Goal: Information Seeking & Learning: Learn about a topic

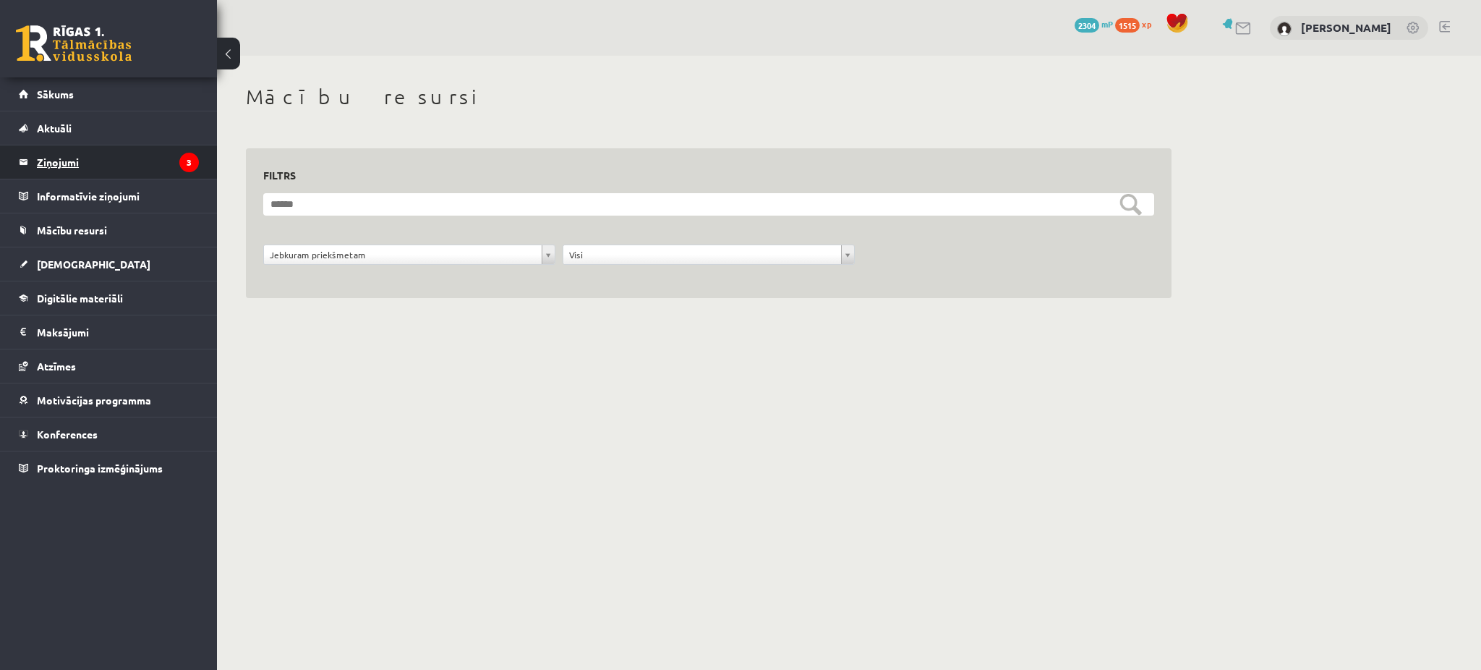
click at [153, 158] on legend "Ziņojumi 3" at bounding box center [118, 161] width 162 height 33
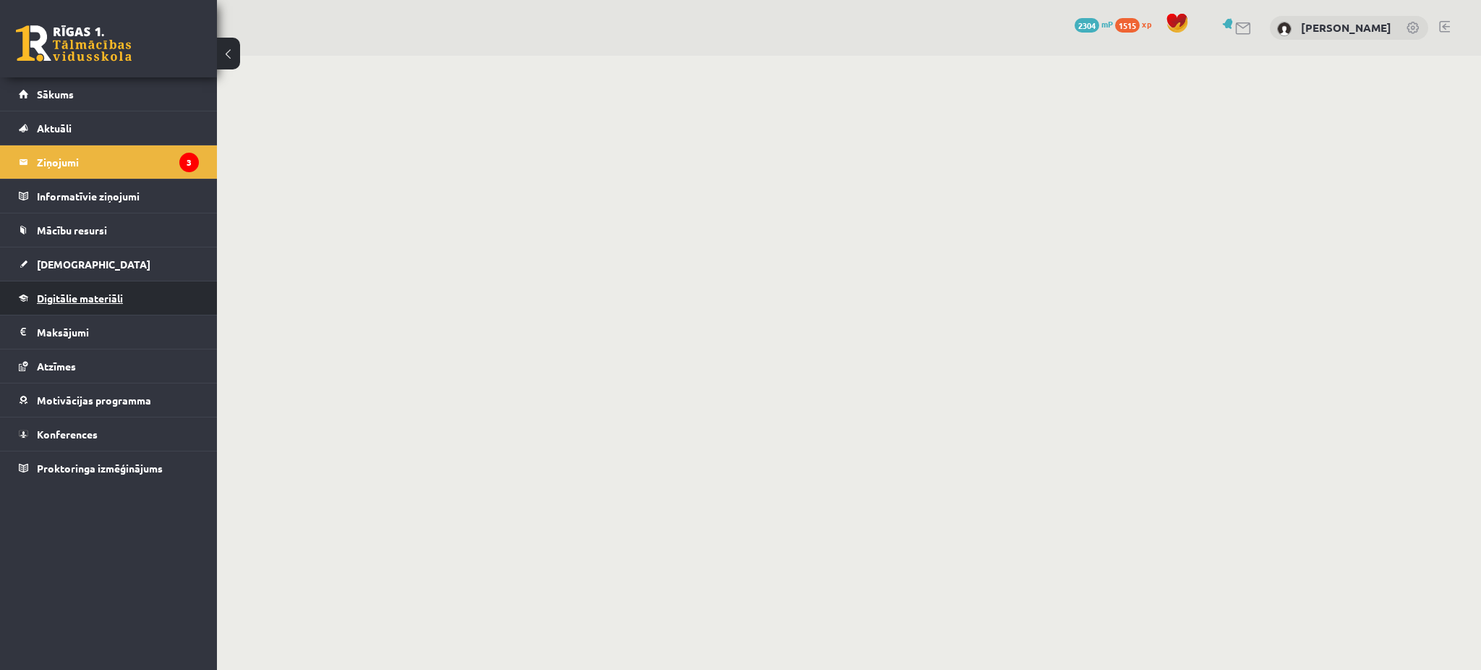
click at [121, 307] on link "Digitālie materiāli" at bounding box center [109, 297] width 180 height 33
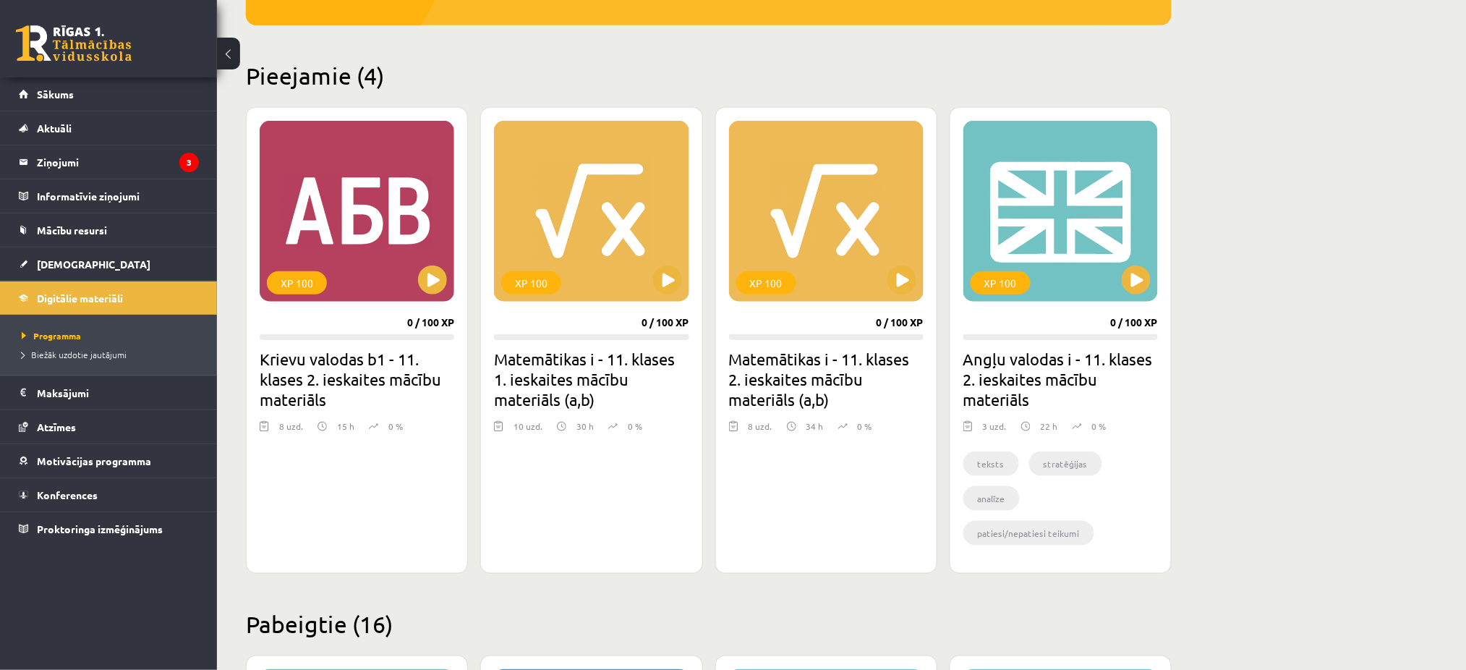
scroll to position [308, 0]
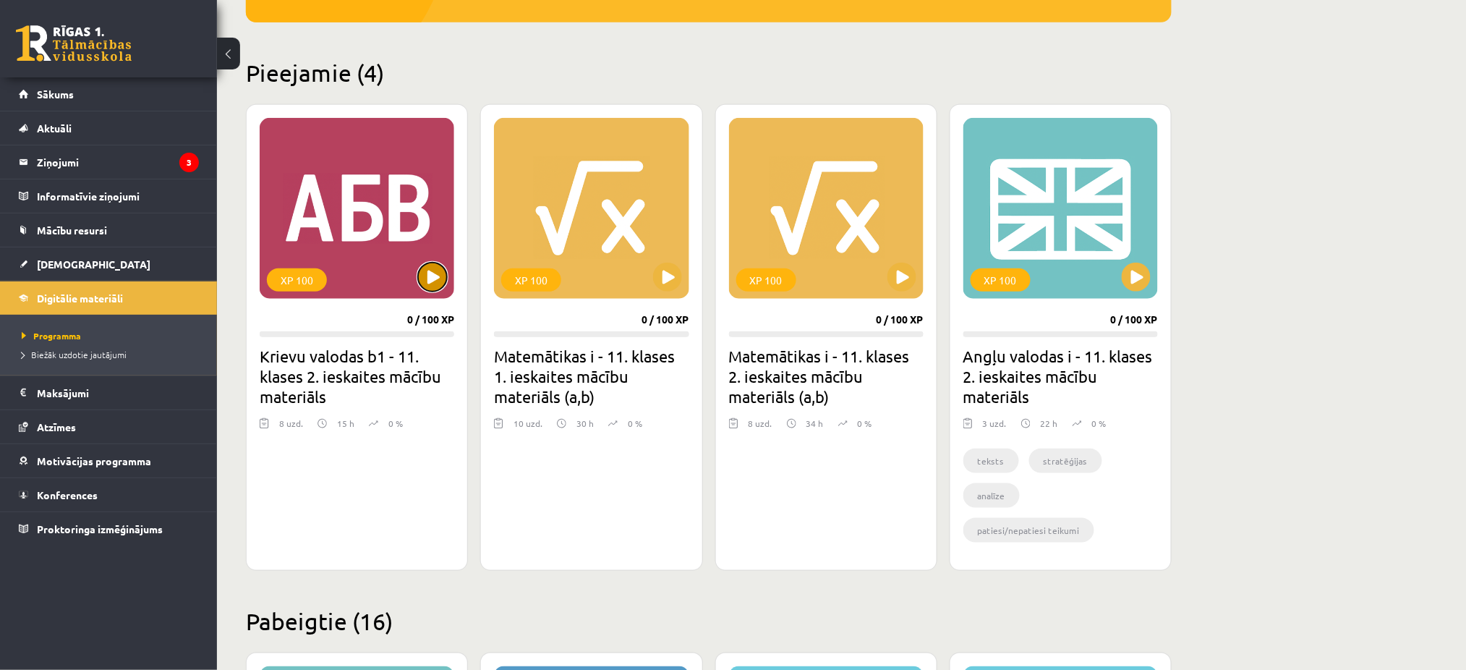
click at [435, 285] on button at bounding box center [432, 276] width 29 height 29
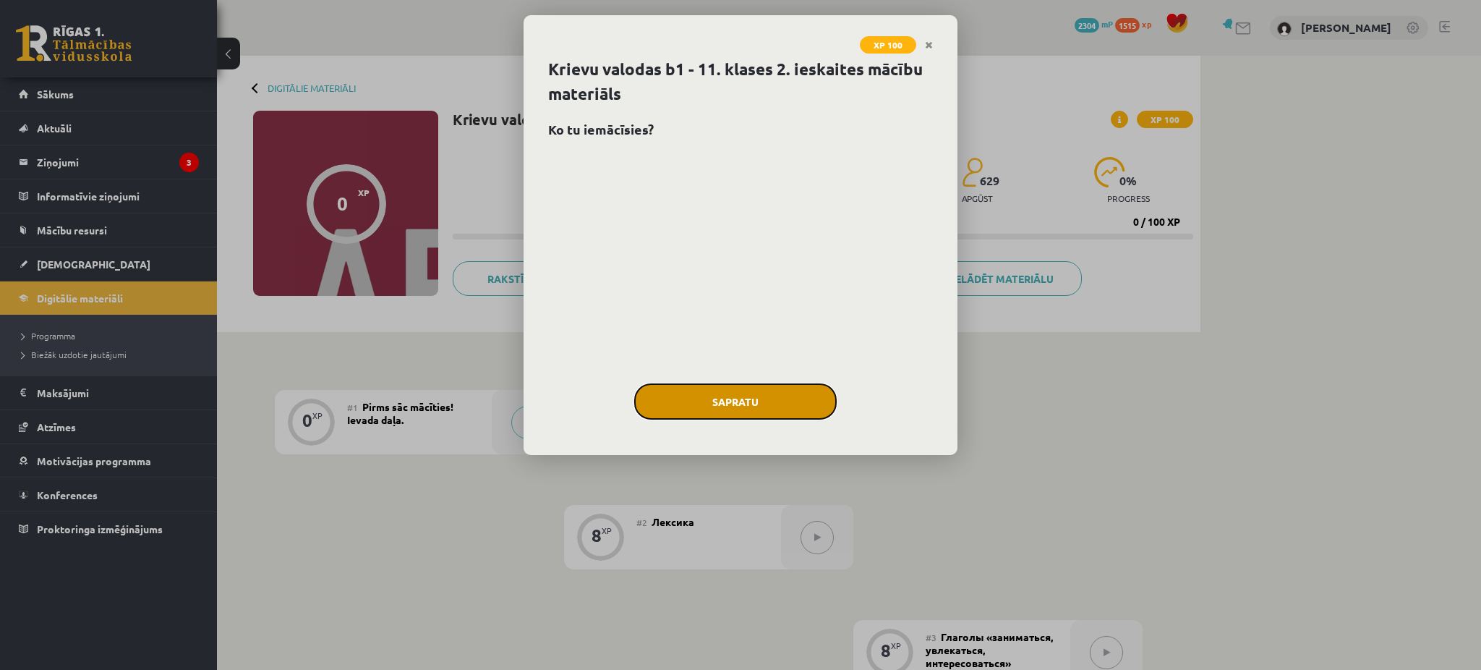
click at [759, 412] on button "Sapratu" at bounding box center [735, 401] width 202 height 36
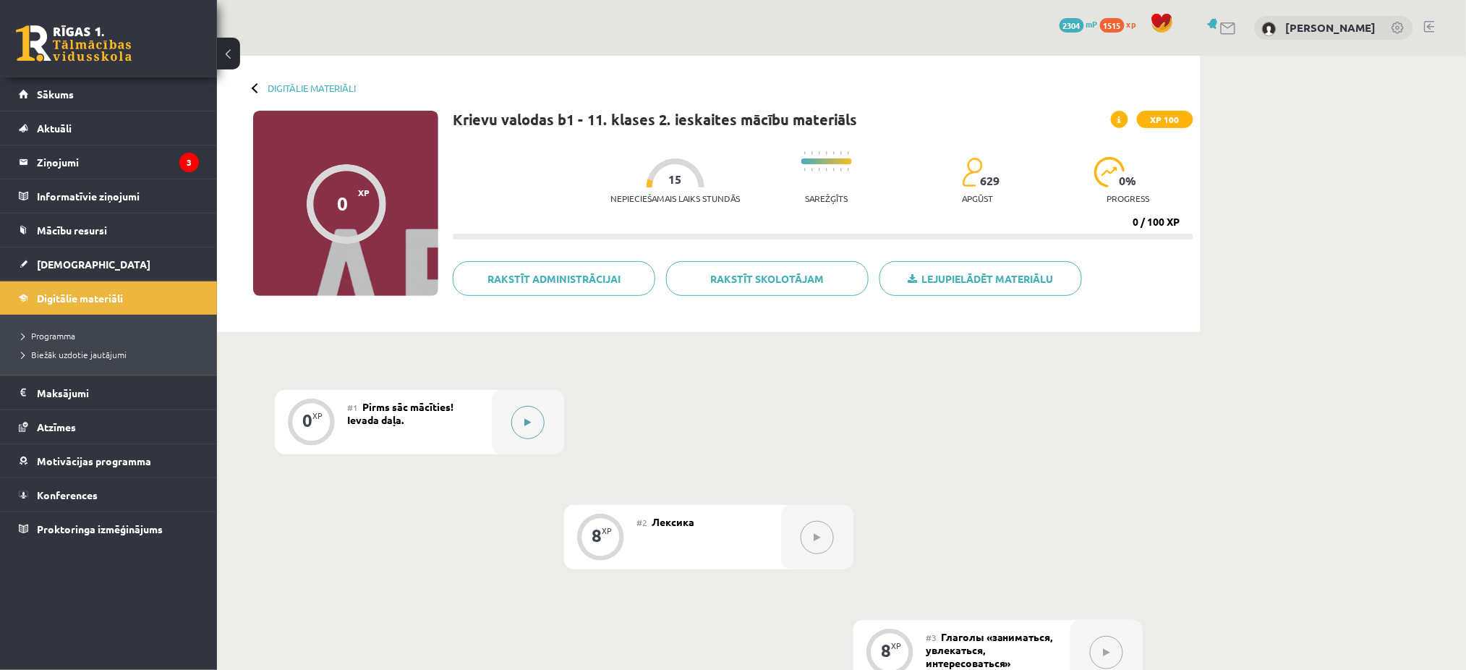
click at [524, 435] on button at bounding box center [527, 422] width 33 height 33
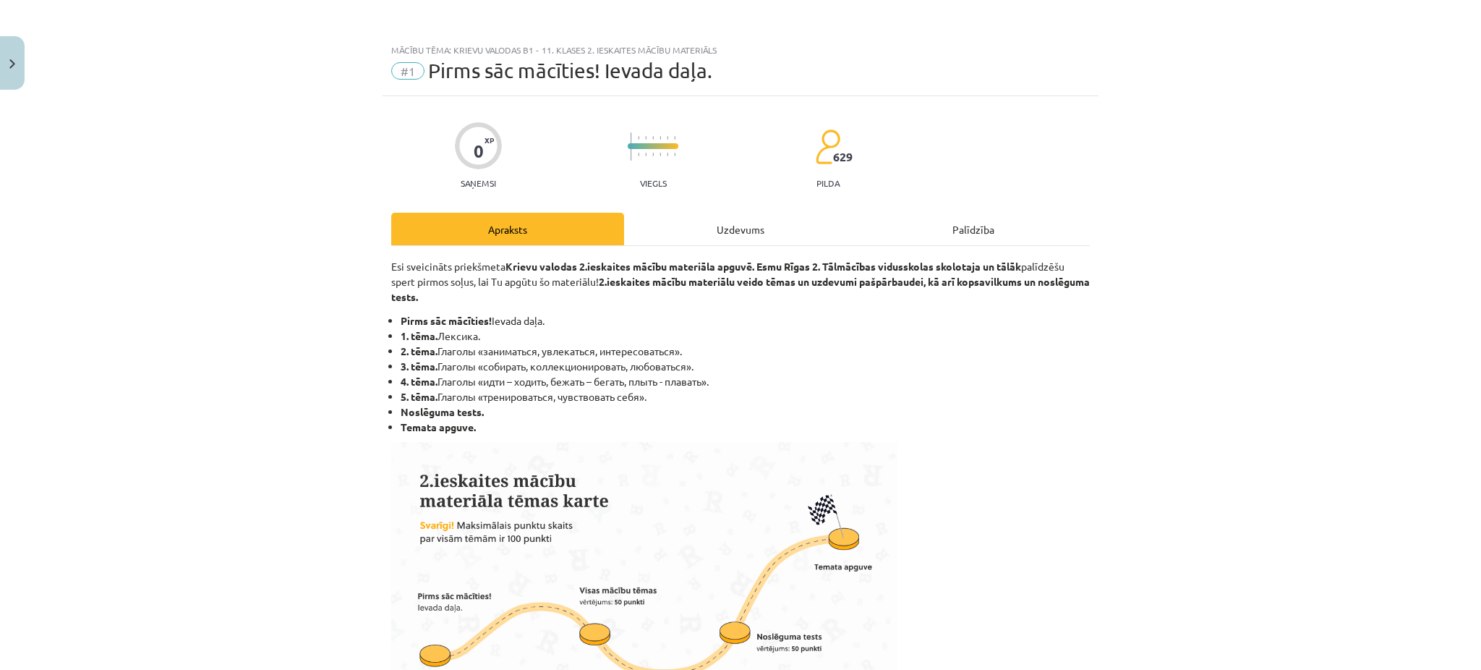
click at [731, 239] on div "Uzdevums" at bounding box center [740, 229] width 233 height 33
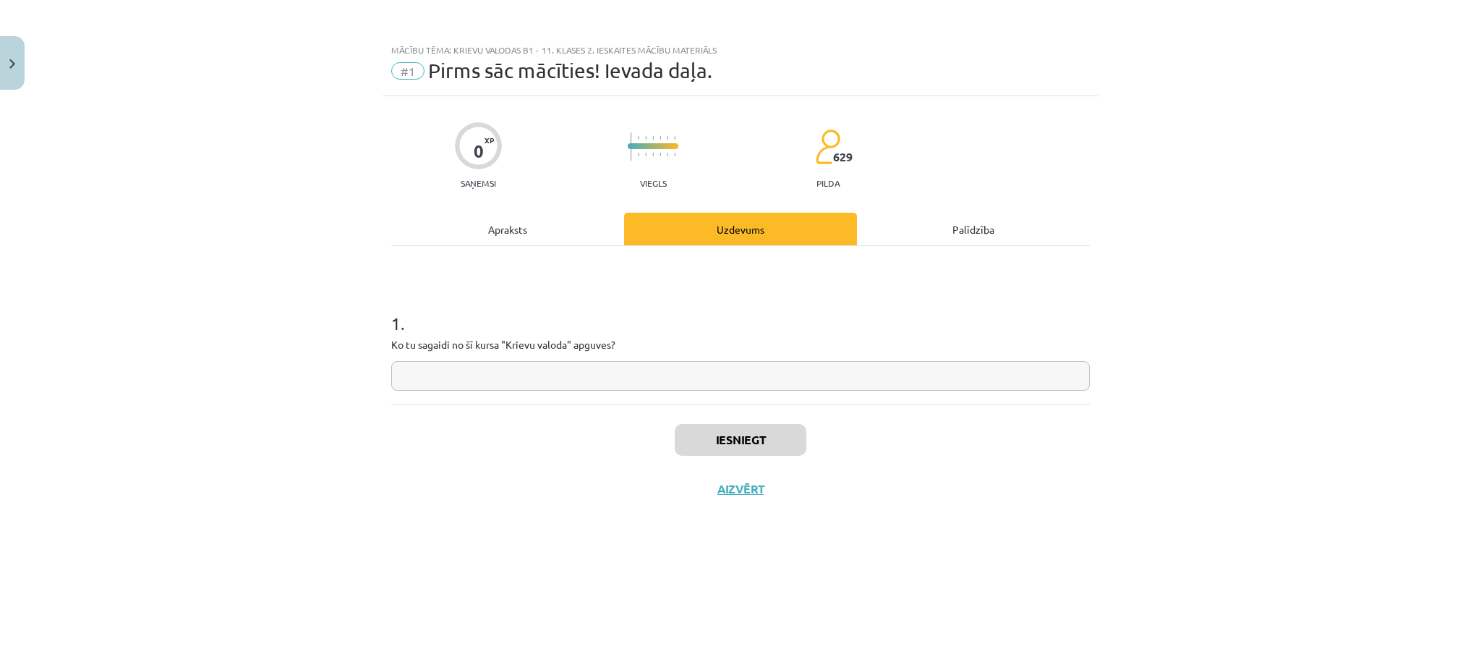
click at [429, 364] on input "text" at bounding box center [740, 376] width 698 height 30
type input "**********"
click at [747, 439] on button "Iesniegt" at bounding box center [741, 440] width 132 height 32
click at [757, 484] on button "Nākamā nodarbība" at bounding box center [741, 498] width 142 height 33
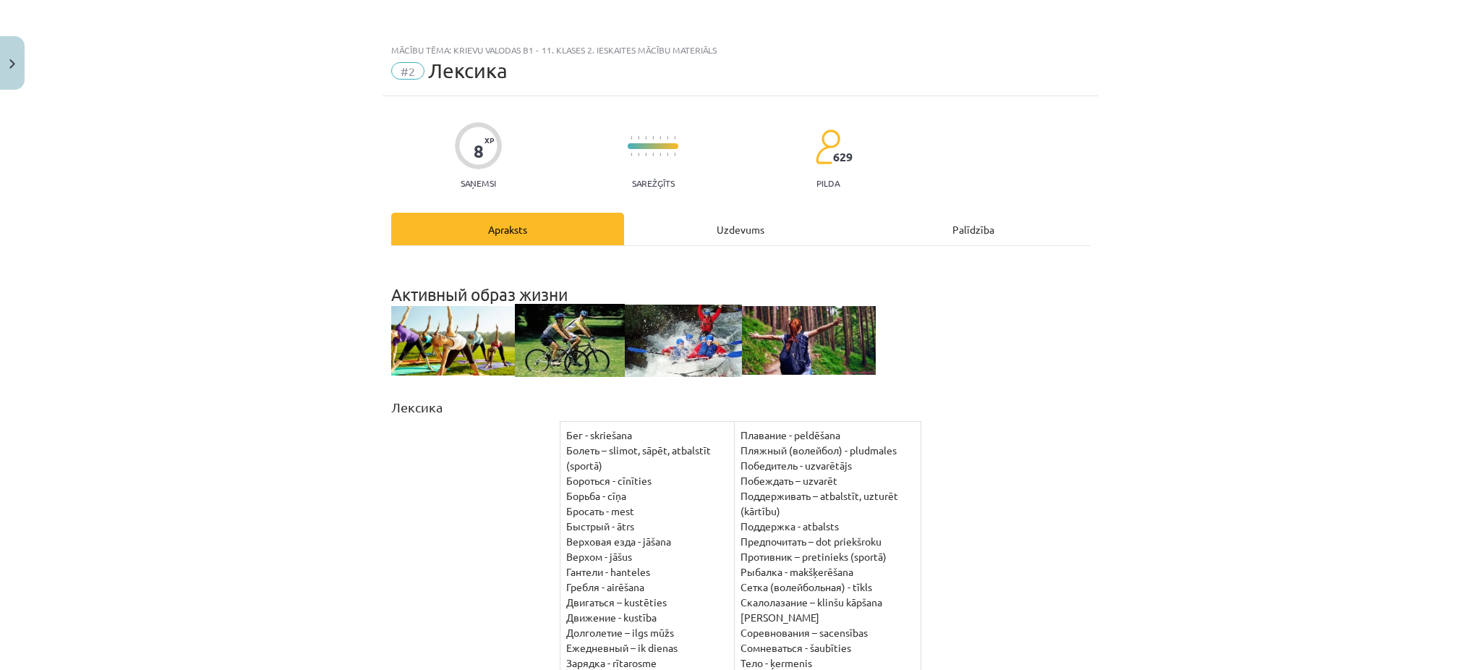
click at [710, 231] on div "Uzdevums" at bounding box center [740, 229] width 233 height 33
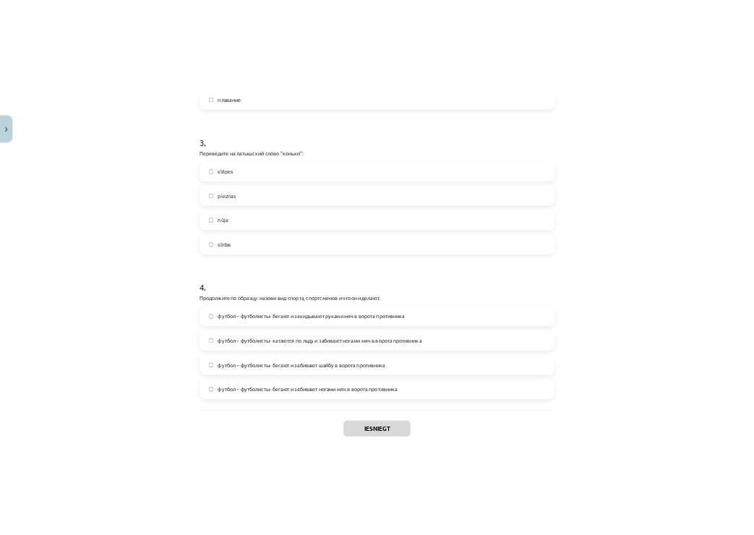
scroll to position [893, 0]
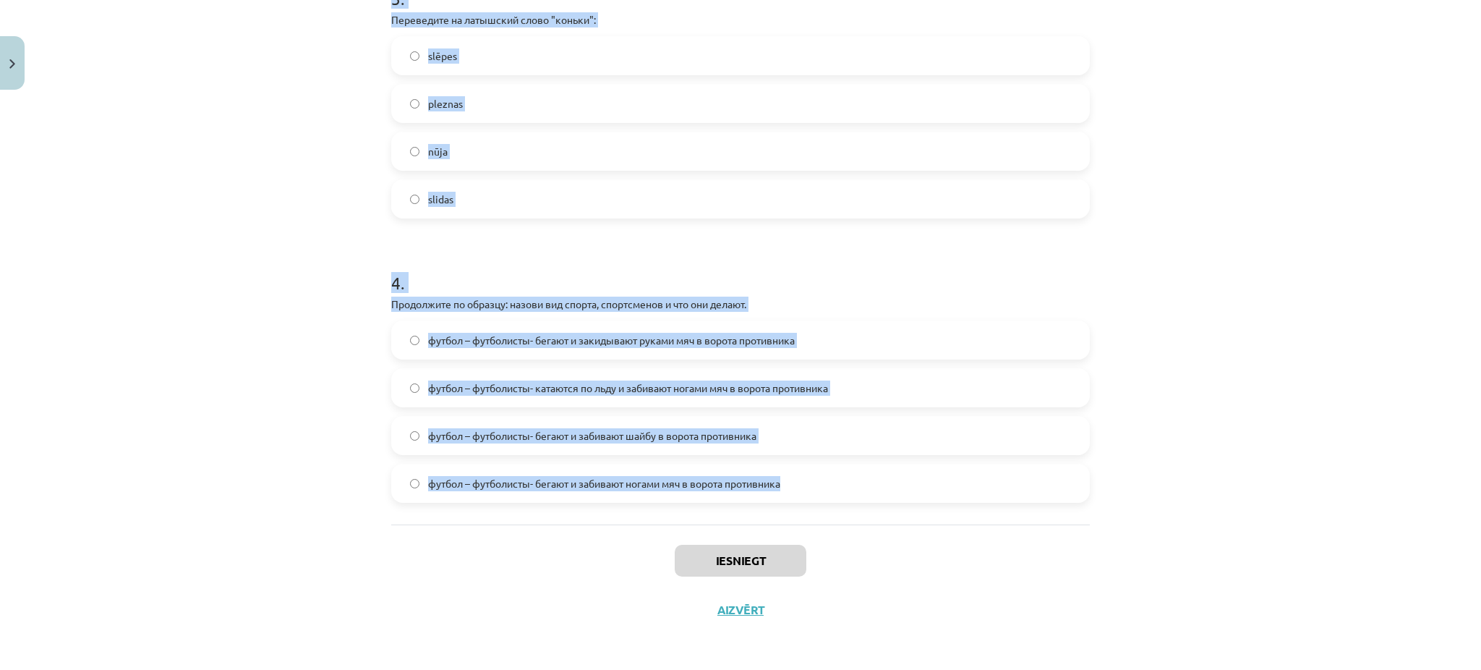
drag, startPoint x: 372, startPoint y: 312, endPoint x: 914, endPoint y: 495, distance: 572.3
click at [914, 495] on div "Mācību tēma: Krievu valodas b1 - 11. klases 2. ieskaites mācību materiāls #2 Ле…" at bounding box center [740, 335] width 1481 height 670
copy form "Lorem ipsumdolorsitame consecte adipisci elits doeius tempor i utlabor etdolo m…"
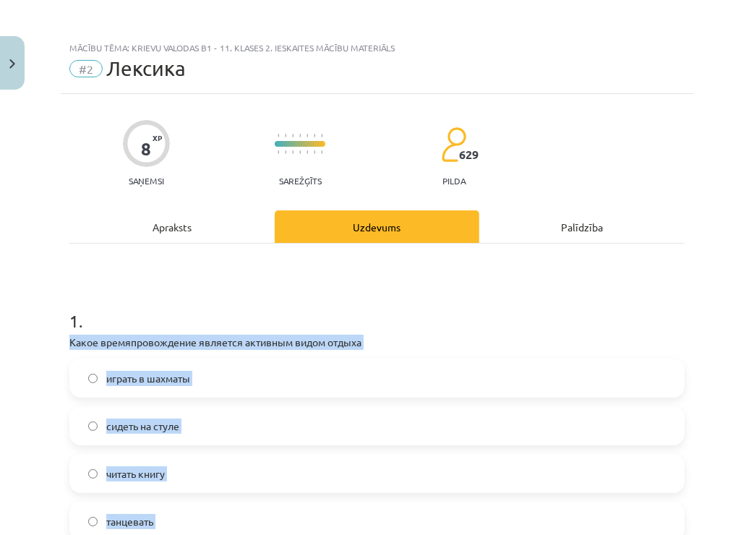
scroll to position [1, 0]
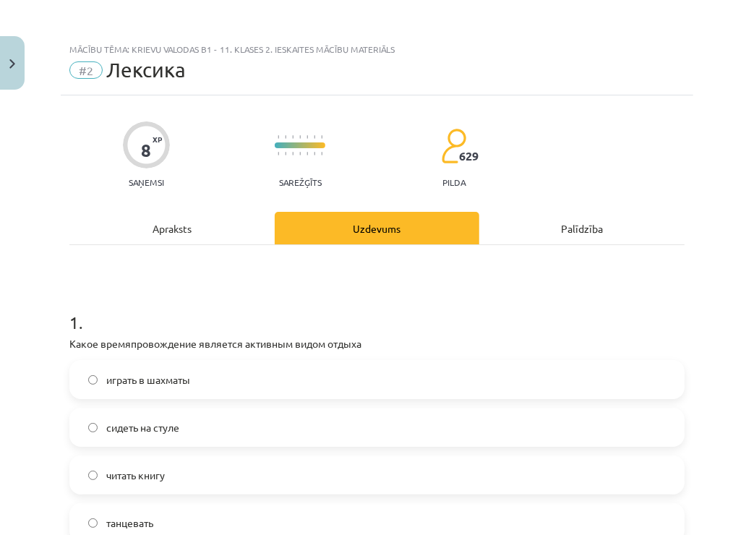
click at [53, 309] on div "Mācību tēma: Krievu valodas b1 - 11. klases 2. ieskaites mācību materiāls #2 Ле…" at bounding box center [377, 267] width 754 height 535
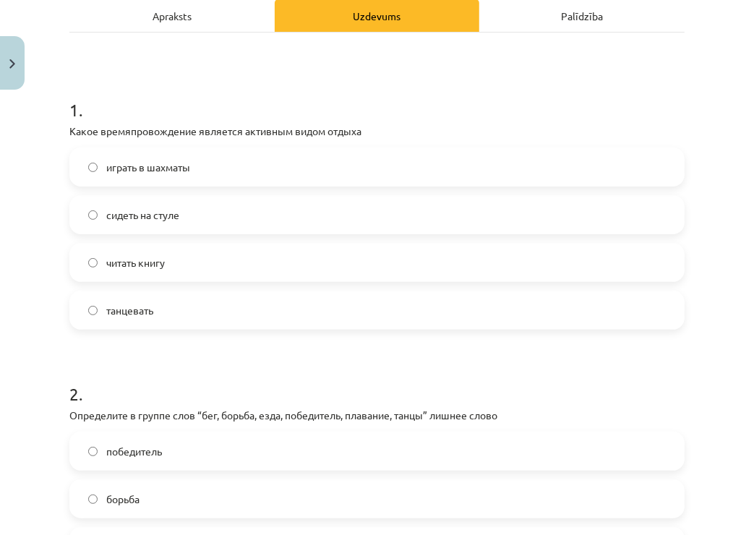
scroll to position [214, 0]
click at [195, 302] on label "танцевать" at bounding box center [377, 309] width 612 height 36
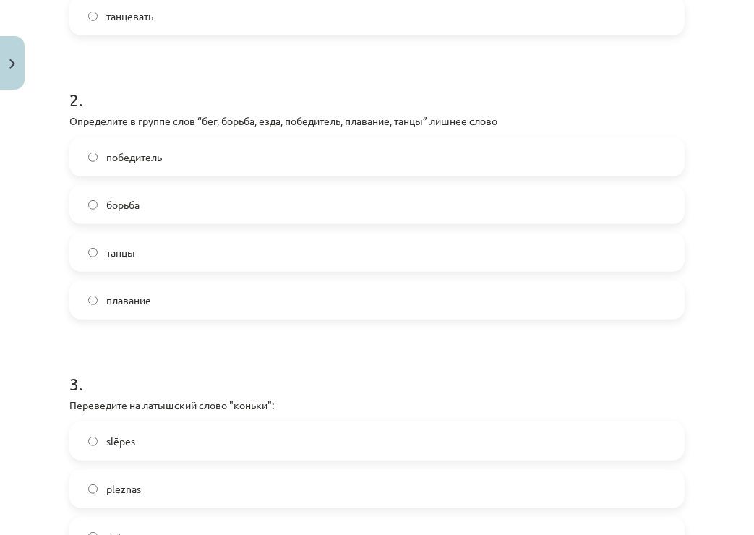
scroll to position [511, 0]
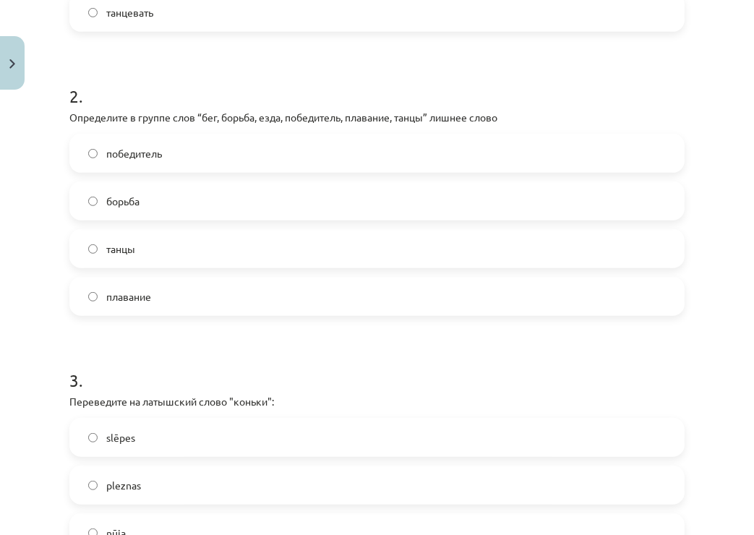
click at [215, 142] on label "победитель" at bounding box center [377, 153] width 612 height 36
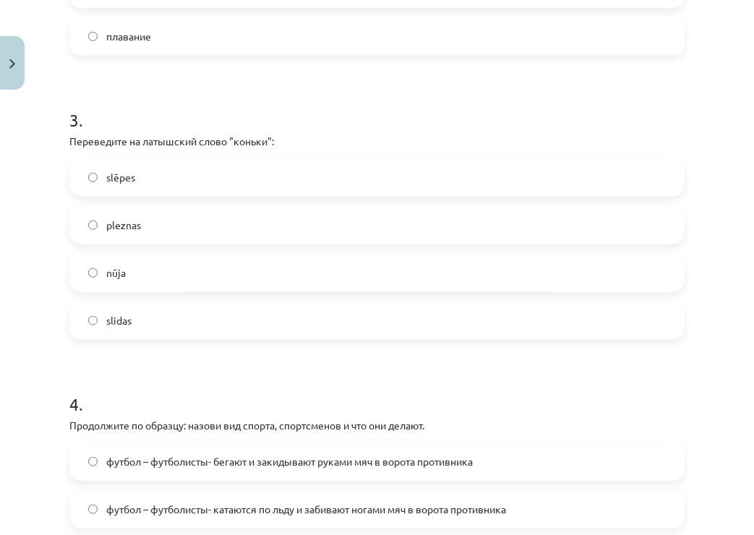
scroll to position [772, 0]
click at [156, 317] on label "slidas" at bounding box center [377, 320] width 612 height 36
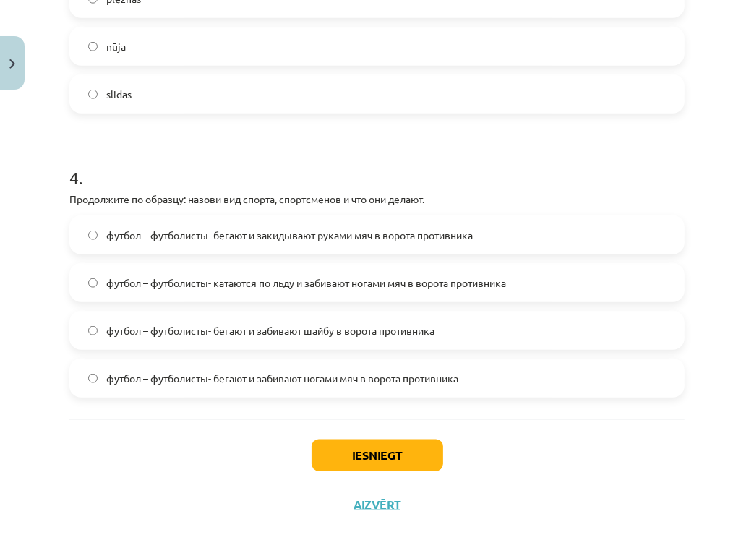
scroll to position [1027, 0]
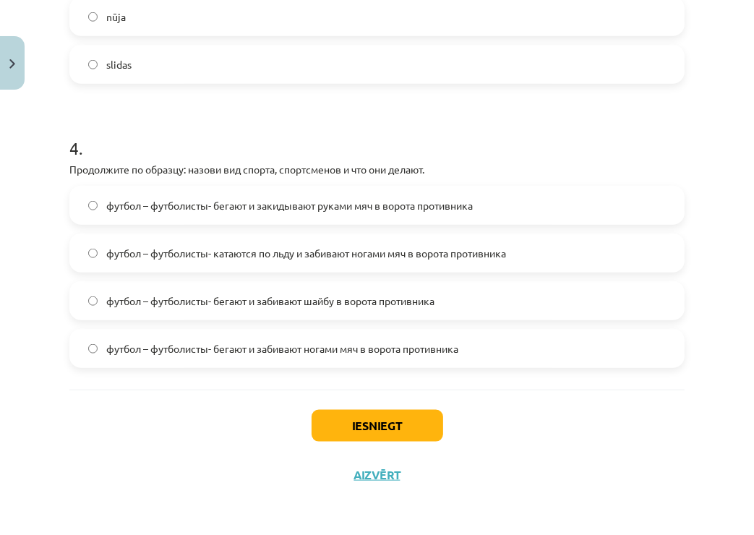
click at [301, 209] on span "футбол – футболисты- бегают и закидывают руками мяч в ворота противника" at bounding box center [289, 205] width 367 height 15
click at [282, 362] on label "футбол – футболисты- бегают и забивают ногами мяч в ворота противника" at bounding box center [377, 348] width 612 height 36
click at [341, 414] on button "Iesniegt" at bounding box center [378, 426] width 132 height 32
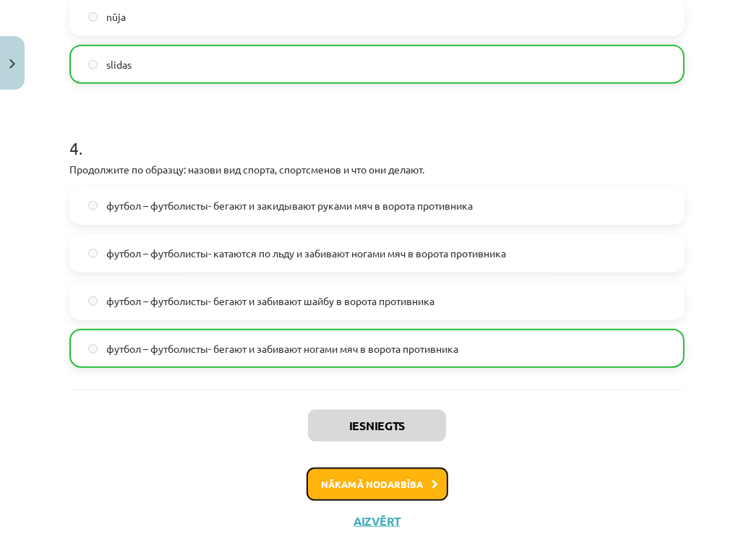
click at [377, 478] on button "Nākamā nodarbība" at bounding box center [378, 484] width 142 height 33
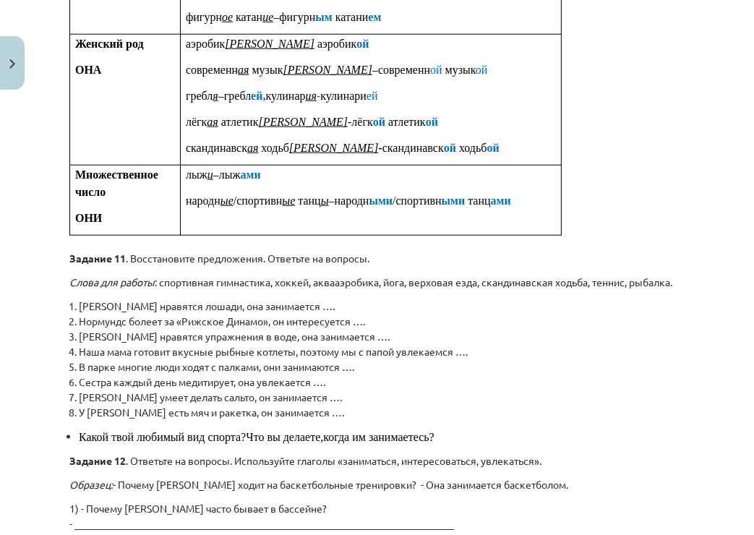
scroll to position [36, 0]
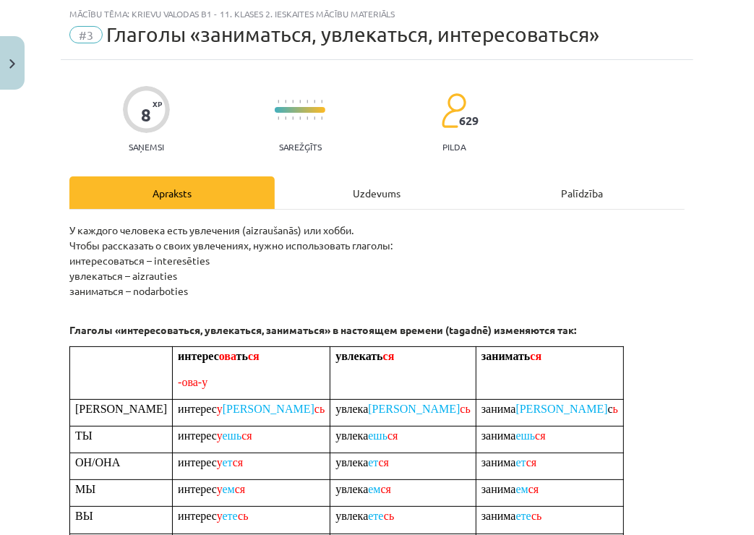
click at [349, 205] on div "Uzdevums" at bounding box center [377, 192] width 205 height 33
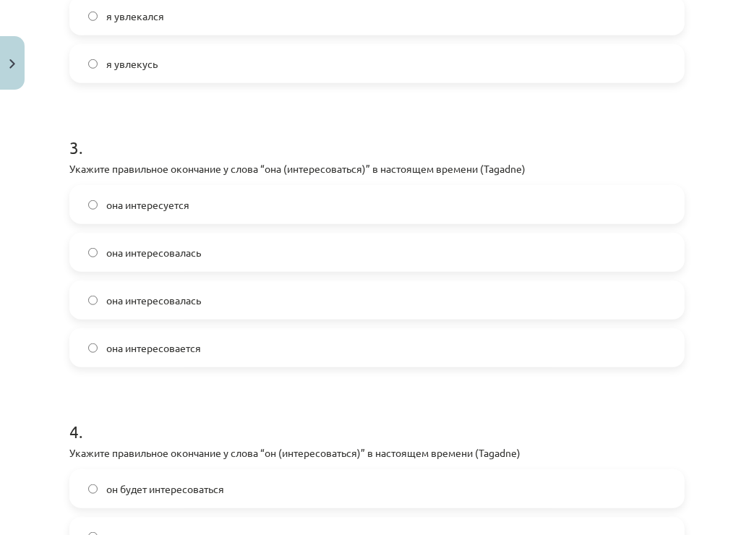
scroll to position [1027, 0]
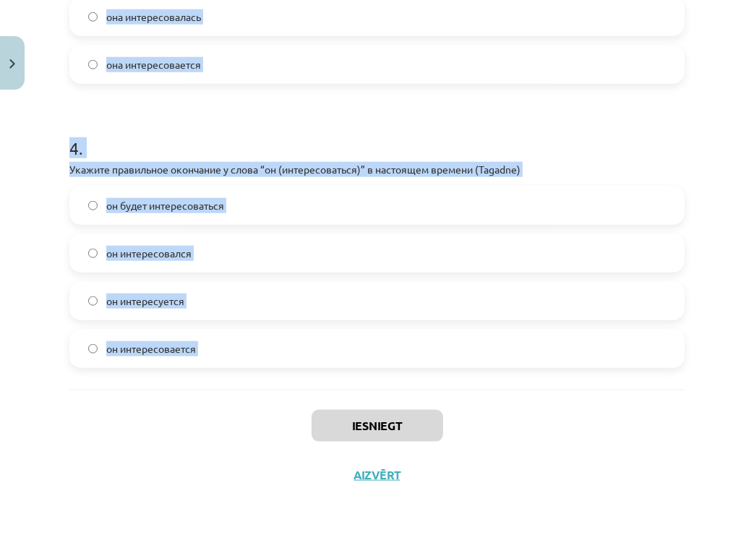
drag, startPoint x: 61, startPoint y: 306, endPoint x: 293, endPoint y: 390, distance: 246.4
copy form "Loremip dolorsitam consectet a elits “d (eiusmodtem)” i utlabor etdolor (Magnaa…"
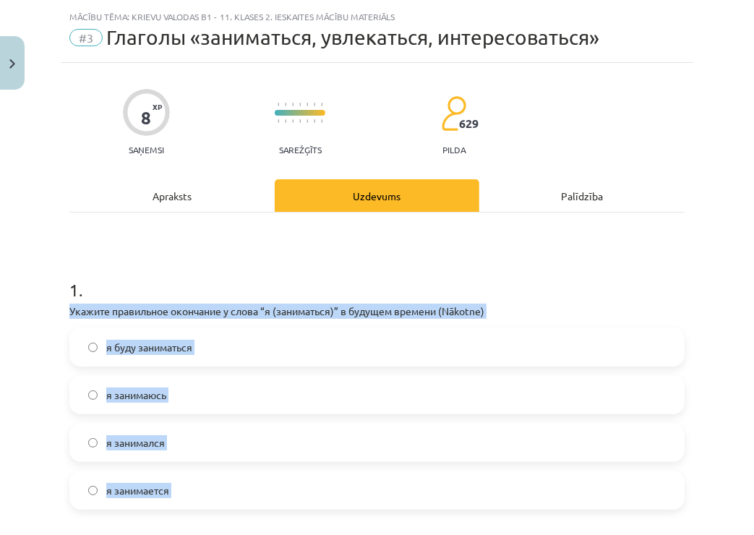
scroll to position [0, 0]
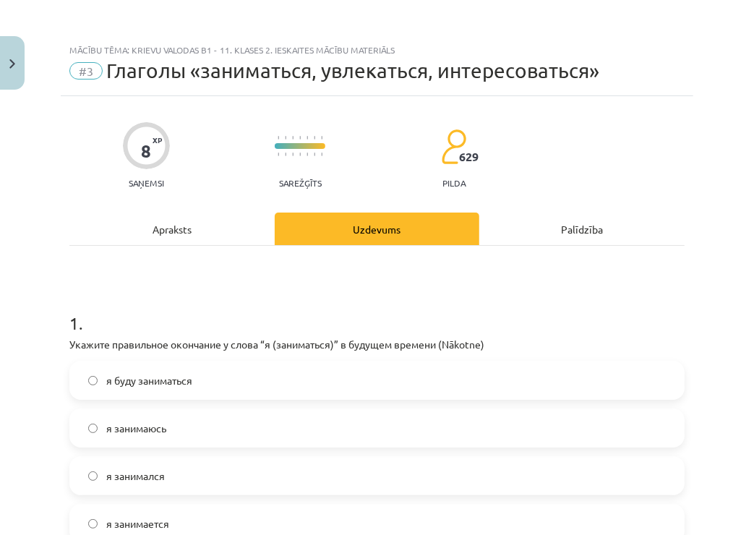
click at [121, 380] on span "я буду заниматься" at bounding box center [149, 380] width 86 height 15
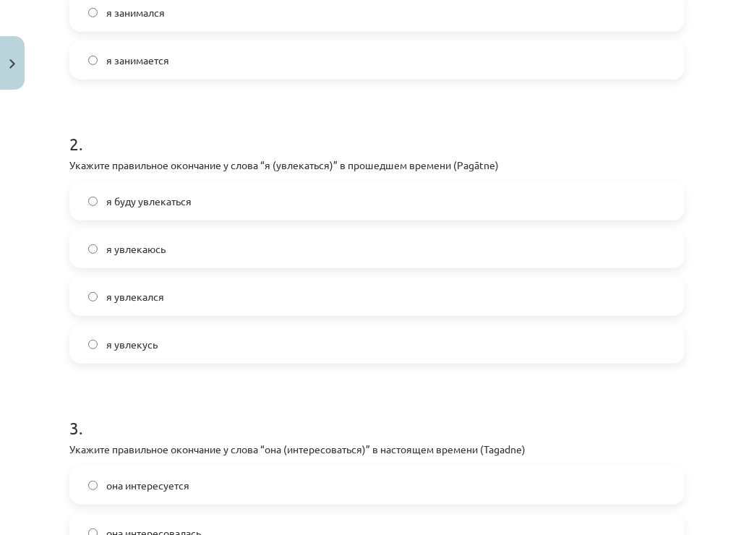
scroll to position [505, 0]
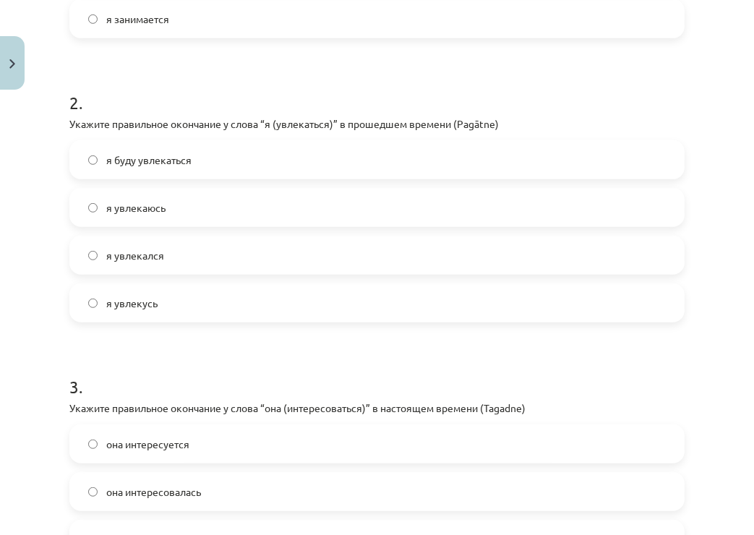
click at [187, 215] on label "я увлекаюсь" at bounding box center [377, 207] width 612 height 36
click at [174, 255] on label "я увлекался" at bounding box center [377, 255] width 612 height 36
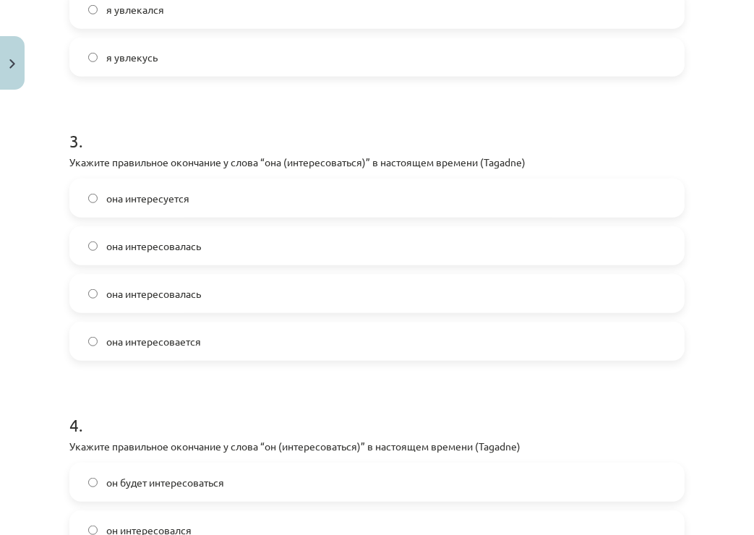
scroll to position [837, 0]
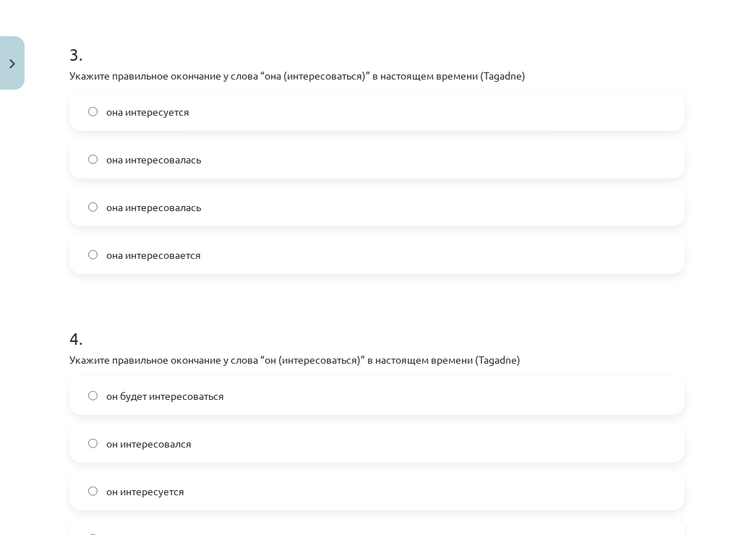
click at [238, 106] on label "она интересуется" at bounding box center [377, 111] width 612 height 36
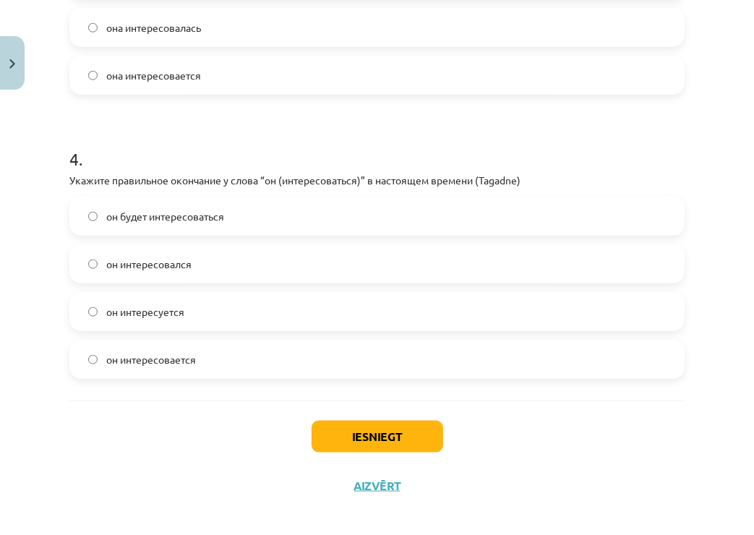
scroll to position [1018, 0]
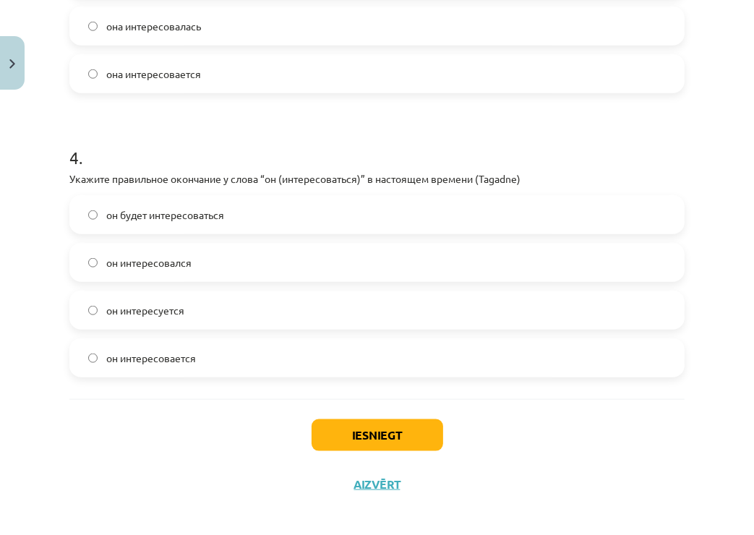
click at [238, 302] on label "он интересуется" at bounding box center [377, 310] width 612 height 36
click at [319, 434] on button "Iesniegt" at bounding box center [378, 435] width 132 height 32
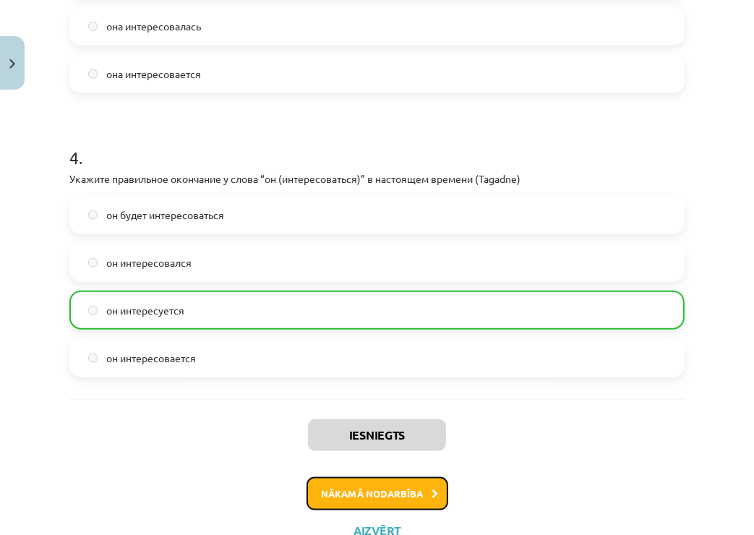
click at [432, 492] on icon at bounding box center [435, 494] width 7 height 9
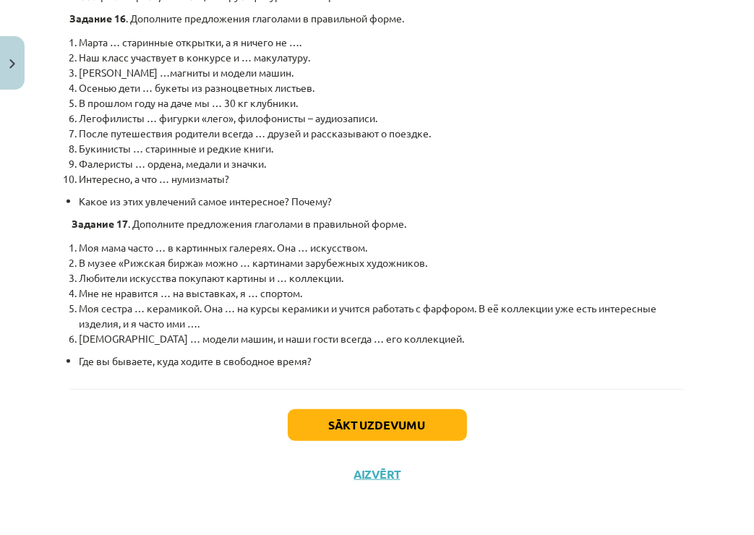
scroll to position [36, 0]
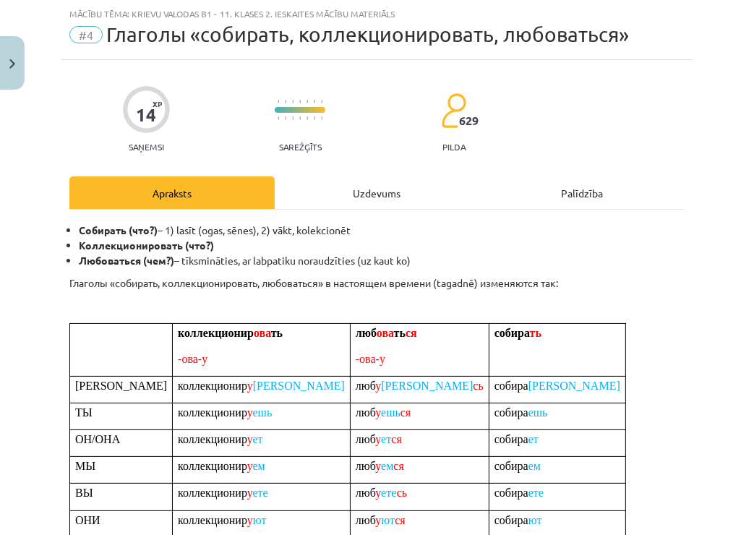
click at [330, 192] on div "Uzdevums" at bounding box center [377, 192] width 205 height 33
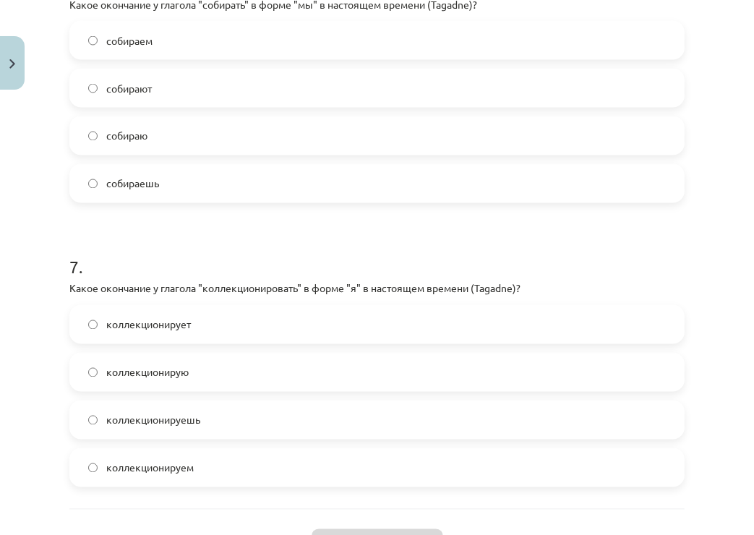
scroll to position [1895, 0]
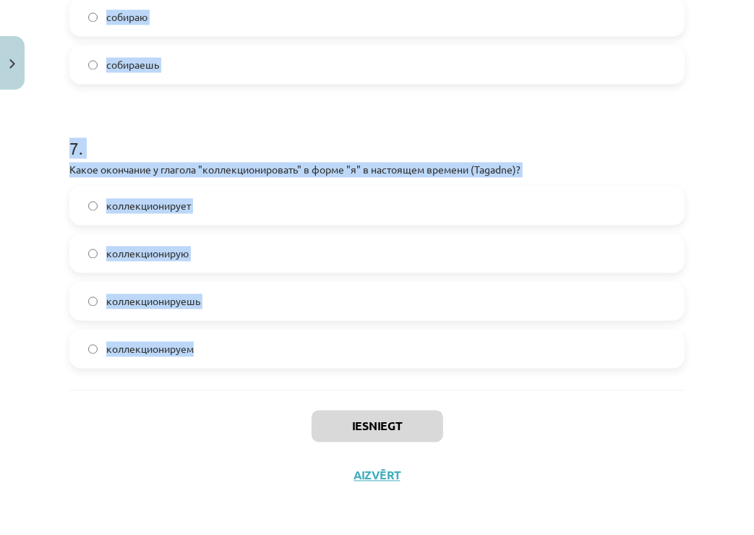
drag, startPoint x: 59, startPoint y: 300, endPoint x: 282, endPoint y: 389, distance: 240.5
click at [282, 389] on div "Mācību tēma: Krievu valodas b1 - 11. klases 2. ieskaites mācību materiāls #4 Гл…" at bounding box center [377, 267] width 754 height 535
copy form "Loremip dolorsitam conse adipisc “elitseddoe” t incididuntu «La _____ etdolorem…"
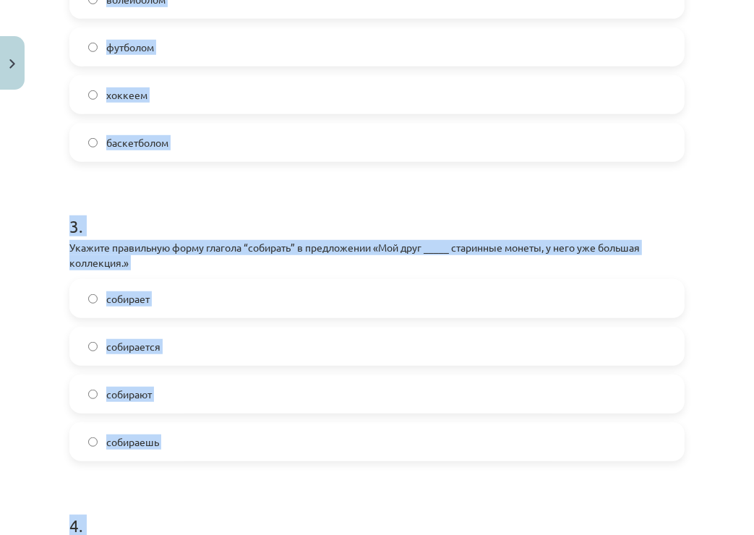
scroll to position [0, 0]
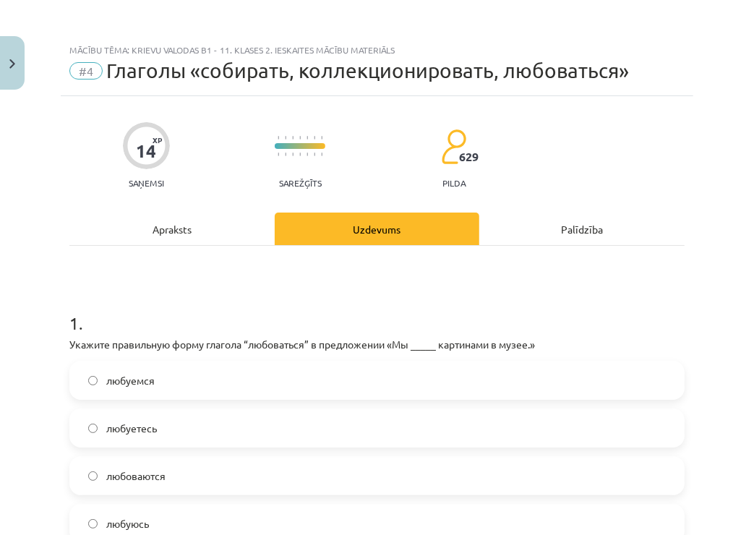
click at [130, 289] on h1 "1 ." at bounding box center [376, 310] width 615 height 45
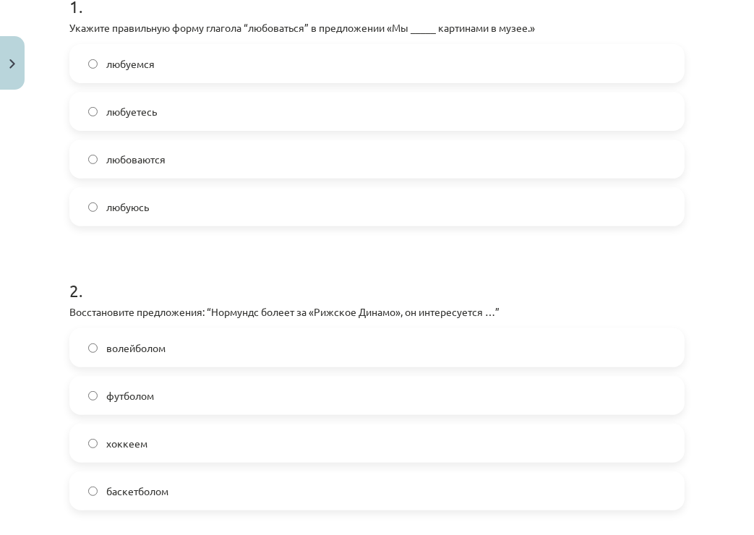
scroll to position [320, 0]
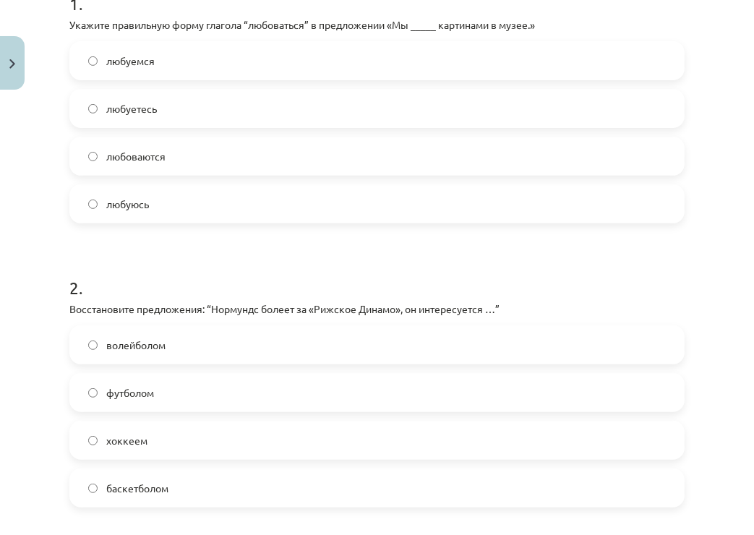
click at [161, 437] on label "хоккеем" at bounding box center [377, 440] width 612 height 36
click at [155, 70] on label "любуемся" at bounding box center [377, 61] width 612 height 36
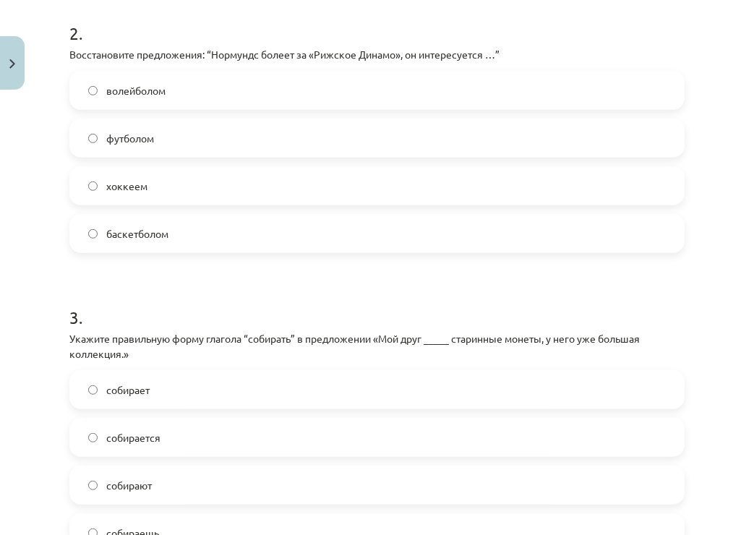
scroll to position [789, 0]
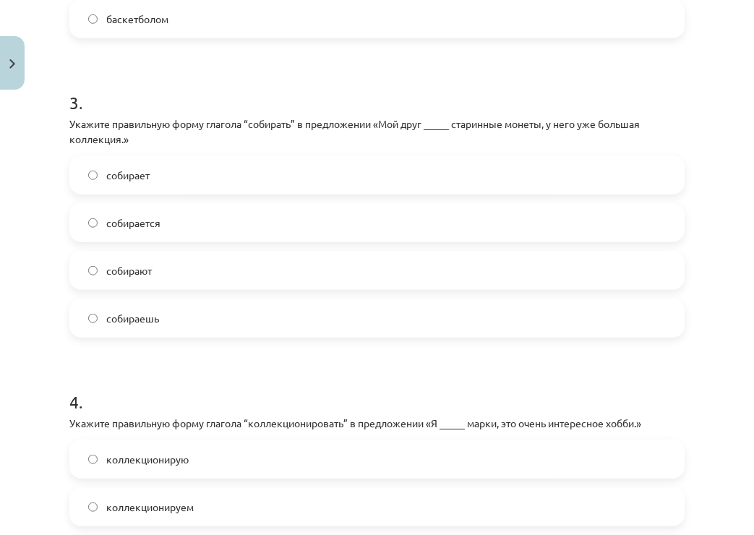
click at [156, 171] on label "собирает" at bounding box center [377, 175] width 612 height 36
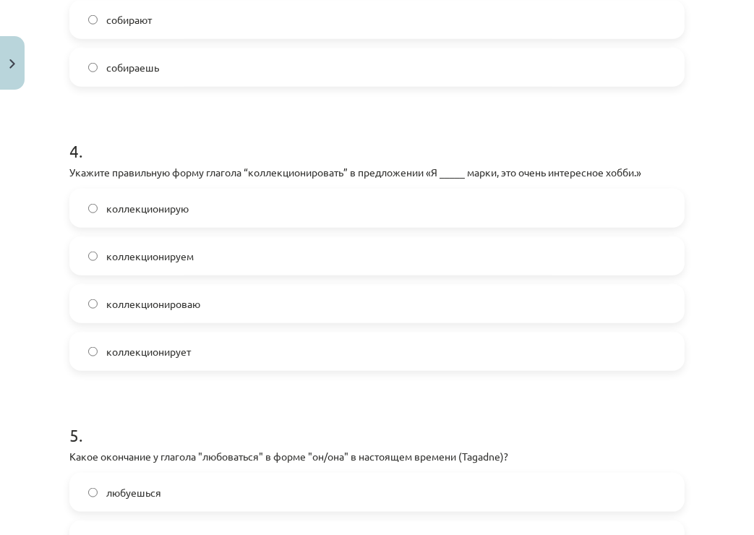
click at [202, 205] on label "коллекционирую" at bounding box center [377, 208] width 612 height 36
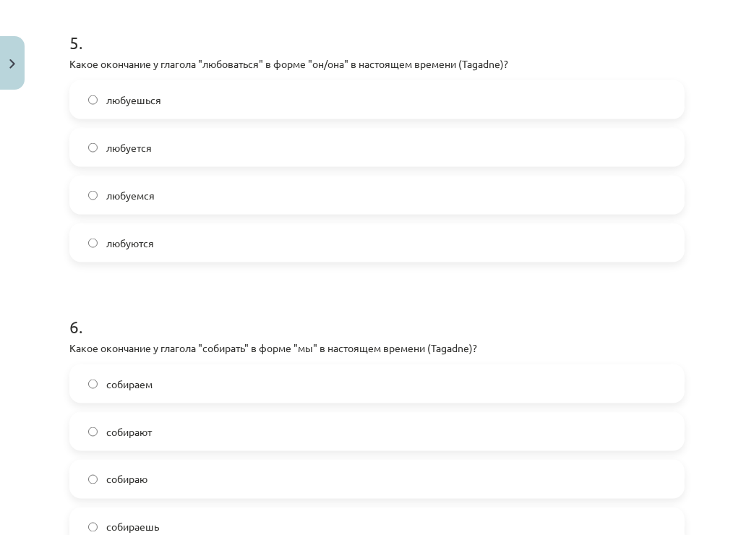
scroll to position [1433, 0]
click at [187, 137] on label "любуется" at bounding box center [377, 147] width 612 height 36
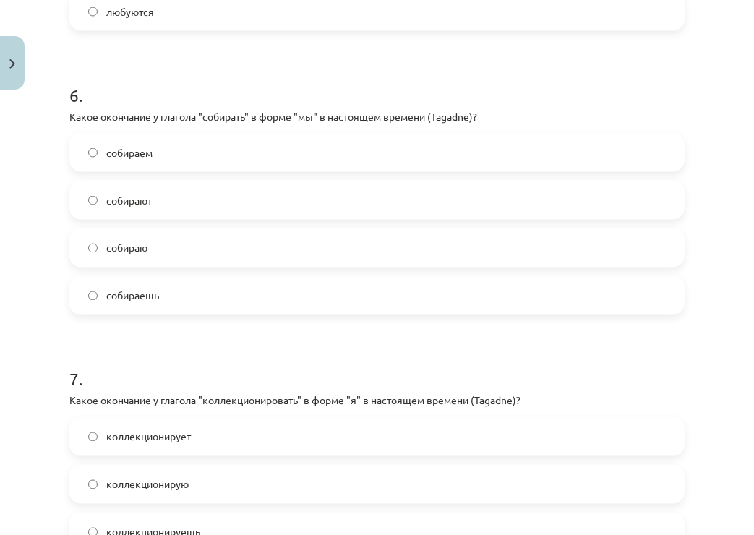
scroll to position [1665, 0]
click at [180, 145] on label "собираем" at bounding box center [377, 152] width 612 height 36
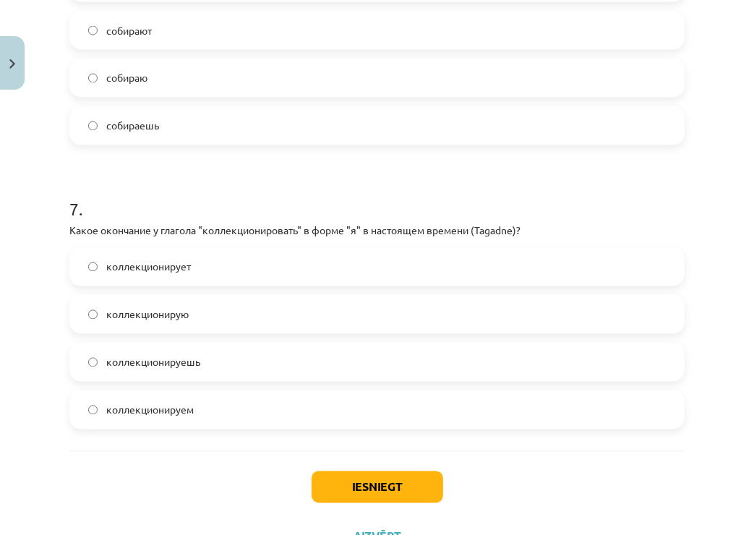
scroll to position [1895, 0]
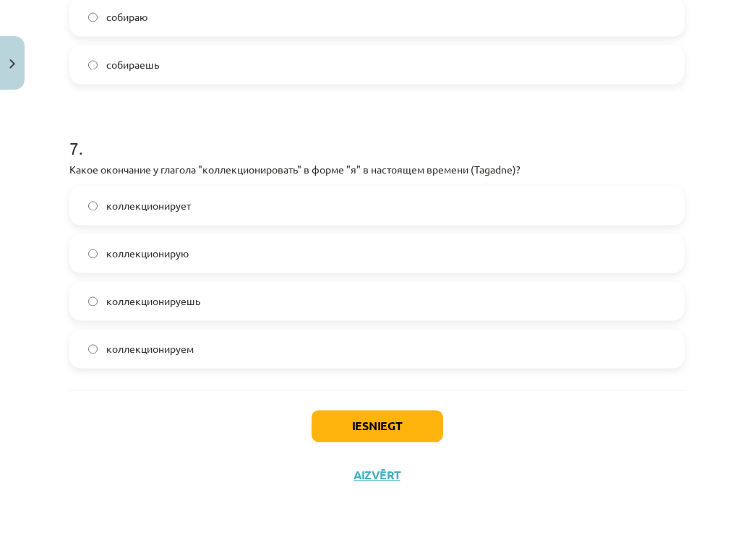
click at [215, 236] on label "коллекционирую" at bounding box center [377, 253] width 612 height 36
click at [350, 426] on button "Iesniegt" at bounding box center [378, 426] width 132 height 32
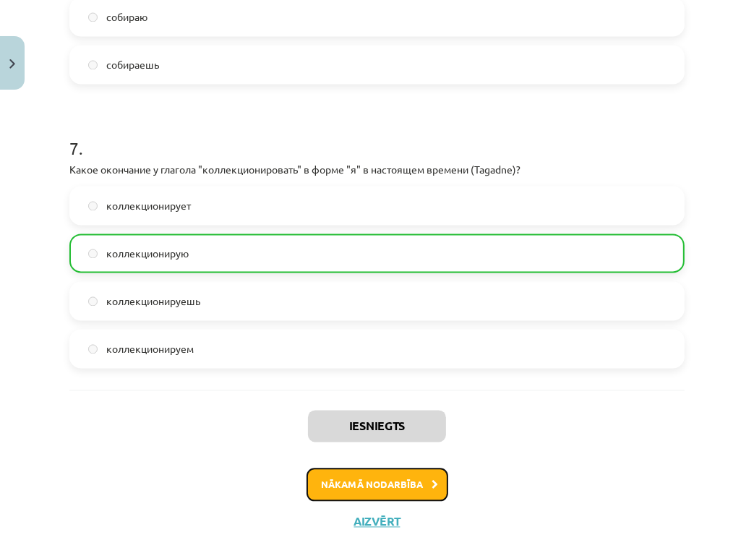
click at [377, 484] on button "Nākamā nodarbība" at bounding box center [378, 484] width 142 height 33
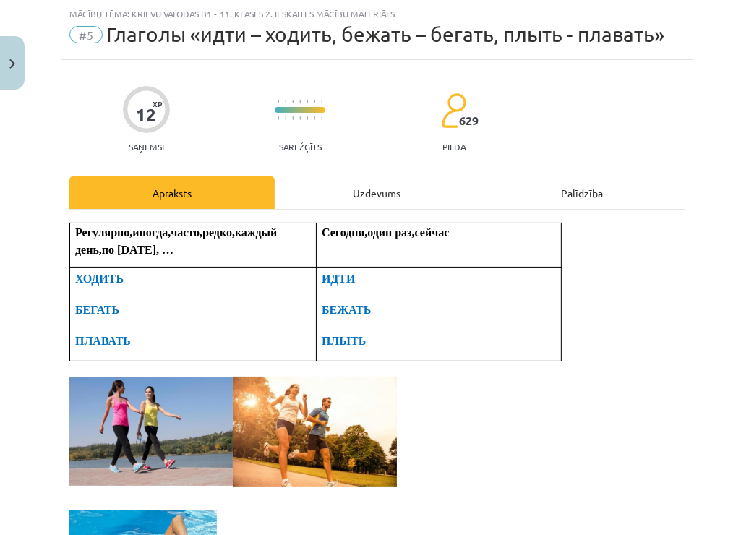
click at [308, 190] on div "Uzdevums" at bounding box center [377, 192] width 205 height 33
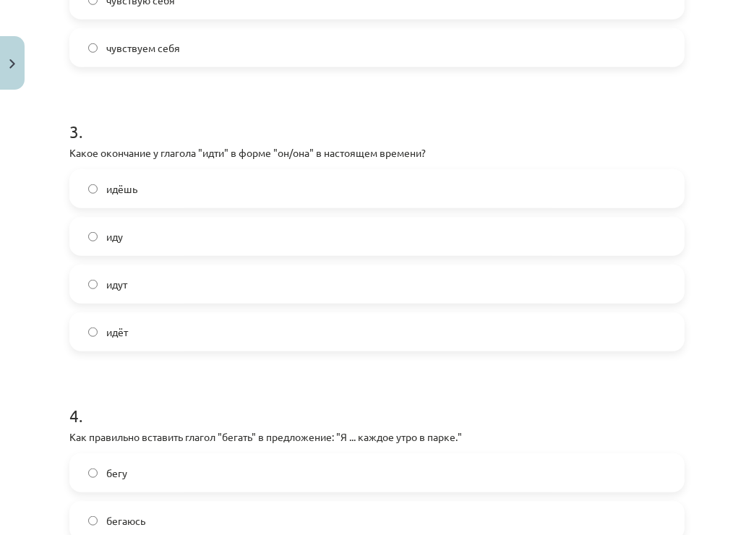
scroll to position [1027, 0]
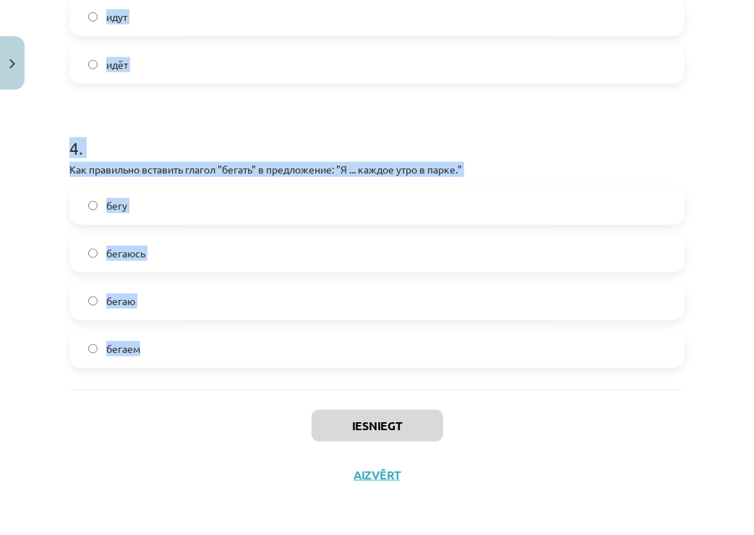
drag, startPoint x: 64, startPoint y: 304, endPoint x: 226, endPoint y: 352, distance: 169.5
copy form "Какое окончание у глагола "плавать" в форме "вы" в настоящем времени? плаваем п…"
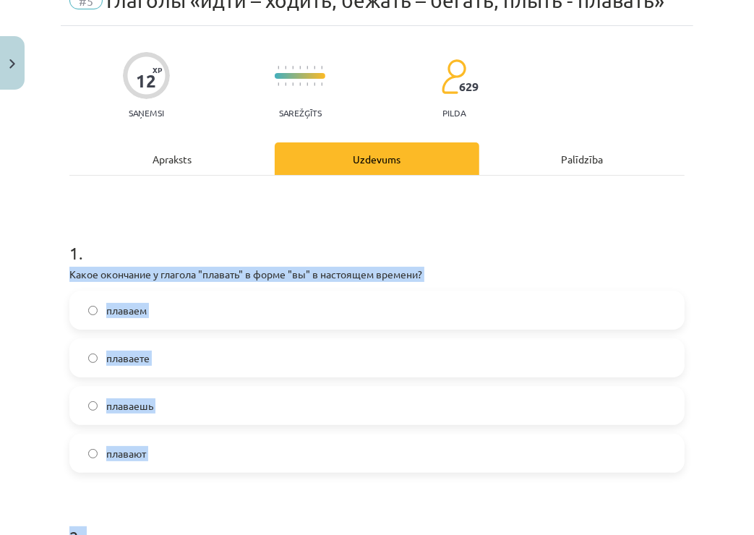
scroll to position [0, 0]
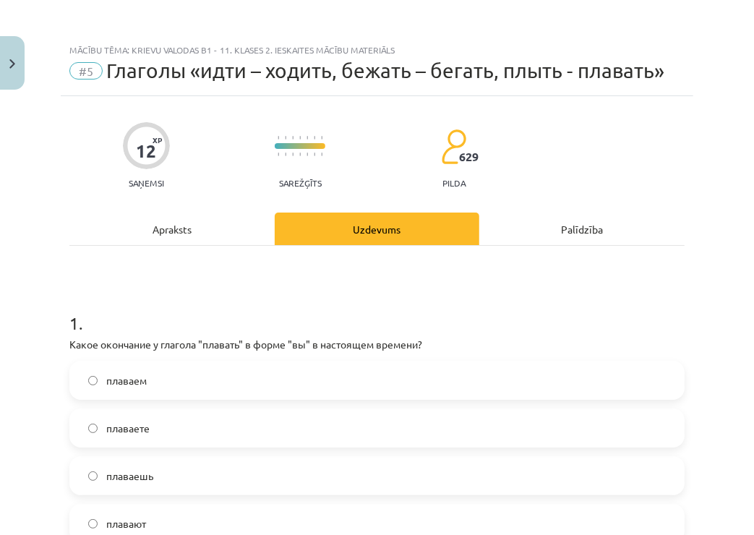
click at [201, 299] on h1 "1 ." at bounding box center [376, 310] width 615 height 45
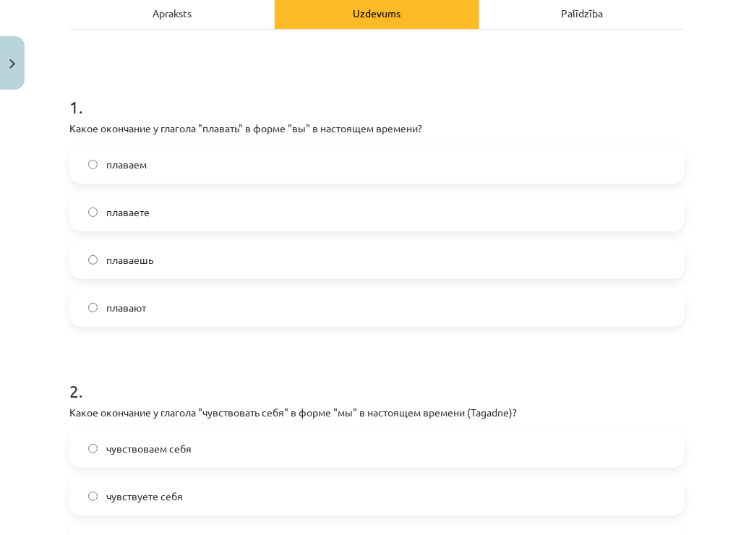
scroll to position [215, 0]
click at [180, 189] on div "плаваем плаваете плаваешь плавают" at bounding box center [376, 236] width 615 height 182
click at [180, 213] on label "плаваете" at bounding box center [377, 213] width 612 height 36
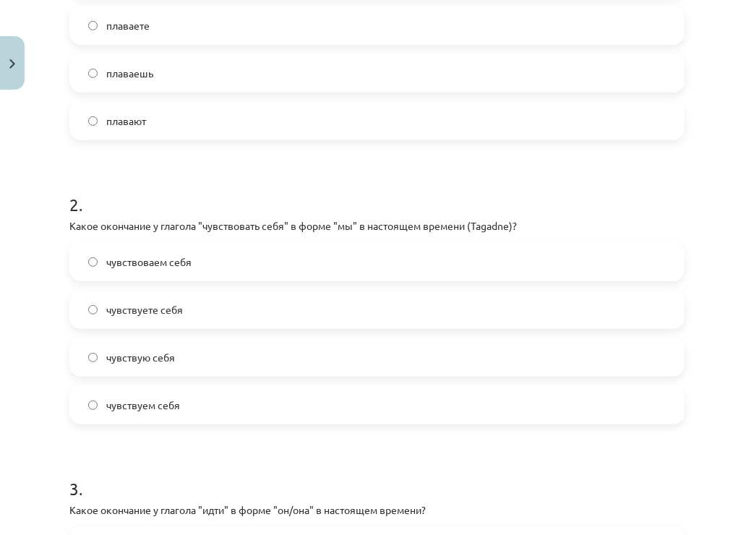
scroll to position [403, 0]
click at [198, 404] on label "чувствуем себя" at bounding box center [377, 404] width 612 height 36
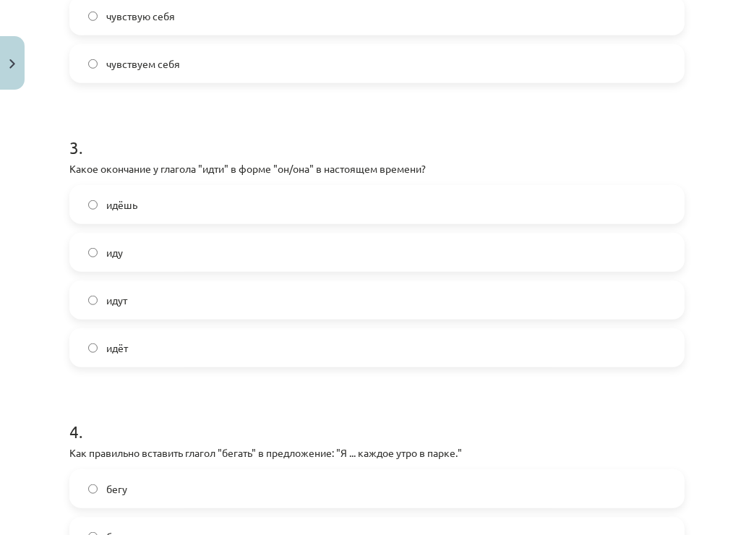
scroll to position [756, 0]
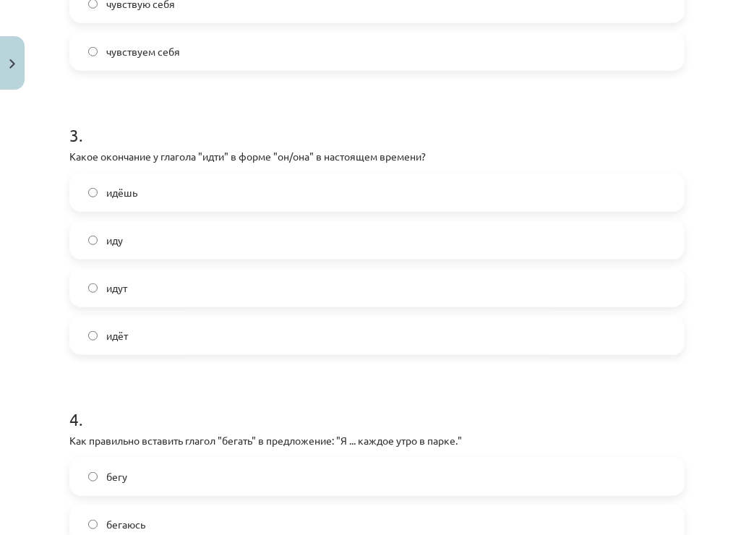
click at [129, 343] on label "идёт" at bounding box center [377, 335] width 612 height 36
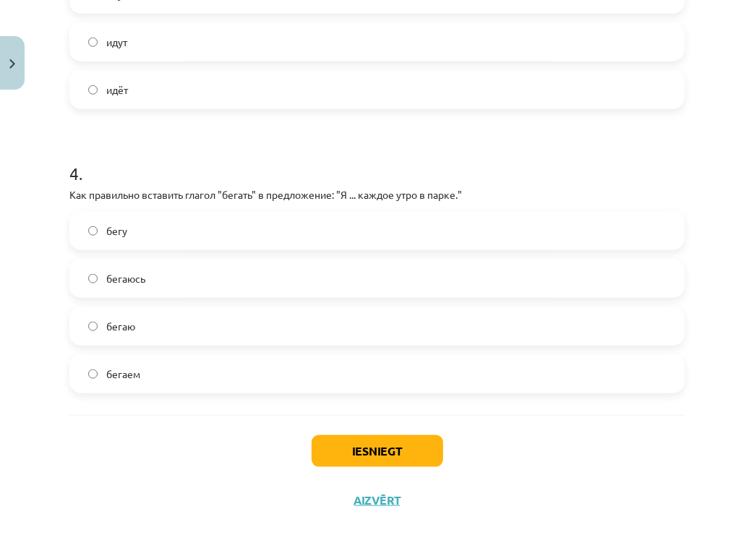
scroll to position [1003, 0]
click at [174, 344] on div "бегу [PERSON_NAME]" at bounding box center [376, 301] width 615 height 182
click at [168, 333] on label "бегаю" at bounding box center [377, 325] width 612 height 36
click at [388, 450] on button "Iesniegt" at bounding box center [378, 451] width 132 height 32
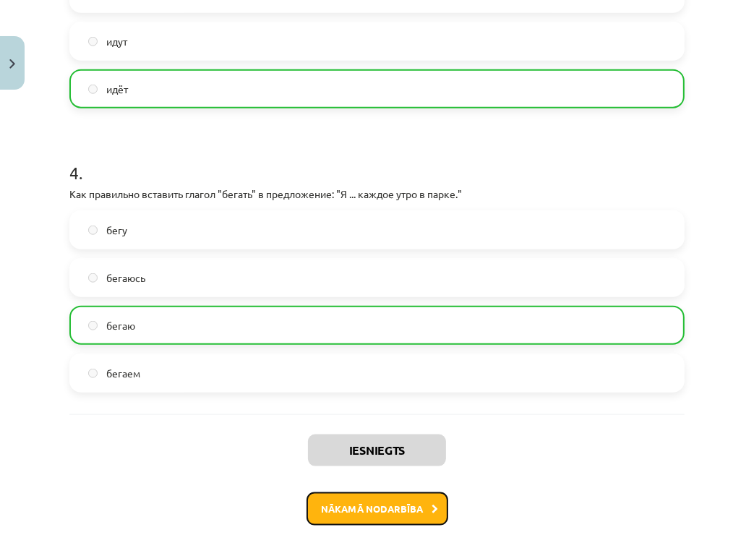
click at [408, 499] on button "Nākamā nodarbība" at bounding box center [378, 508] width 142 height 33
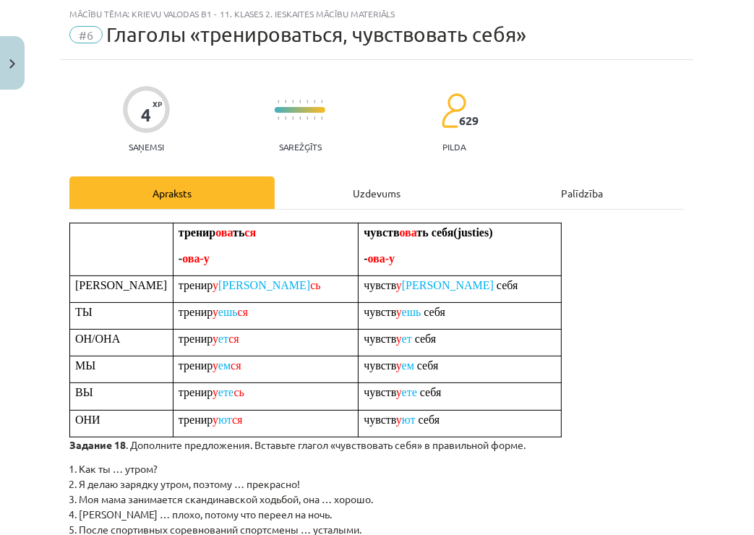
click at [390, 205] on div "Uzdevums" at bounding box center [377, 192] width 205 height 33
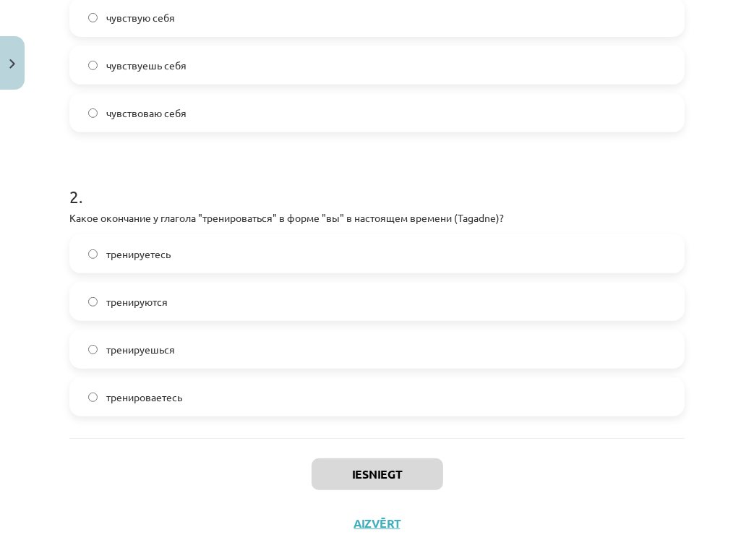
scroll to position [459, 0]
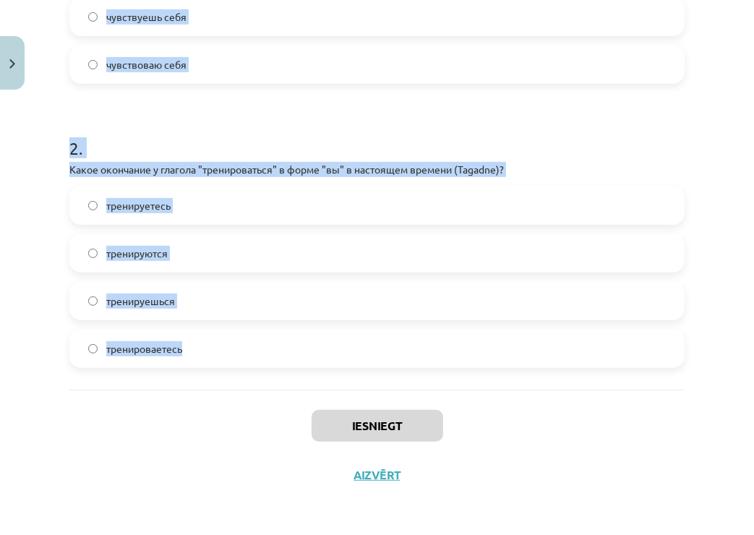
drag, startPoint x: 64, startPoint y: 307, endPoint x: 262, endPoint y: 383, distance: 213.1
click at [262, 383] on div "4 XP Saņemsi Sarežģīts 629 pilda Apraksts Uzdevums Palīdzība 1 . Как правильно …" at bounding box center [377, 68] width 633 height 863
copy form "Как правильно употребить глагол "чувствовать себя" в предложении: "Я делаю заря…"
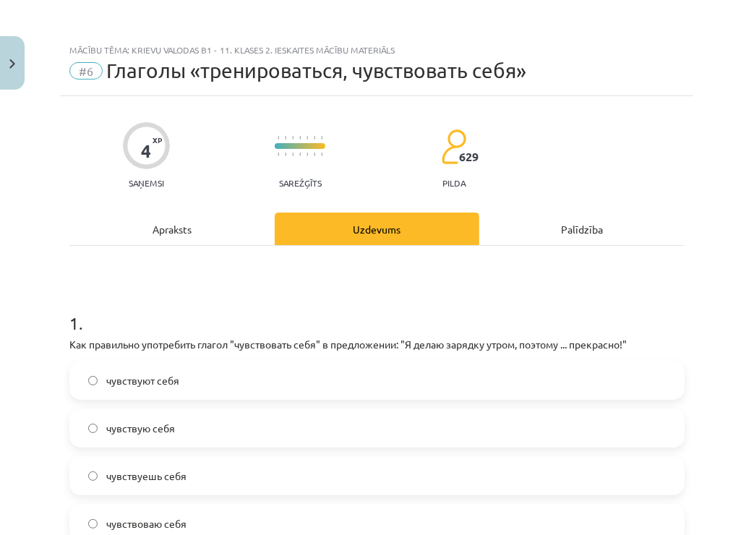
click at [203, 289] on h1 "1 ." at bounding box center [376, 310] width 615 height 45
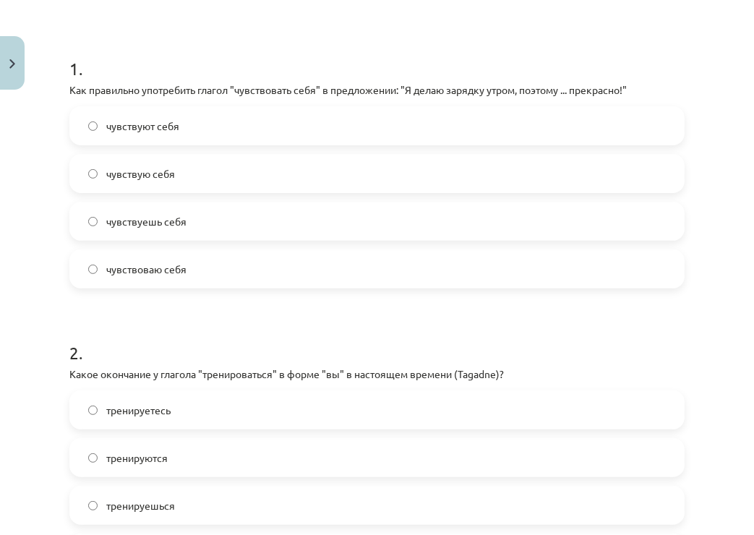
click at [195, 173] on label "чувствую себя" at bounding box center [377, 173] width 612 height 36
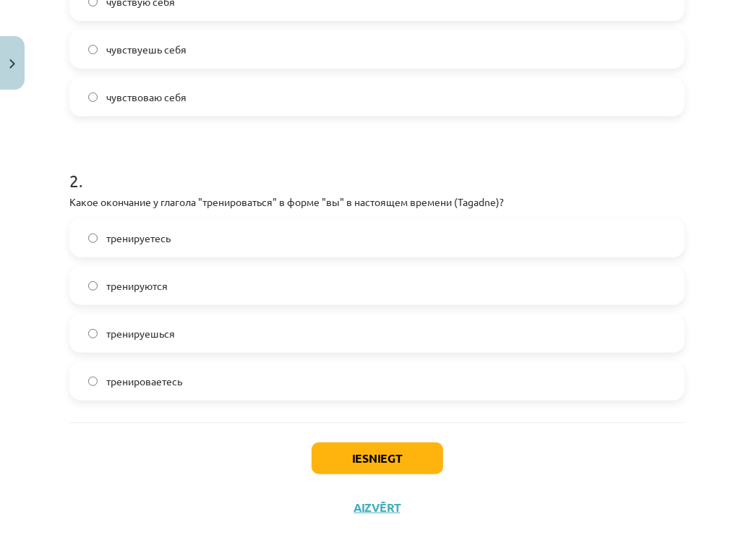
scroll to position [459, 0]
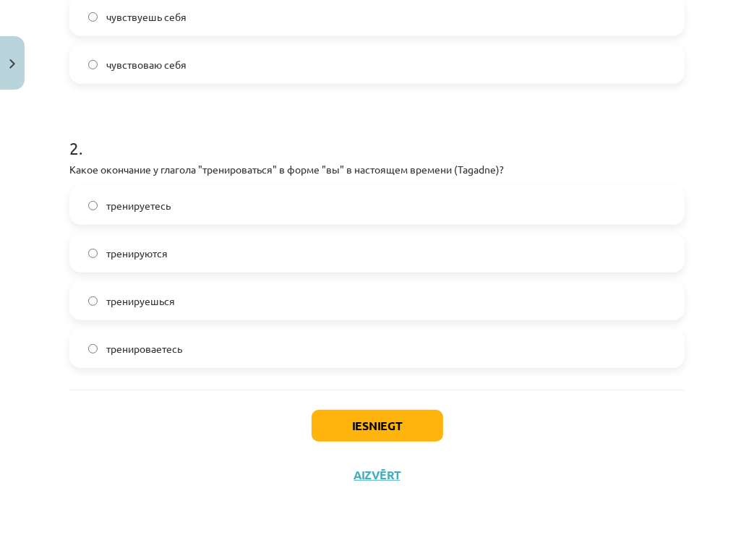
click at [190, 214] on label "тренируетесь" at bounding box center [377, 205] width 612 height 36
click at [355, 416] on button "Iesniegt" at bounding box center [378, 426] width 132 height 32
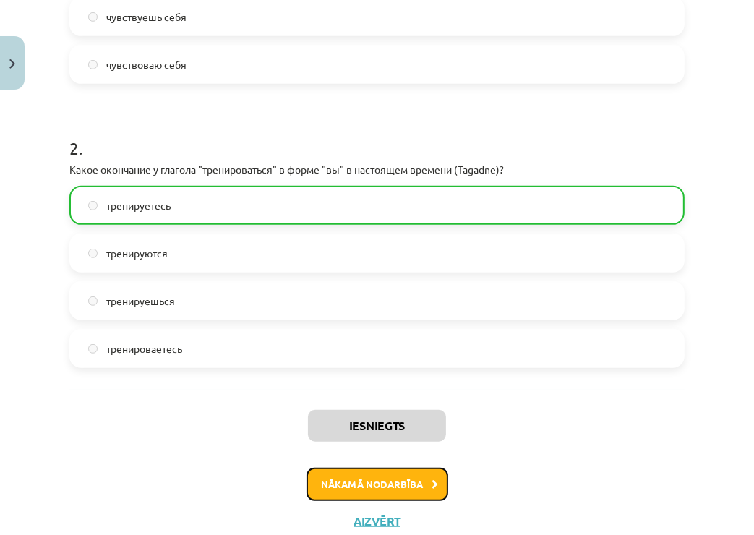
click at [420, 482] on button "Nākamā nodarbība" at bounding box center [378, 484] width 142 height 33
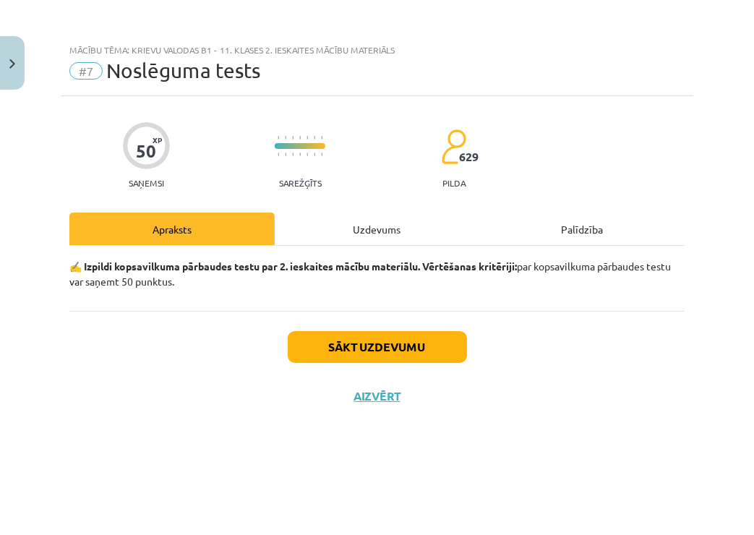
click at [366, 231] on div "Uzdevums" at bounding box center [377, 229] width 205 height 33
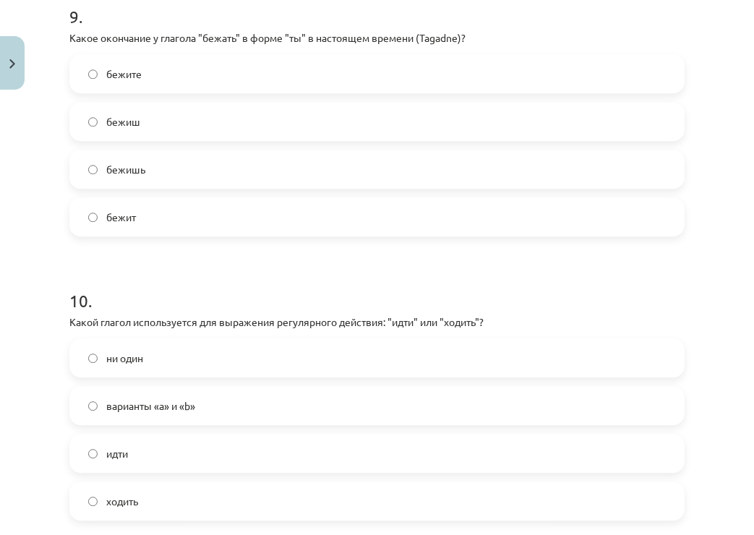
scroll to position [2733, 0]
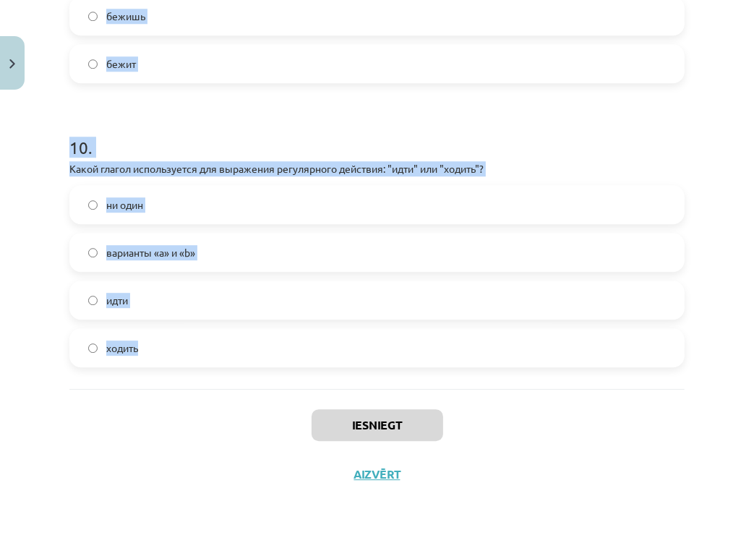
drag, startPoint x: 59, startPoint y: 133, endPoint x: 260, endPoint y: 365, distance: 307.5
click at [260, 365] on div "Mācību tēma: Krievu valodas b1 - 11. klases 2. ieskaites mācību materiāls #7 No…" at bounding box center [377, 267] width 754 height 535
copy form "Lorem ipsumdolo s ametcon "adipisci" e seddo "ei" t incididun utlabor (Etdolor)…"
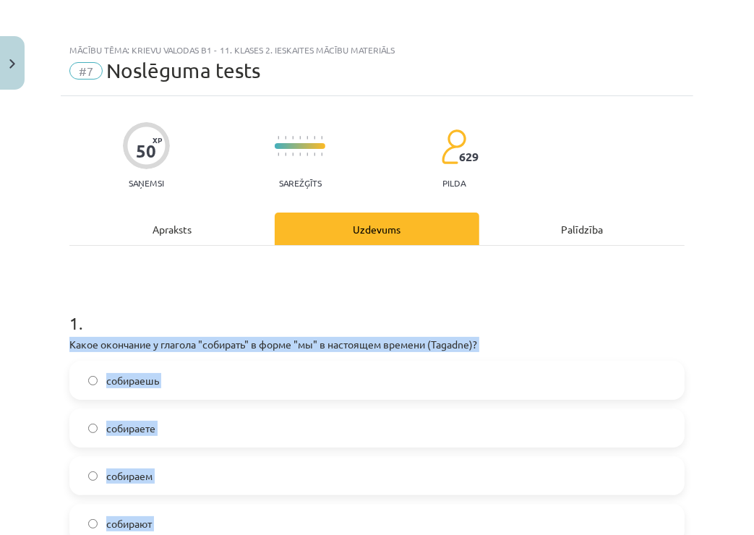
scroll to position [1, 0]
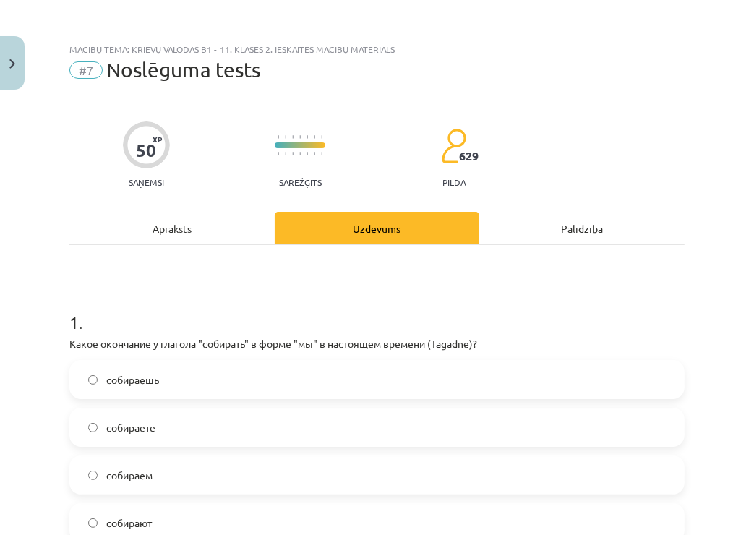
click at [116, 313] on h1 "1 ." at bounding box center [376, 309] width 615 height 45
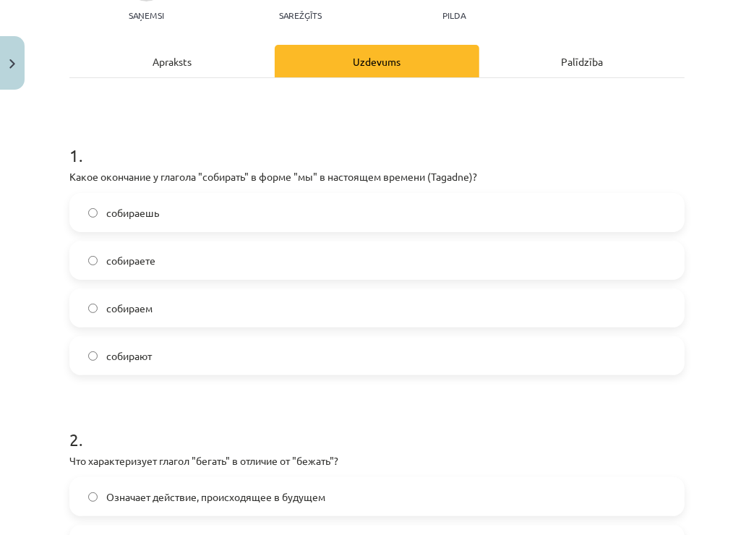
scroll to position [172, 0]
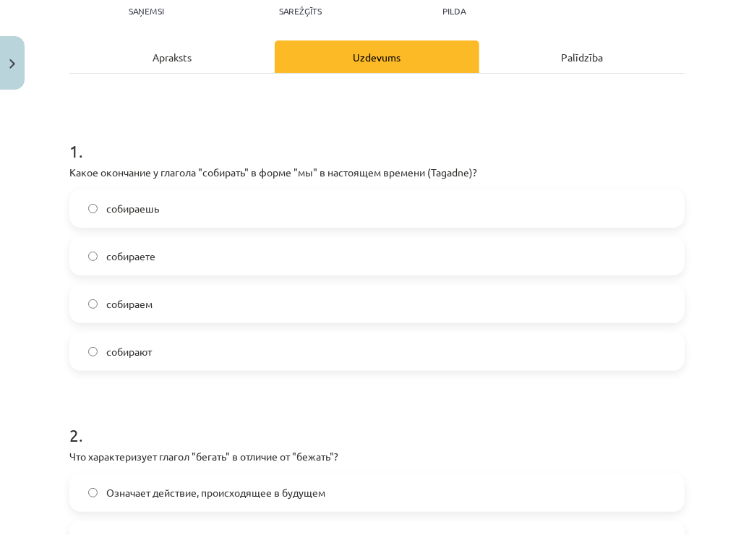
click at [198, 294] on label "собираем" at bounding box center [377, 304] width 612 height 36
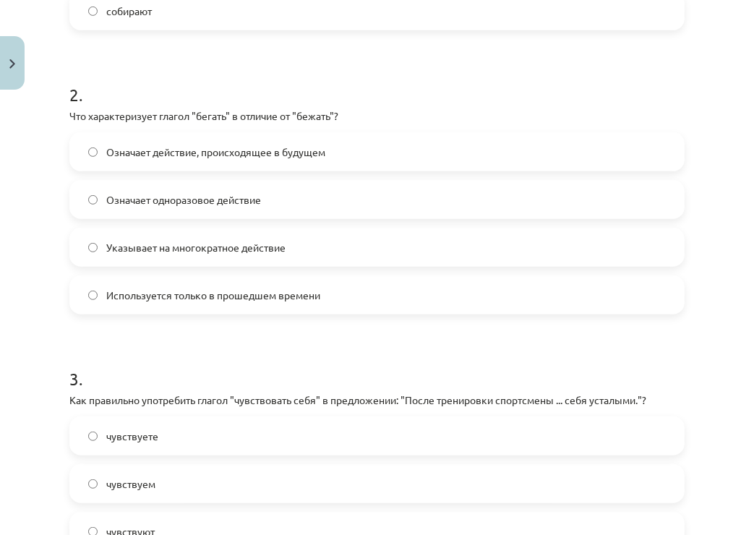
scroll to position [515, 0]
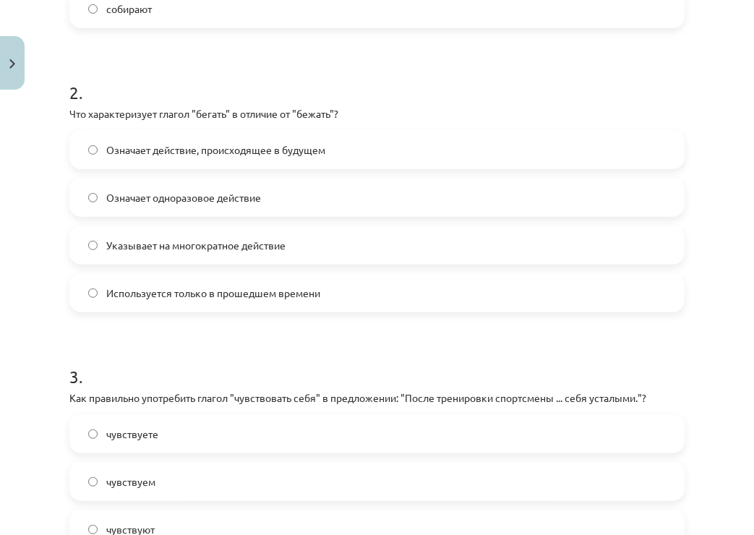
click at [255, 250] on span "Указывает на многократное действие" at bounding box center [195, 245] width 179 height 15
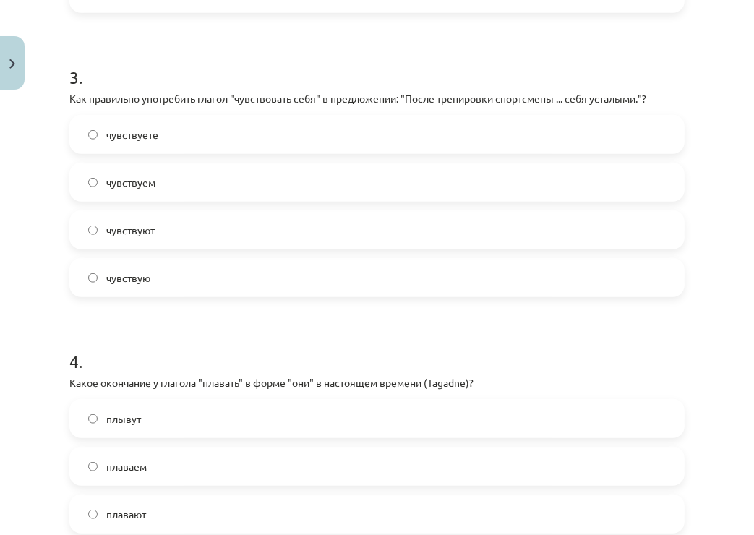
scroll to position [816, 0]
click at [185, 221] on label "чувствуют" at bounding box center [377, 228] width 612 height 36
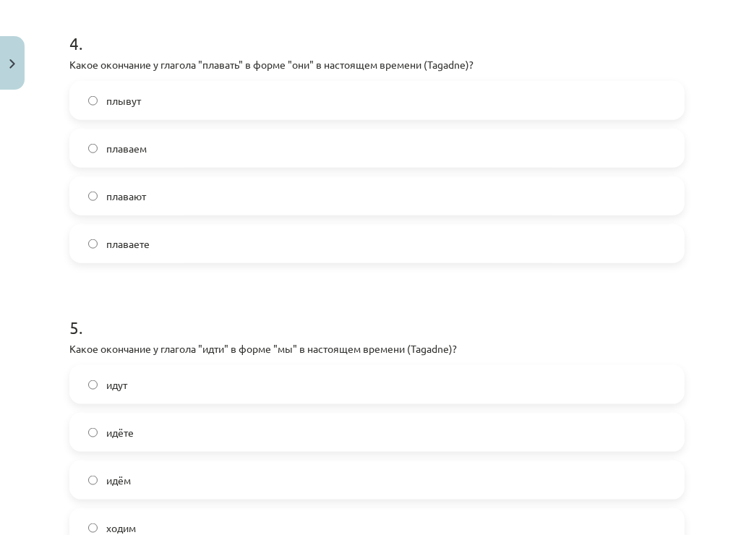
scroll to position [1132, 0]
click at [160, 200] on label "плавают" at bounding box center [377, 197] width 612 height 36
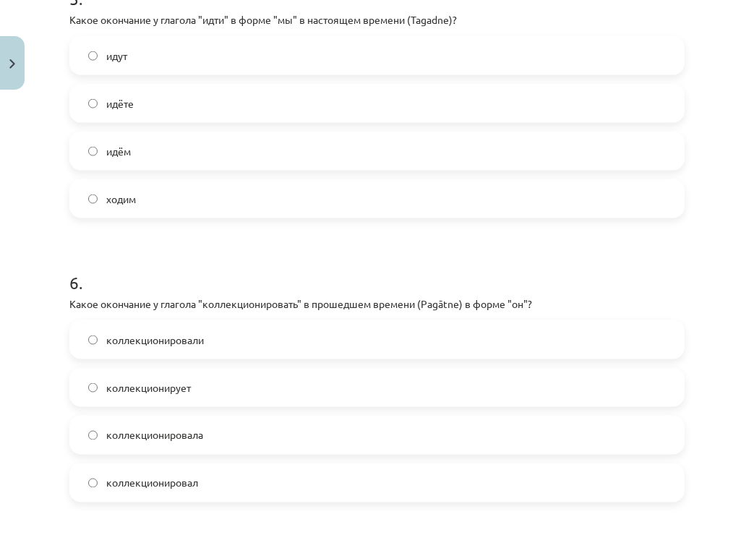
scroll to position [1462, 0]
click at [188, 148] on label "идём" at bounding box center [377, 150] width 612 height 36
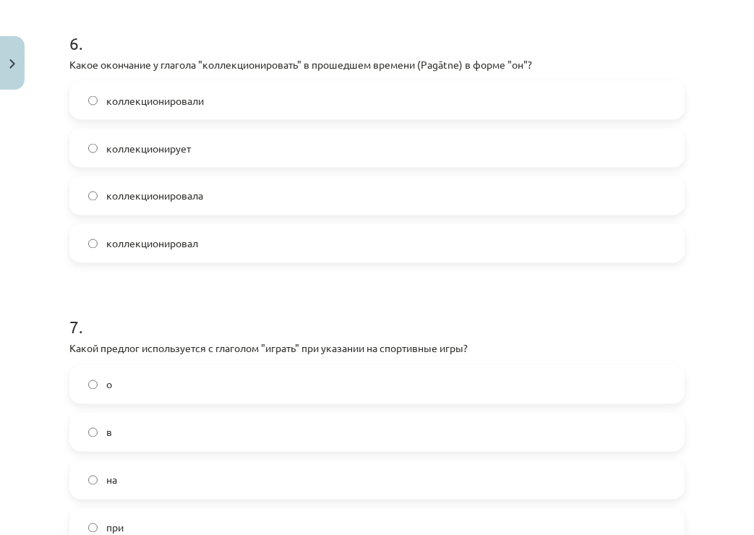
scroll to position [1704, 0]
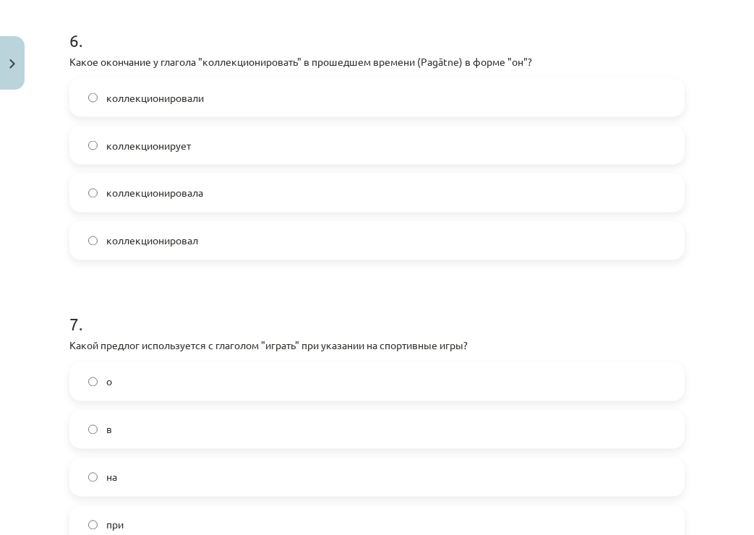
click at [226, 232] on label "коллекционировал" at bounding box center [377, 241] width 612 height 36
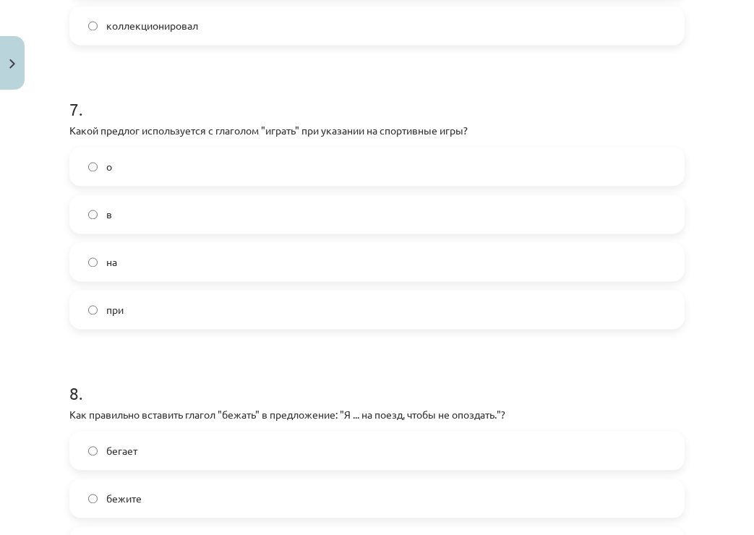
scroll to position [1939, 0]
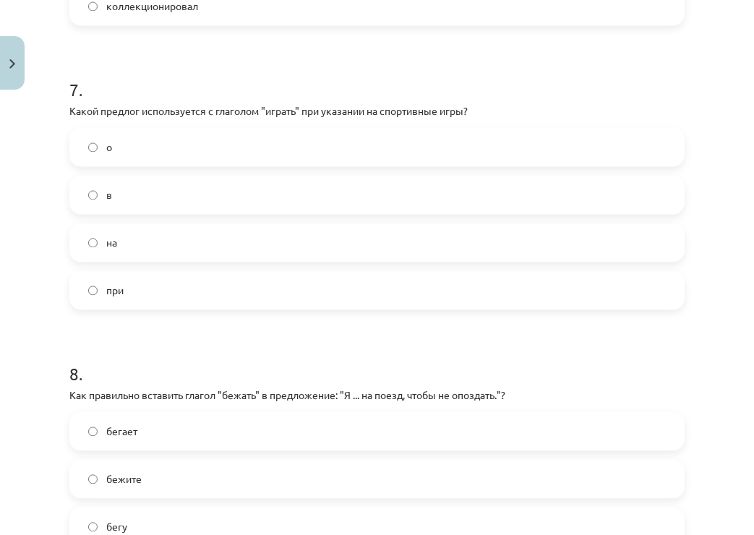
click at [185, 200] on label "в" at bounding box center [377, 194] width 612 height 36
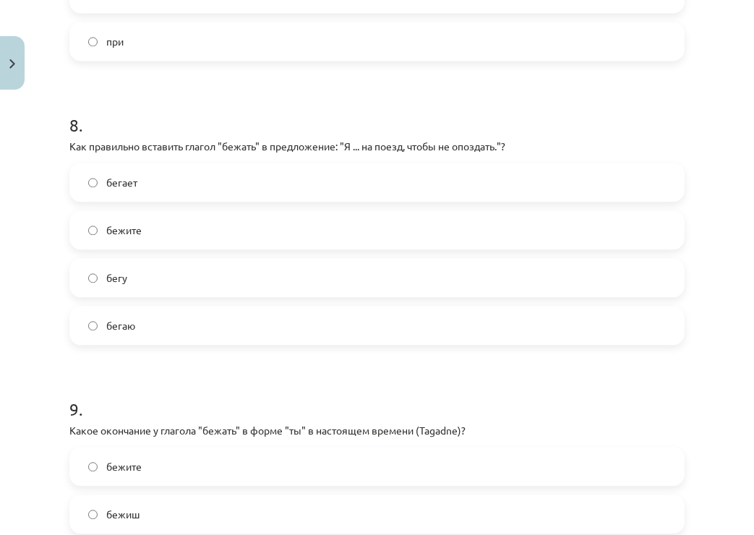
scroll to position [2193, 0]
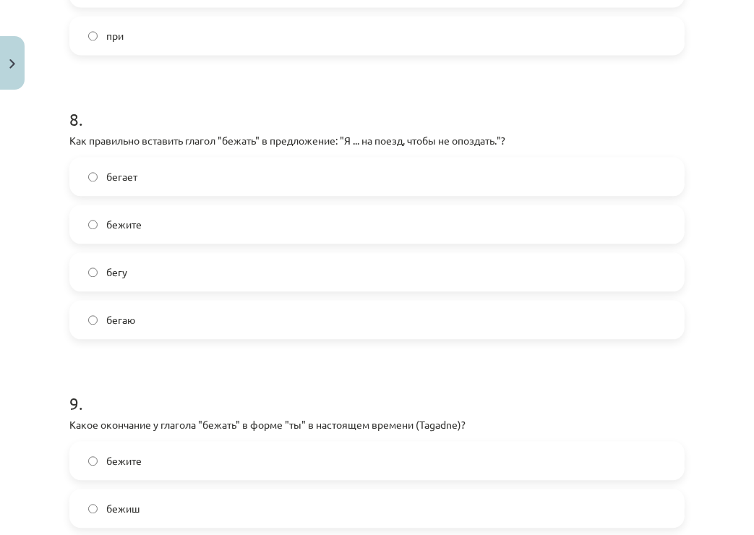
click at [200, 267] on label "бегу" at bounding box center [377, 272] width 612 height 36
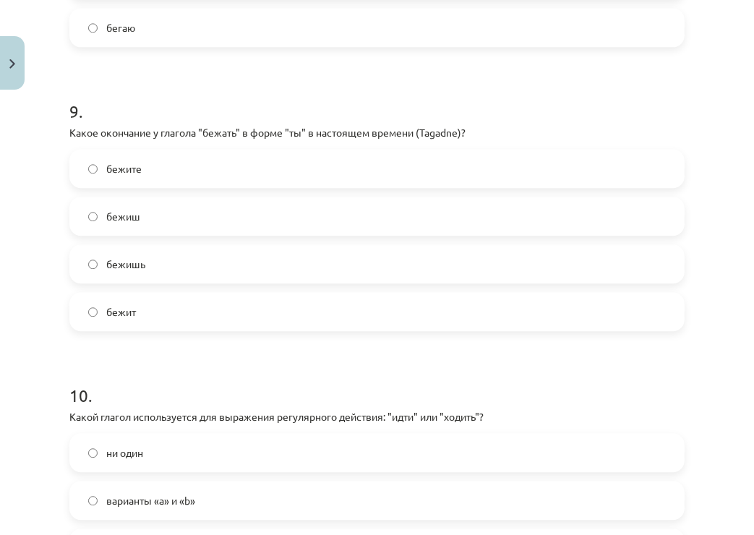
scroll to position [2544, 0]
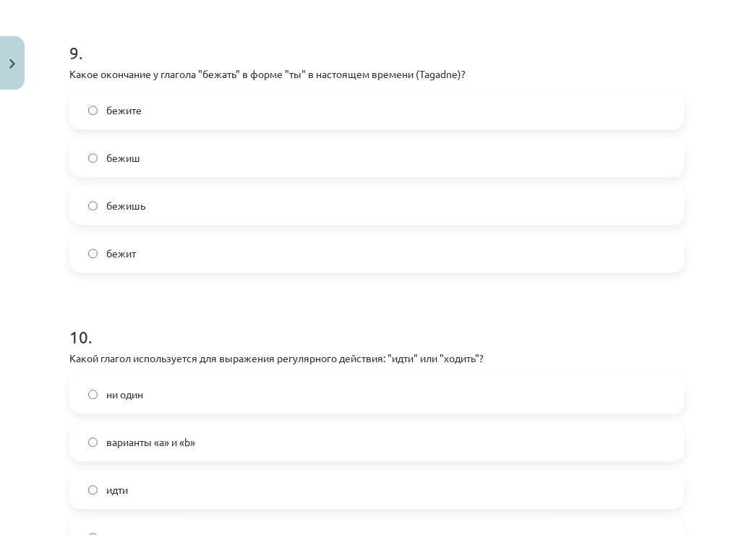
click at [145, 205] on label "бежишь" at bounding box center [377, 205] width 612 height 36
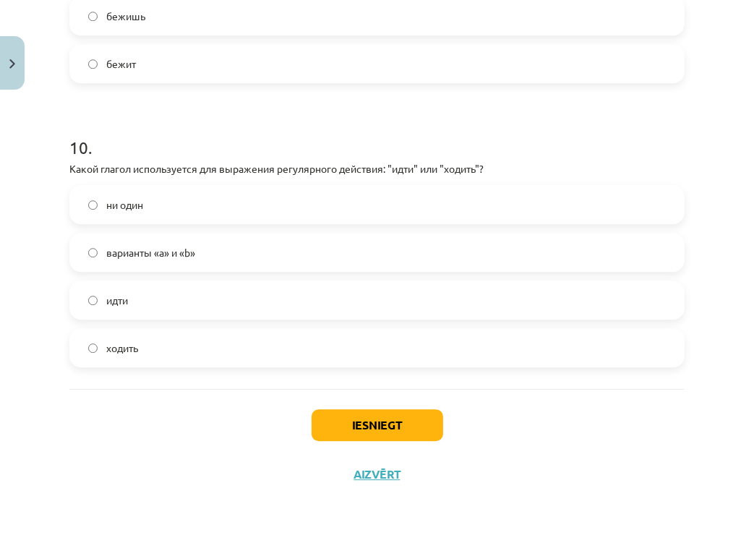
click at [179, 346] on label "ходить" at bounding box center [377, 348] width 612 height 36
click at [359, 429] on button "Iesniegt" at bounding box center [378, 425] width 132 height 32
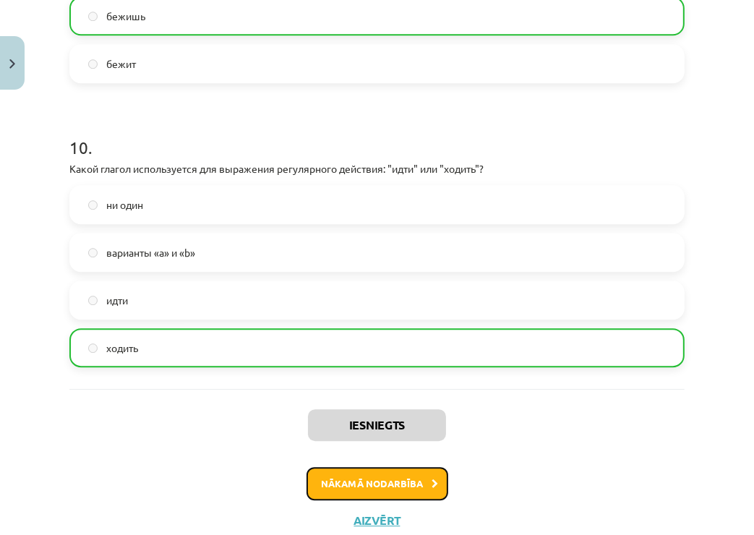
click at [387, 482] on button "Nākamā nodarbība" at bounding box center [378, 483] width 142 height 33
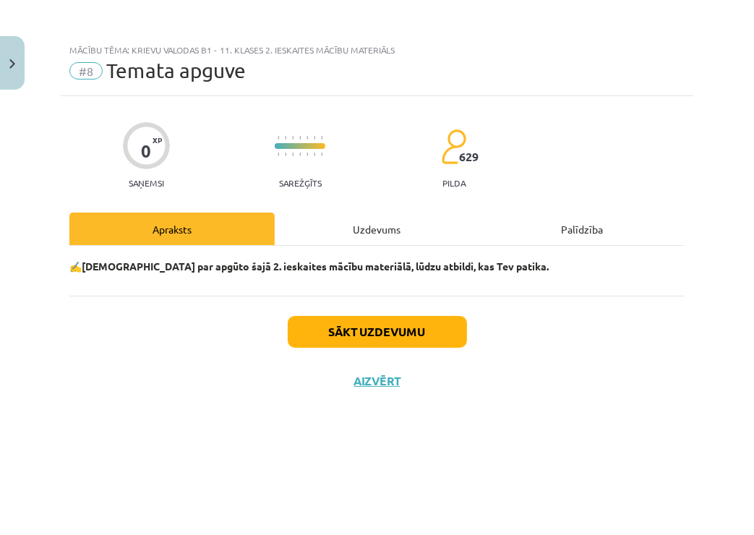
click at [346, 249] on div "✍️[DEMOGRAPHIC_DATA] par apgūto šajā 2. ieskaites mācību materiālā, lūdzu atbil…" at bounding box center [376, 271] width 615 height 50
click at [340, 241] on div "Uzdevums" at bounding box center [377, 229] width 205 height 33
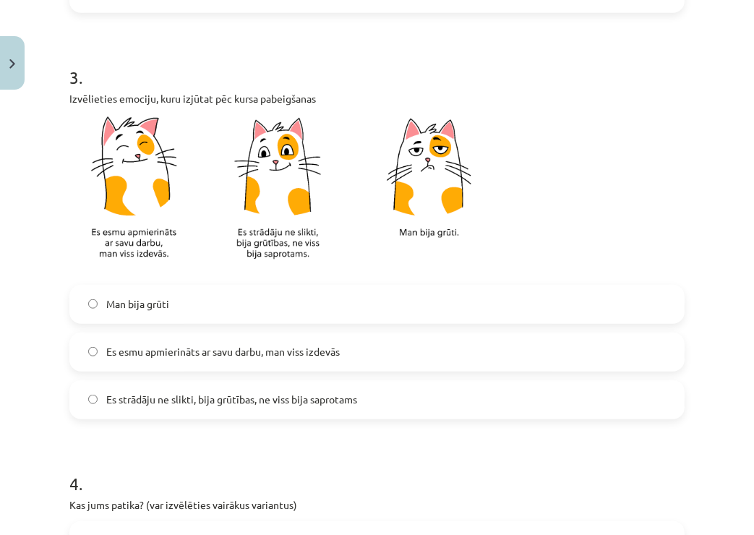
scroll to position [859, 0]
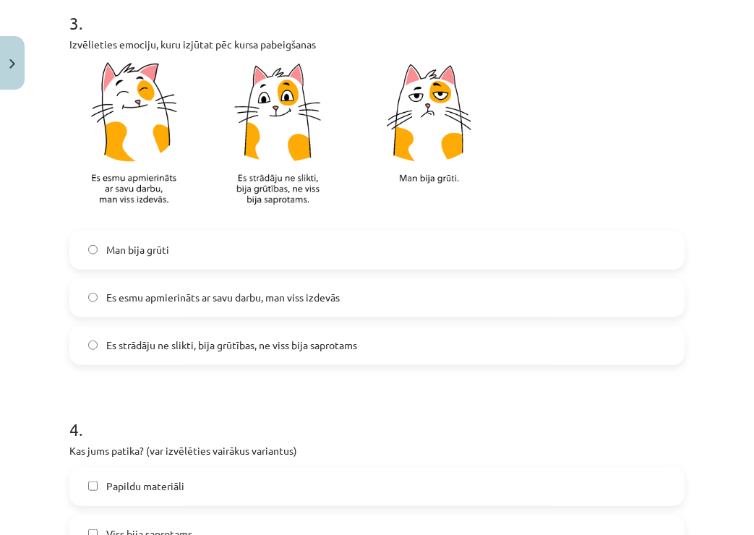
click at [220, 302] on span "Es esmu apmierināts ar savu darbu, man viss izdevās" at bounding box center [223, 297] width 234 height 15
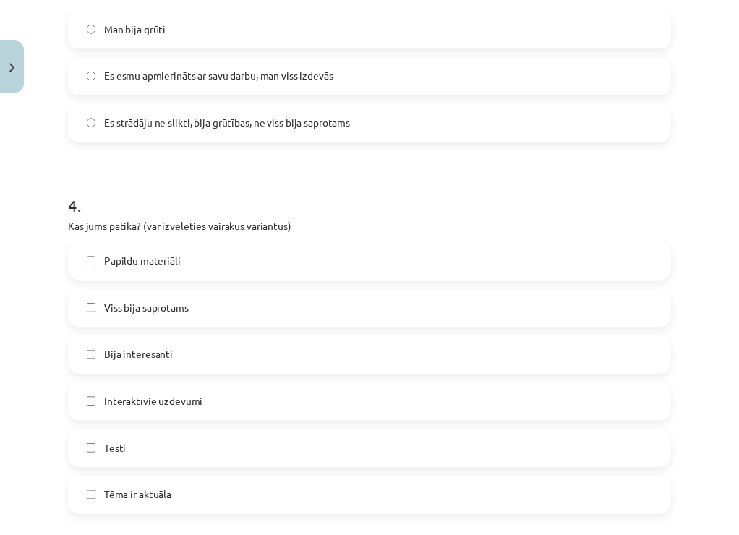
scroll to position [1277, 0]
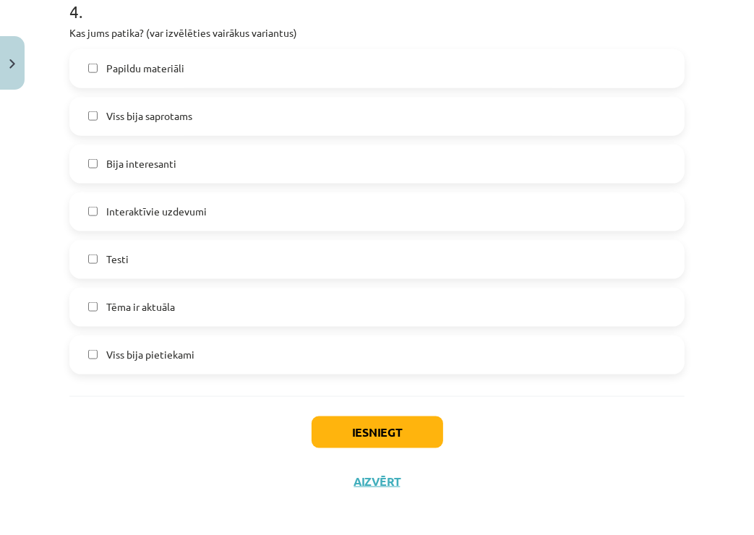
click at [142, 304] on span "Tēma ir aktuāla" at bounding box center [140, 306] width 69 height 15
click at [330, 440] on button "Iesniegt" at bounding box center [378, 432] width 132 height 32
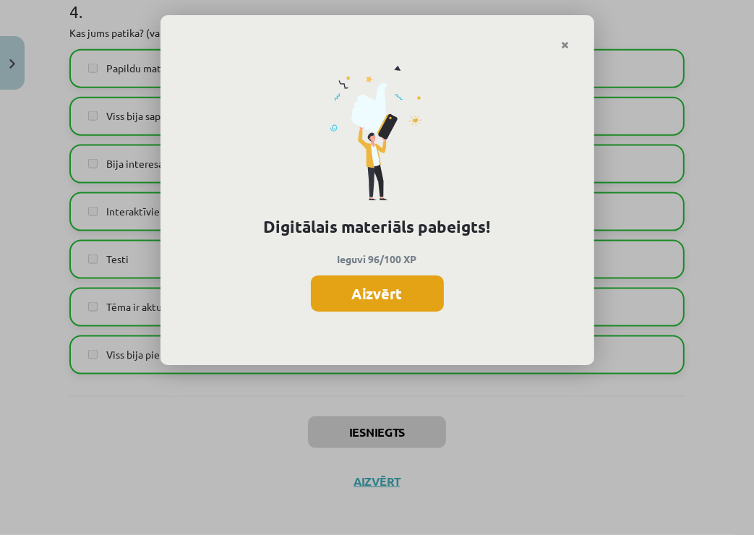
click at [378, 292] on button "Aizvērt" at bounding box center [377, 293] width 133 height 36
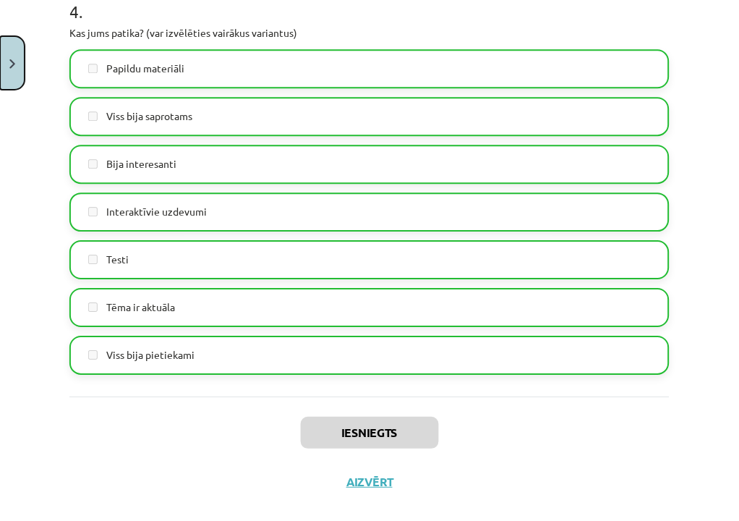
click at [10, 59] on img "Close" at bounding box center [12, 63] width 6 height 9
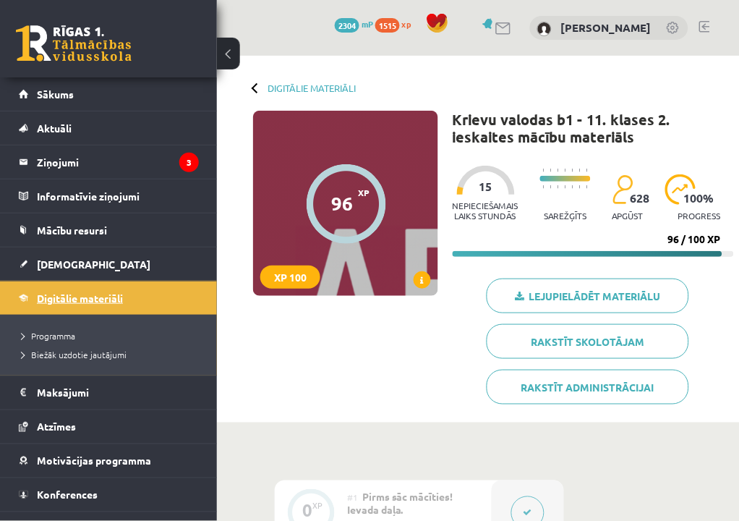
click at [110, 296] on span "Digitālie materiāli" at bounding box center [80, 297] width 86 height 13
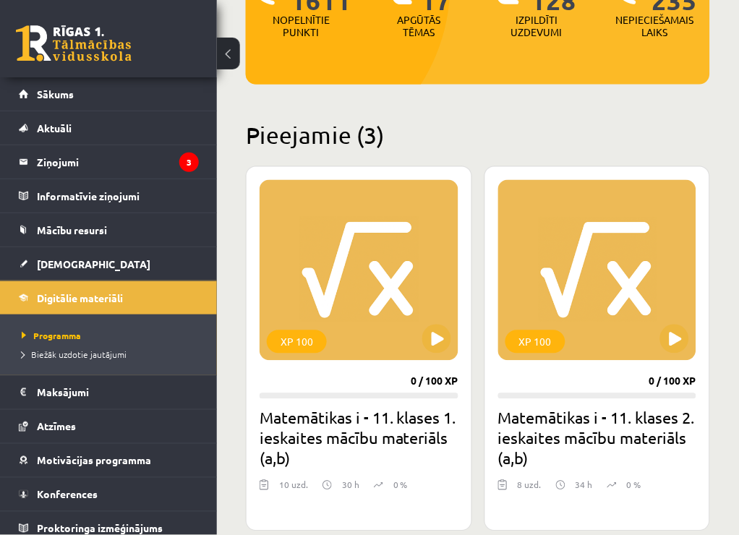
scroll to position [281, 0]
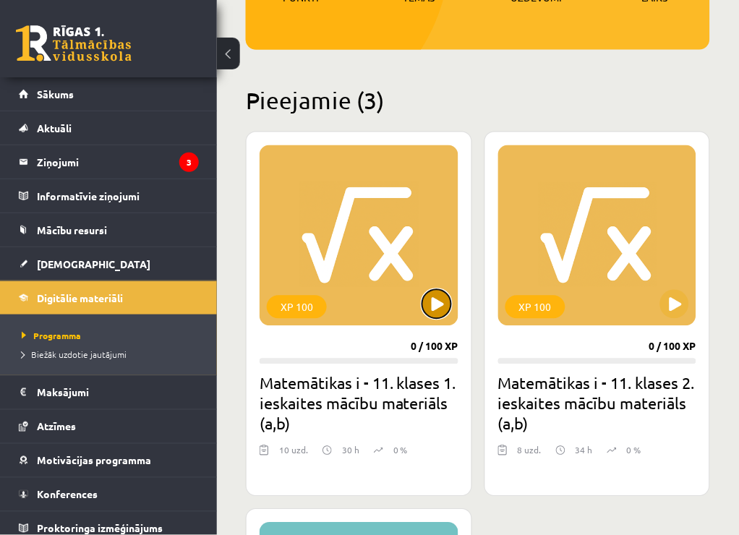
click at [424, 302] on button at bounding box center [436, 304] width 29 height 29
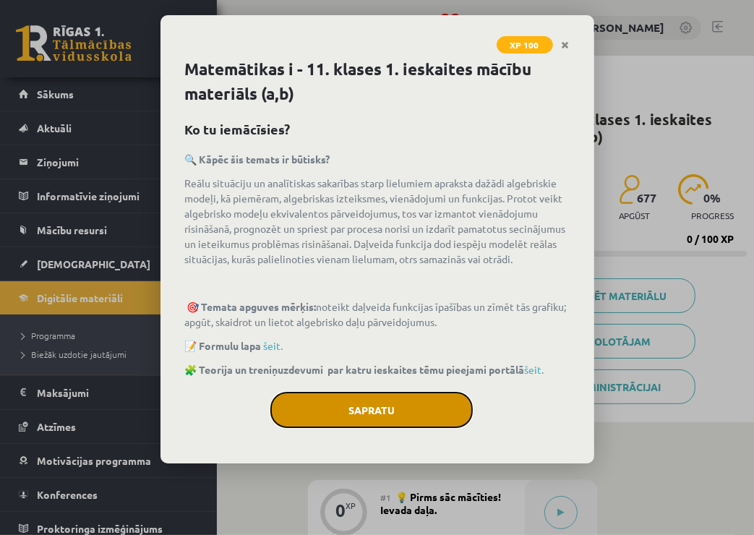
click at [395, 403] on button "Sapratu" at bounding box center [371, 410] width 202 height 36
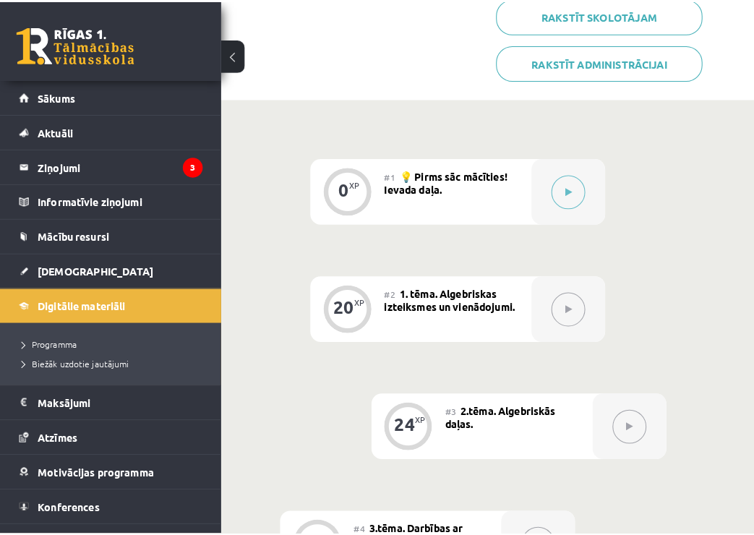
scroll to position [351, 0]
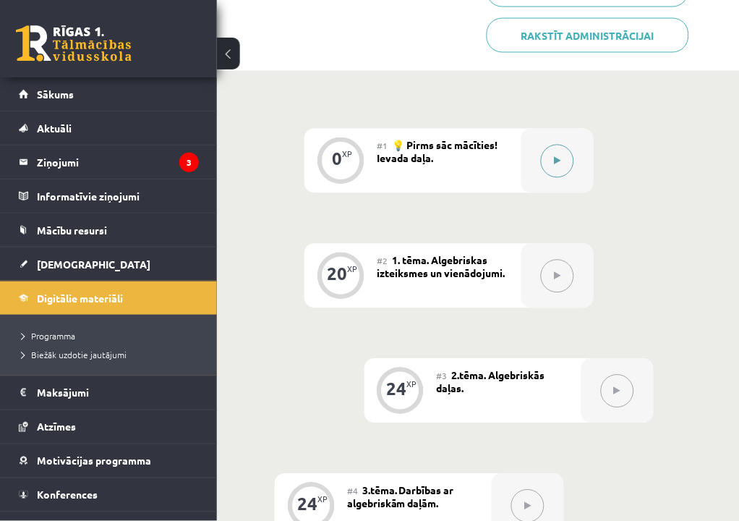
click at [540, 186] on div at bounding box center [557, 161] width 72 height 64
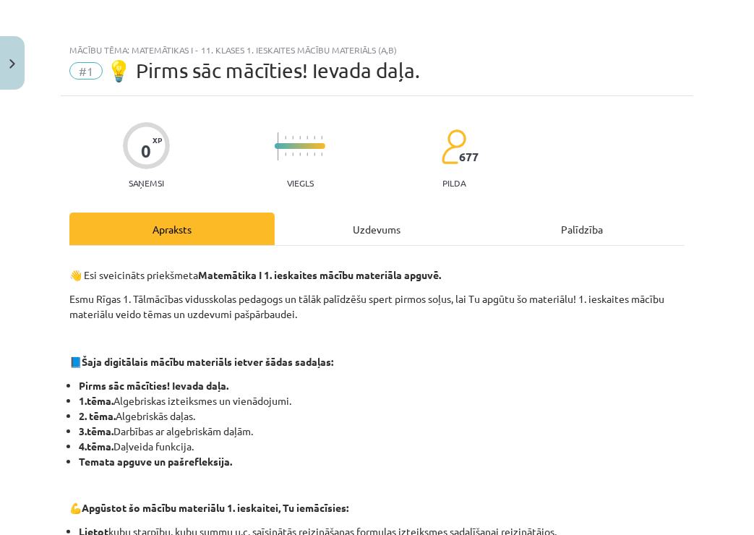
click at [386, 236] on div "Uzdevums" at bounding box center [377, 229] width 205 height 33
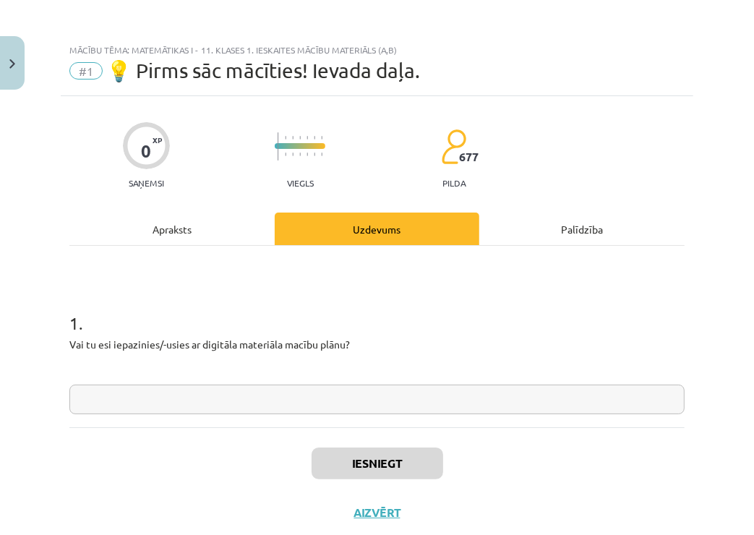
scroll to position [36, 0]
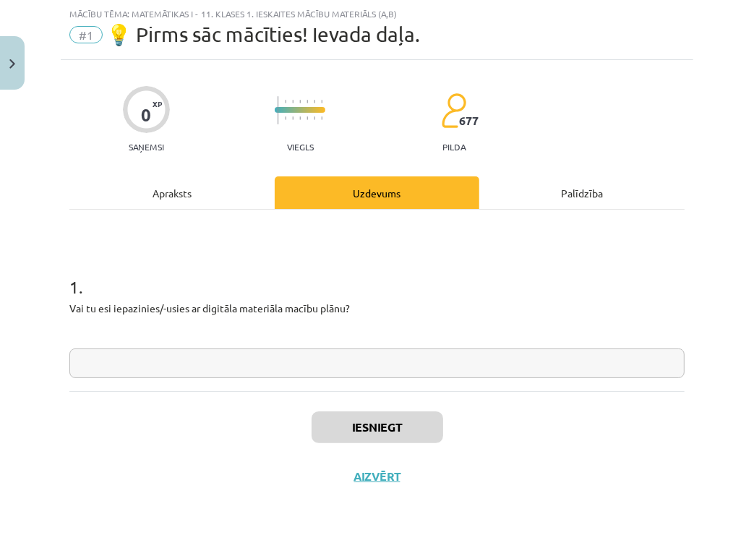
click at [181, 352] on input "text" at bounding box center [376, 364] width 615 height 30
type input "*"
type input "**"
click at [380, 443] on div "Iesniegt Aizvērt" at bounding box center [376, 441] width 615 height 101
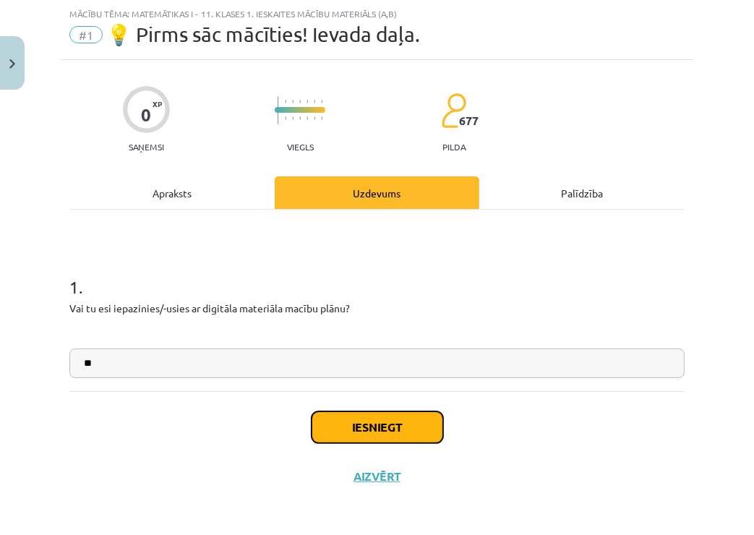
click at [369, 431] on button "Iesniegt" at bounding box center [378, 427] width 132 height 32
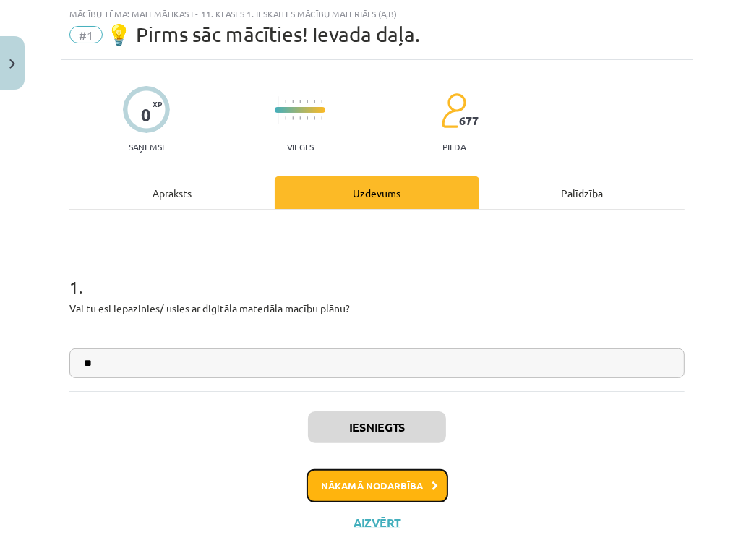
click at [394, 483] on button "Nākamā nodarbība" at bounding box center [378, 485] width 142 height 33
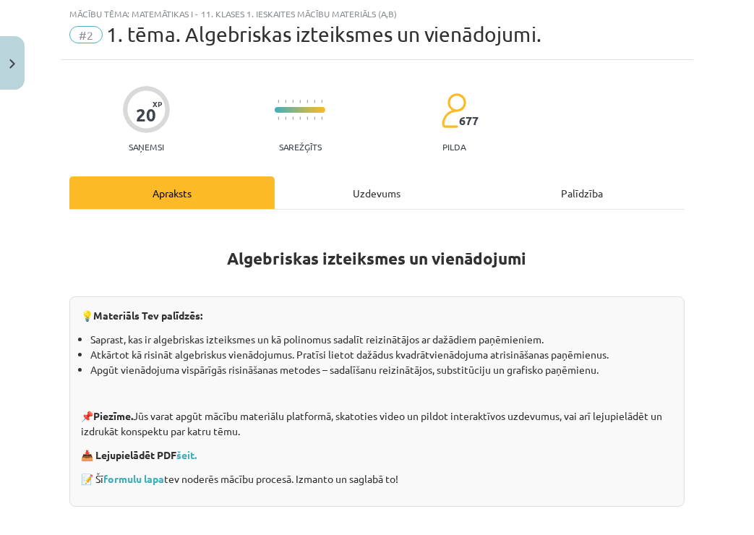
click at [347, 189] on div "Uzdevums" at bounding box center [377, 192] width 205 height 33
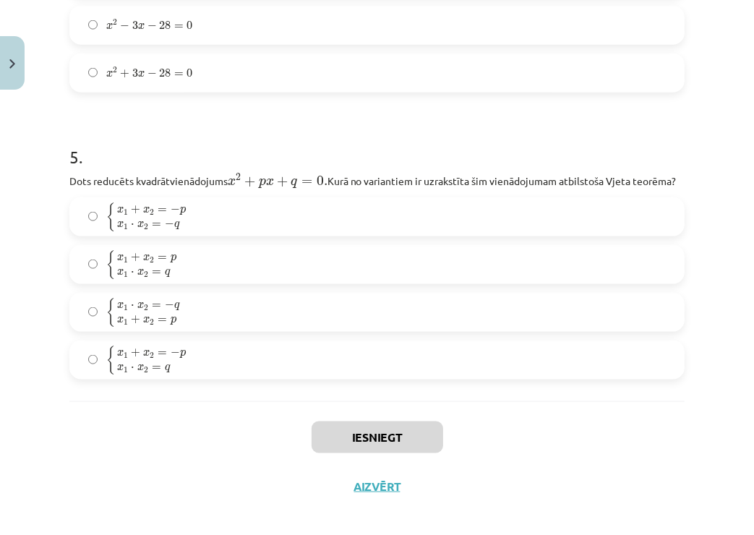
scroll to position [1343, 0]
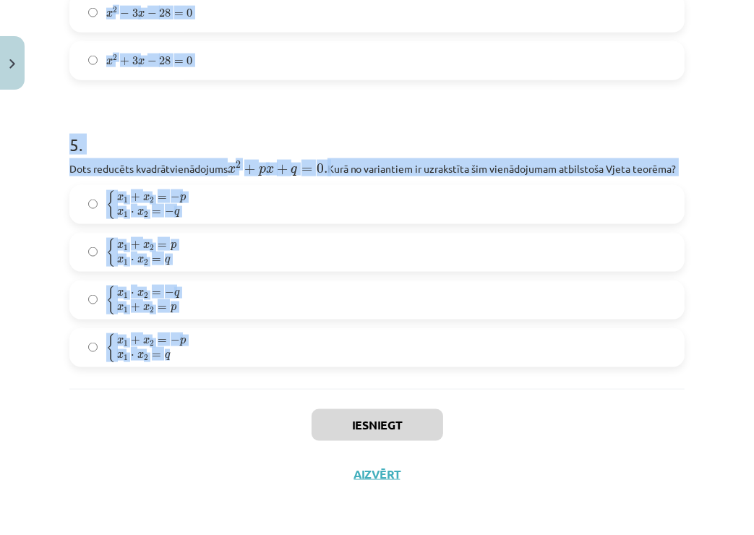
drag, startPoint x: 59, startPoint y: 311, endPoint x: 309, endPoint y: 367, distance: 256.5
click at [309, 367] on div "Mācību tēma: Matemātikas i - 11. klases 1. ieskaites mācību materiāls (a,b) #2 …" at bounding box center [377, 267] width 754 height 535
copy form "Izteiksmi x 3 + 216 x 3 + 216 sadalot reizinātajos, iegūst … ( x − 6 ) ( x 2 + …"
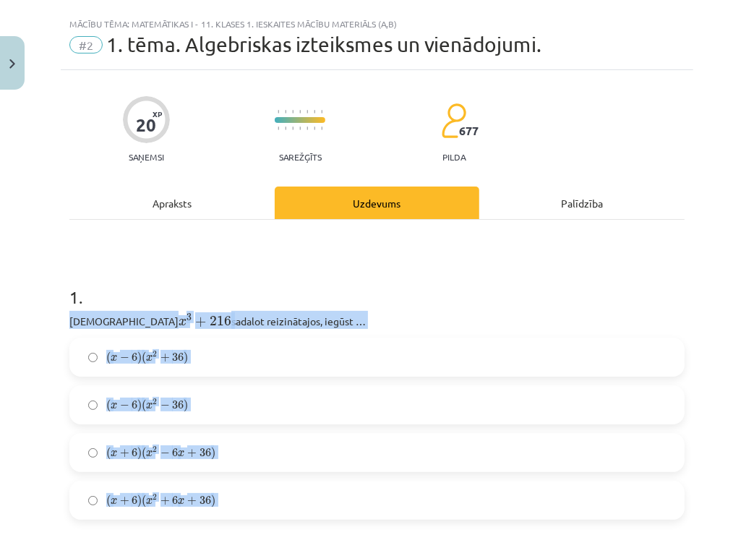
scroll to position [0, 0]
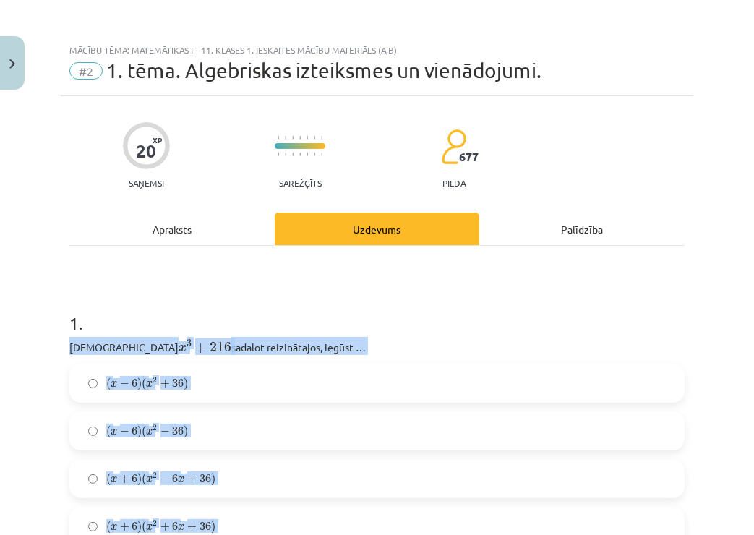
click at [33, 360] on div "Mācību tēma: Matemātikas i - 11. klases 1. ieskaites mācību materiāls (a,b) #2 …" at bounding box center [377, 267] width 754 height 535
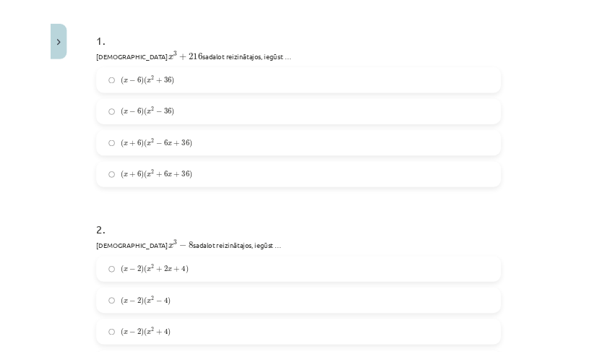
scroll to position [264, 0]
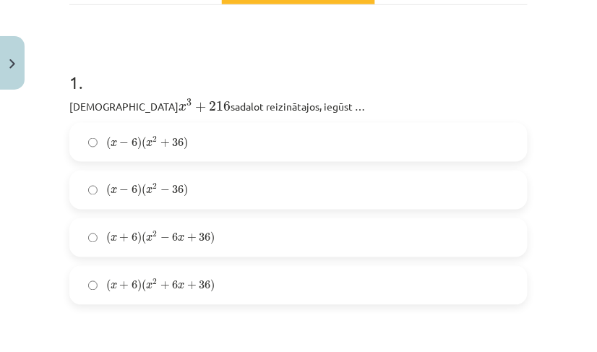
click at [187, 237] on span "+" at bounding box center [191, 238] width 9 height 9
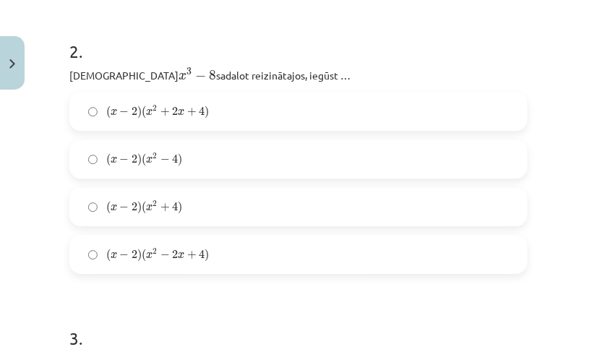
scroll to position [581, 0]
click at [203, 104] on span "( x − 2 ) ( x 2 + 2 x + 4 ) ( x − 2 ) ( x 2 + 2 x + 4 )" at bounding box center [157, 112] width 103 height 16
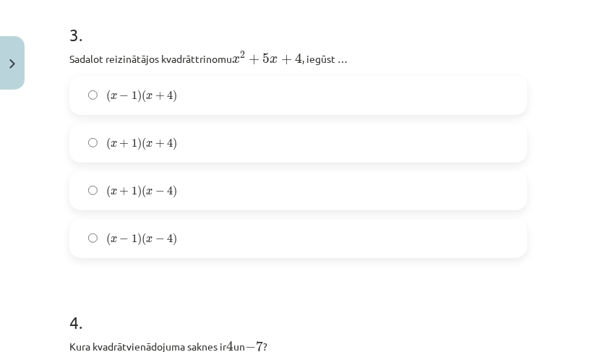
scroll to position [886, 0]
click at [184, 132] on label "( x + 1 ) ( x + 4 ) ( x + 1 ) ( x + 4 )" at bounding box center [299, 142] width 456 height 36
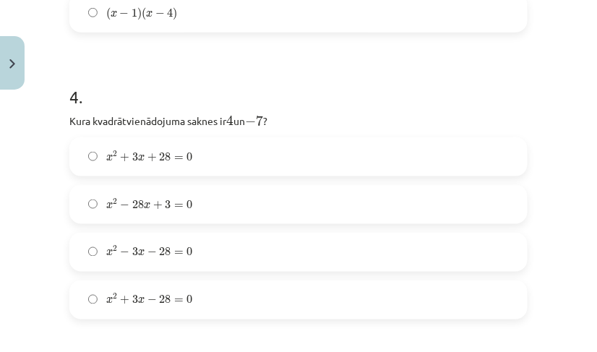
scroll to position [1182, 0]
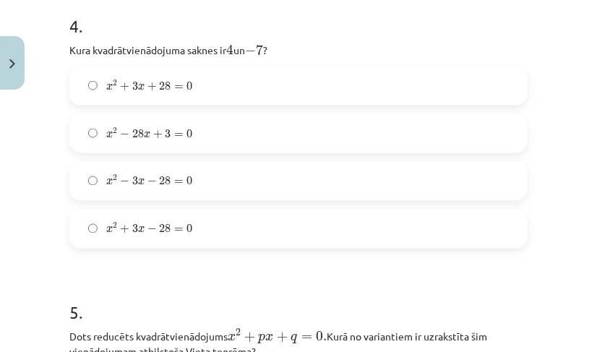
click at [129, 239] on label "x 2 + 3 x − 28 = 0 𝑥 2 + 3 𝑥 − 28 = 0" at bounding box center [299, 229] width 456 height 36
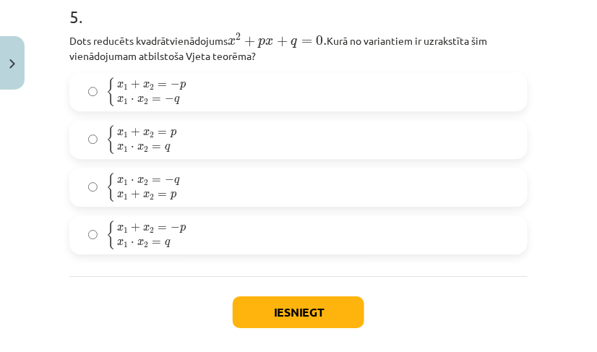
scroll to position [1492, 0]
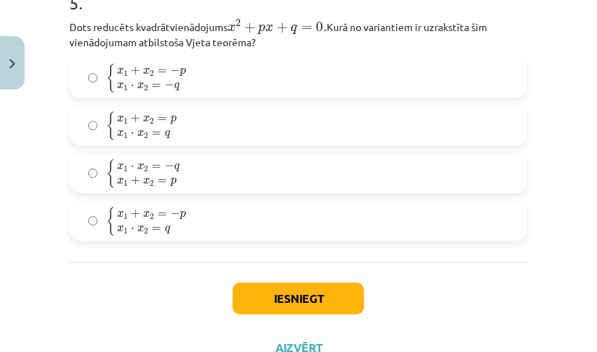
click at [223, 74] on label "{ x 1 + x 2 = − p x 1 ⋅ x 2 = − q { x 1 + x 2 = − p x 1 ⋅ x 2 = − q" at bounding box center [299, 78] width 456 height 36
click at [209, 218] on label "{ x 1 + x 2 = − p x 1 ⋅ x 2 = q { x 1 + x 2 = − p x 1 ⋅ x 2 = q" at bounding box center [299, 221] width 456 height 36
click at [260, 290] on button "Iesniegt" at bounding box center [299, 299] width 132 height 32
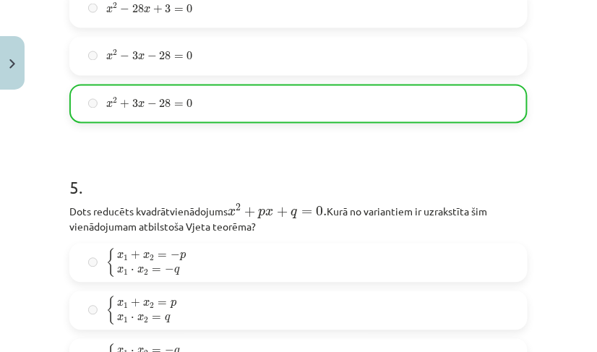
scroll to position [1594, 0]
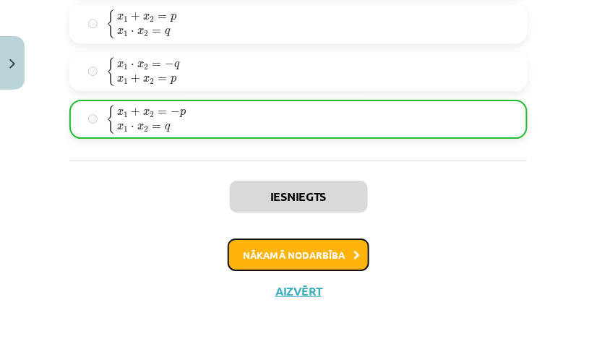
click at [356, 249] on button "Nākamā nodarbība" at bounding box center [299, 255] width 142 height 33
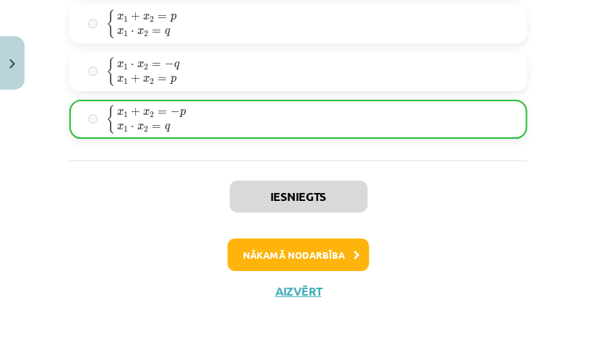
scroll to position [36, 0]
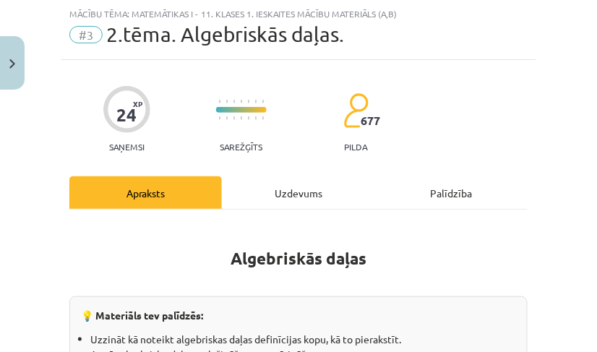
click at [268, 185] on div "Uzdevums" at bounding box center [298, 192] width 153 height 33
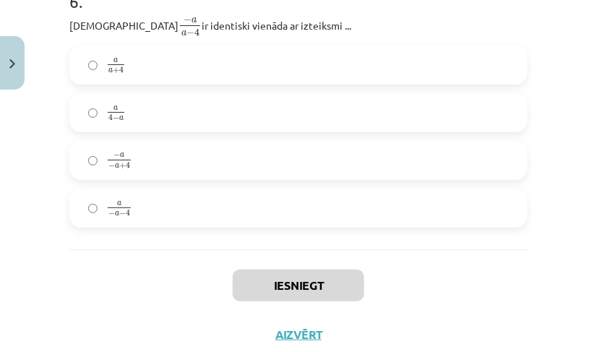
scroll to position [1828, 0]
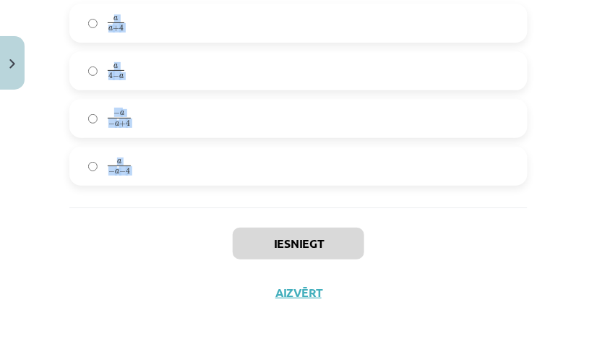
drag, startPoint x: 70, startPoint y: 166, endPoint x: 265, endPoint y: 207, distance: 198.8
copy form "Funkcijas f ( x ) = − 2 x + 3 − 1 f ( x ) = − 2 x + 3 − 1 definīcijas kopa ir… …"
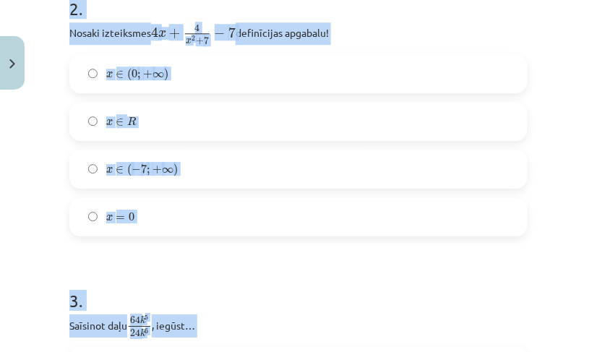
scroll to position [0, 0]
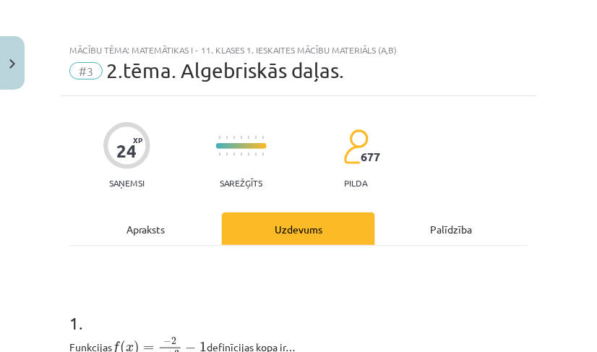
click at [59, 305] on div "Mācību tēma: Matemātikas i - 11. klases 1. ieskaites mācību materiāls (a,b) #3 …" at bounding box center [298, 176] width 597 height 352
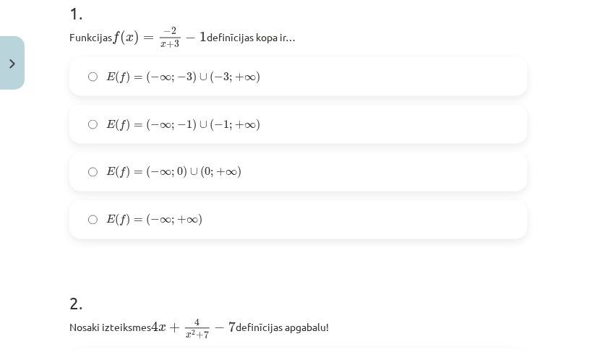
scroll to position [305, 0]
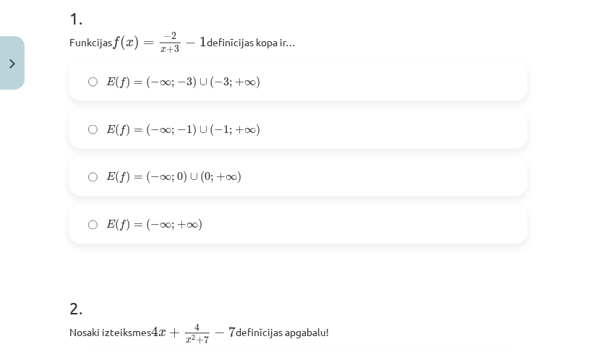
click at [187, 223] on span "∞" at bounding box center [193, 226] width 12 height 7
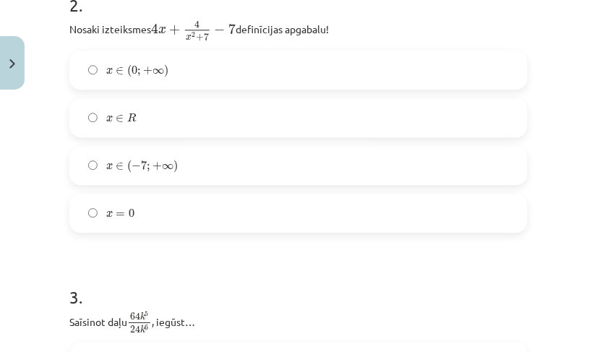
scroll to position [610, 0]
click at [190, 69] on label "x ∈ ( 0 ; + ∞ ) x ∈ ( 0 ; + ∞ )" at bounding box center [299, 69] width 456 height 36
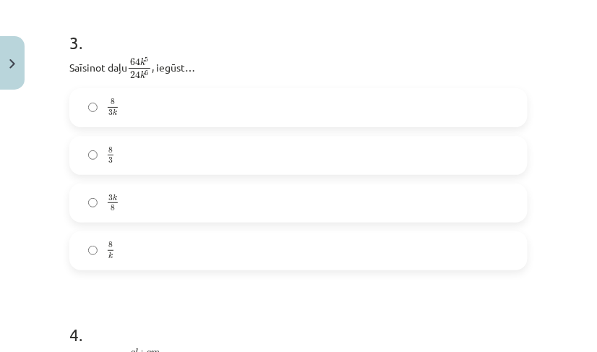
scroll to position [871, 0]
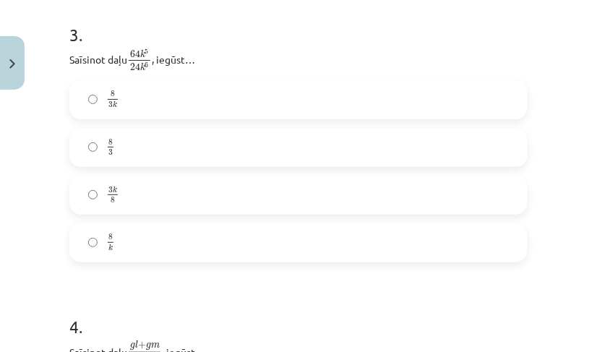
click at [172, 112] on label "8 3 k 8 3 k" at bounding box center [299, 100] width 456 height 36
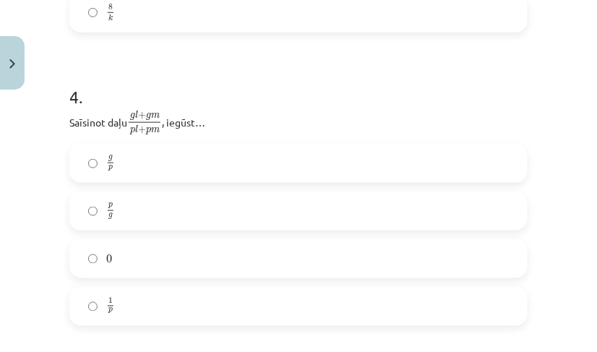
scroll to position [1153, 0]
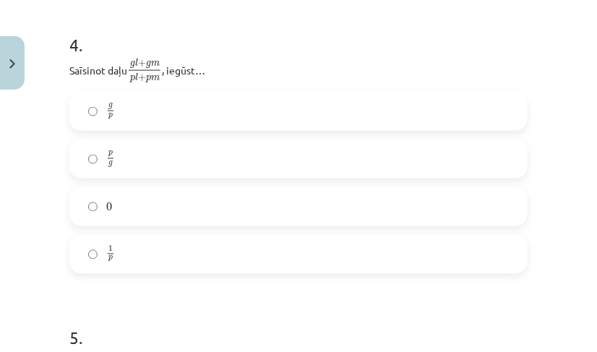
click at [123, 108] on label "g p g p" at bounding box center [299, 111] width 456 height 36
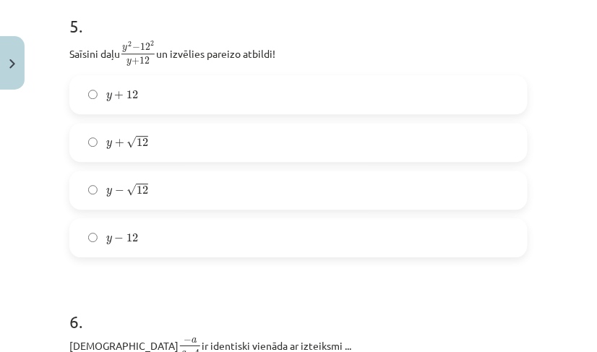
scroll to position [1485, 0]
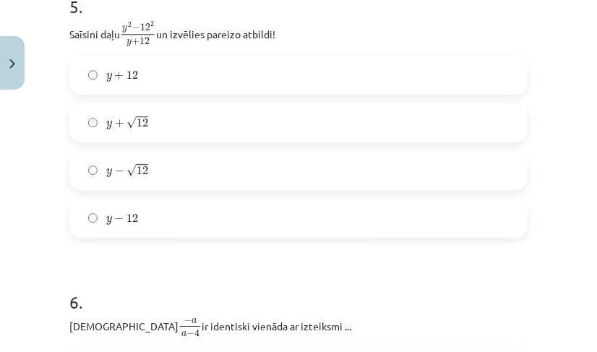
click at [165, 171] on label "y − √ 12 y − 12" at bounding box center [299, 171] width 456 height 36
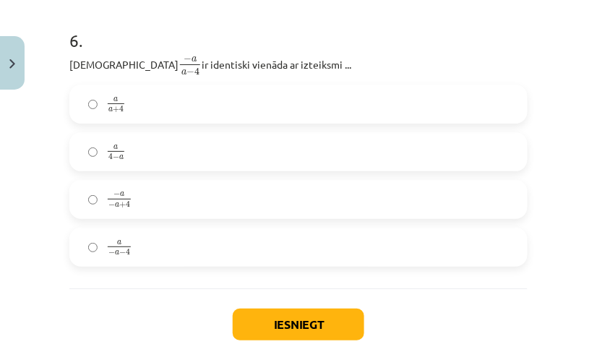
scroll to position [1759, 0]
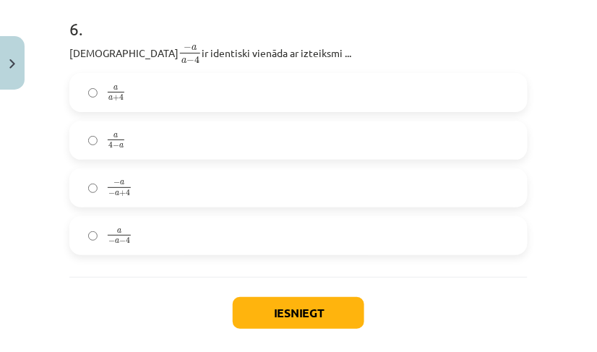
click at [162, 185] on label "− a − a + 4 − a − a + 4" at bounding box center [299, 188] width 456 height 36
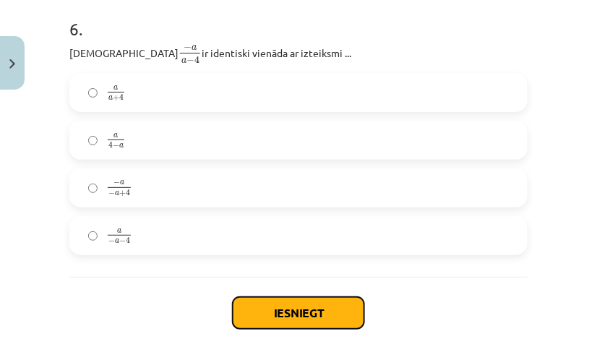
click at [284, 299] on button "Iesniegt" at bounding box center [299, 313] width 132 height 32
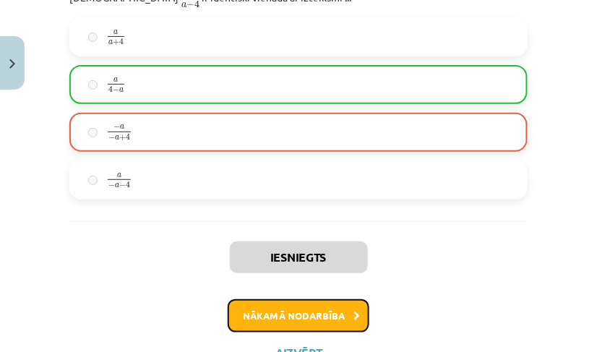
click at [294, 309] on button "Nākamā nodarbība" at bounding box center [299, 315] width 142 height 33
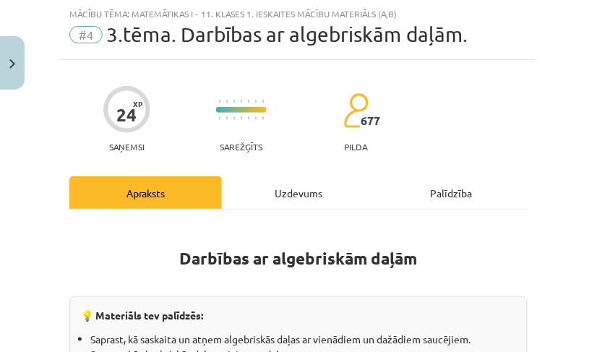
click at [249, 187] on div "Uzdevums" at bounding box center [298, 192] width 153 height 33
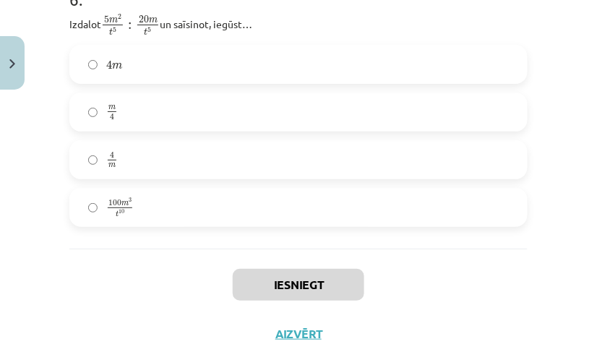
scroll to position [1819, 0]
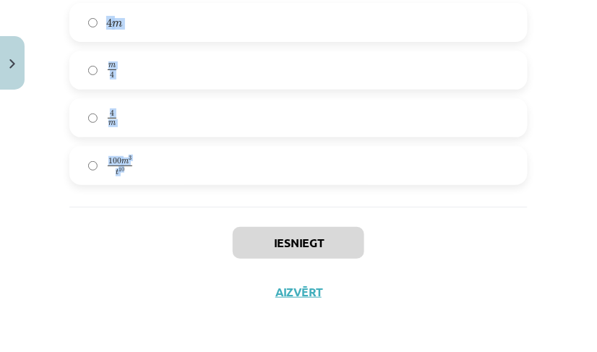
drag, startPoint x: 63, startPoint y: 190, endPoint x: 225, endPoint y: 175, distance: 162.7
copy form "Starpība 5 y + 1 m − y − 3 m 5 y + 1 m − y − 3 m vienāda ar 4 y + 4 m 4 y + 4 m…"
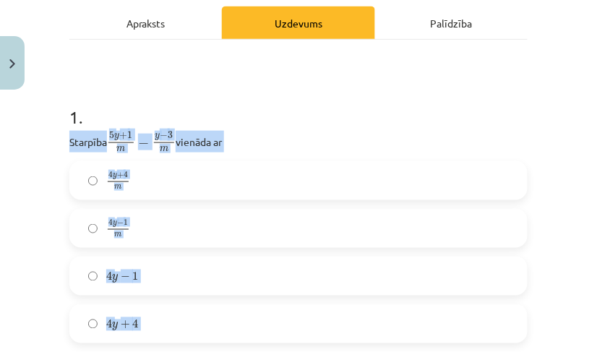
scroll to position [0, 0]
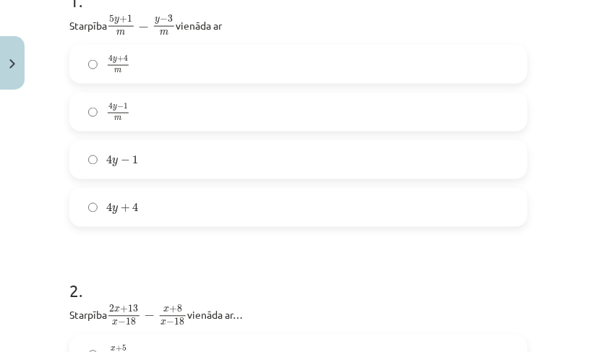
scroll to position [322, 0]
click at [153, 63] on label "4 y + 4 m 4 y + 4 m" at bounding box center [299, 65] width 456 height 36
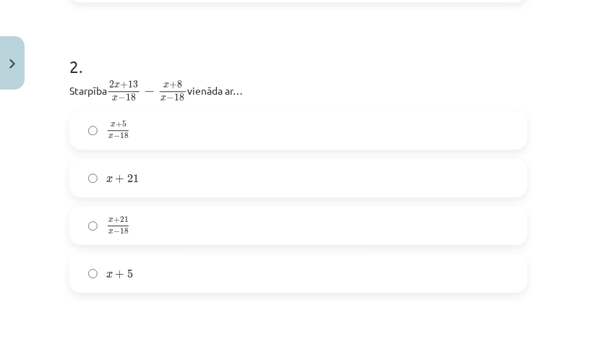
scroll to position [547, 0]
click at [205, 119] on label "x + 5 x − 18 x + 5 x − 18" at bounding box center [299, 131] width 456 height 36
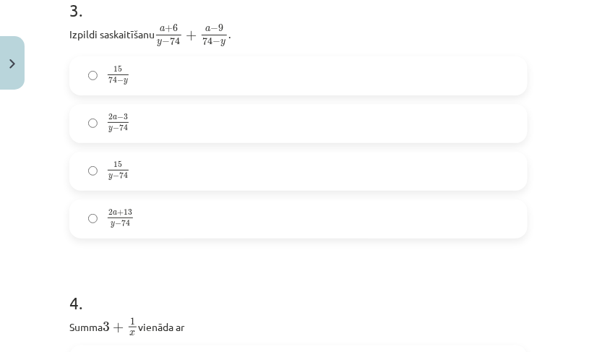
scroll to position [899, 0]
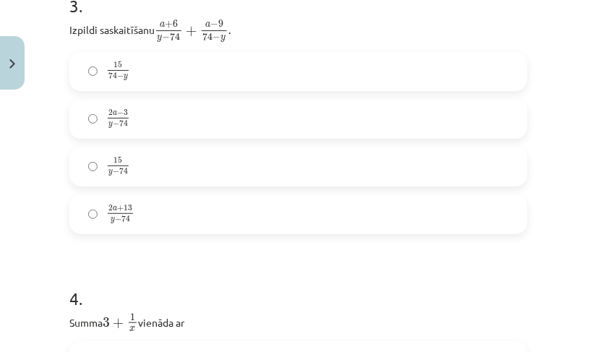
click at [155, 111] on label "2 a − 3 y − 74 2 a − 3 y − 74" at bounding box center [299, 119] width 456 height 36
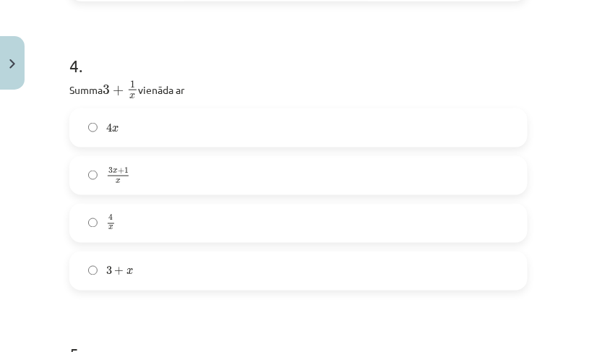
scroll to position [1175, 0]
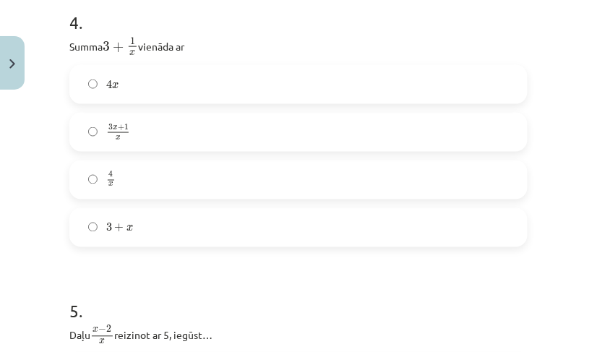
click at [195, 123] on label "3 x + 1 x 3 x + 1 x" at bounding box center [299, 132] width 456 height 36
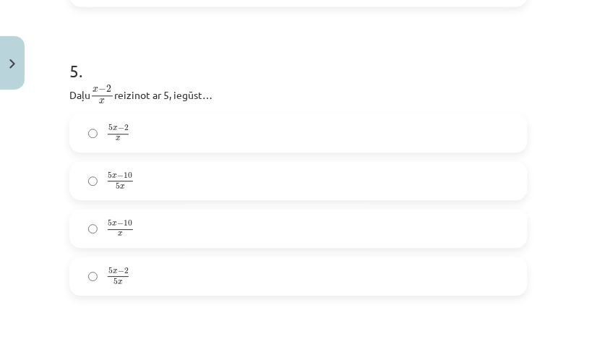
scroll to position [1438, 0]
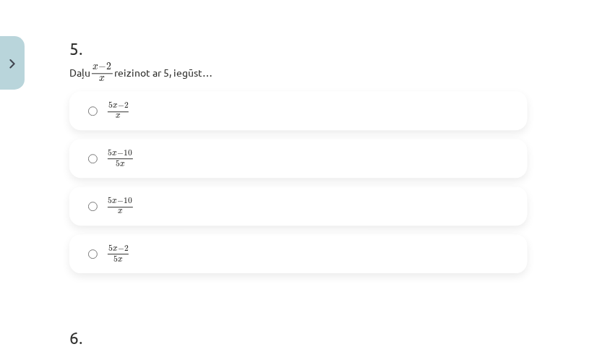
click at [153, 196] on label "5 x − 10 x 5 x − 10 x" at bounding box center [299, 206] width 456 height 36
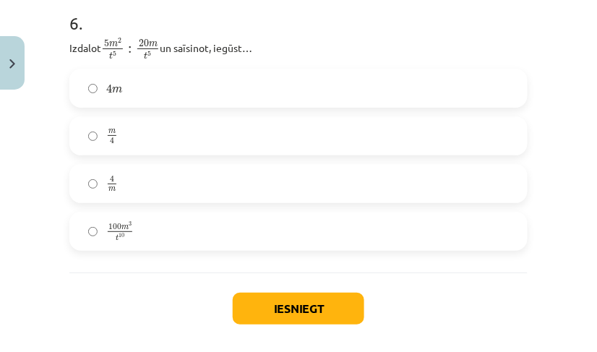
scroll to position [1753, 0]
click at [122, 142] on label "m 4 m 4" at bounding box center [299, 135] width 456 height 36
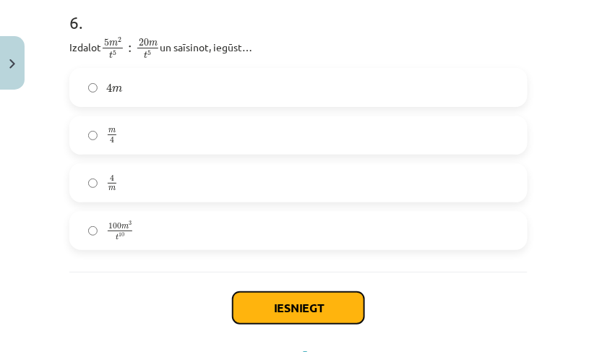
click at [304, 299] on button "Iesniegt" at bounding box center [299, 308] width 132 height 32
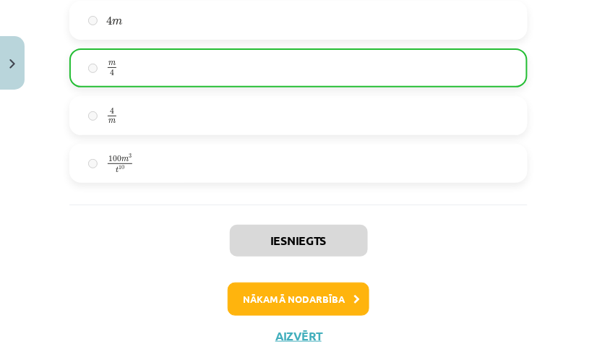
scroll to position [1864, 0]
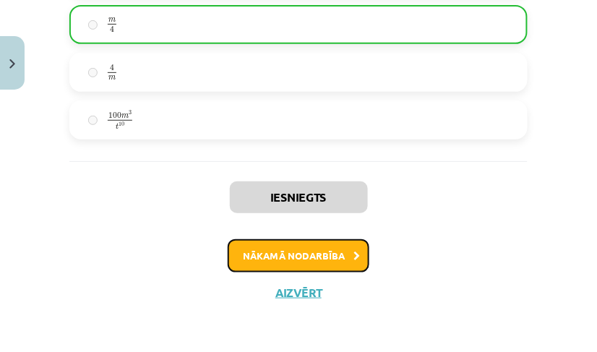
click at [315, 252] on button "Nākamā nodarbība" at bounding box center [299, 255] width 142 height 33
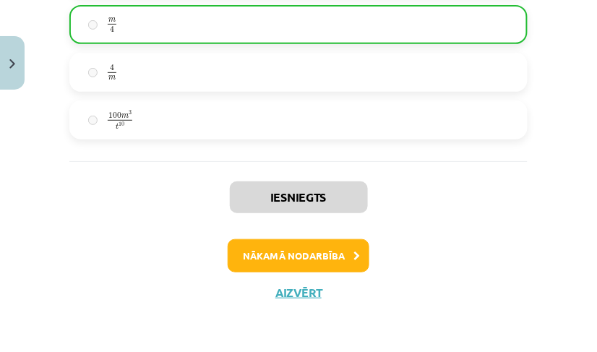
scroll to position [36, 0]
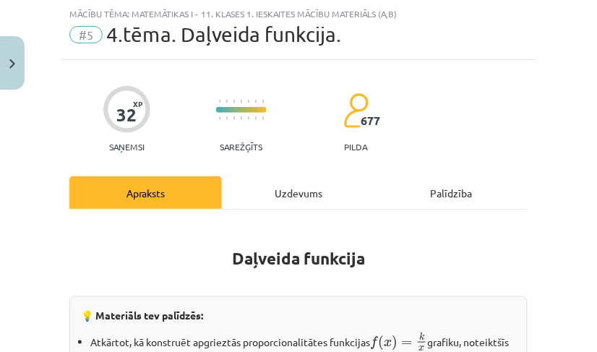
click at [257, 200] on div "Uzdevums" at bounding box center [298, 192] width 153 height 33
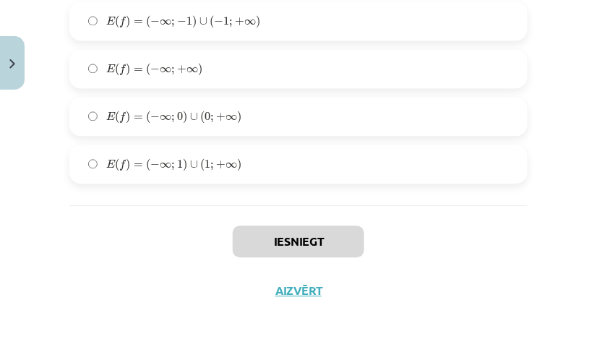
scroll to position [2355, 0]
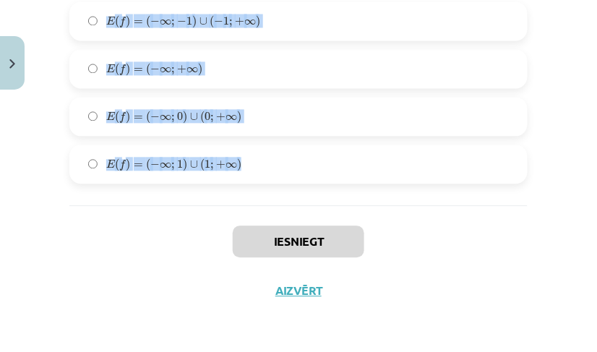
drag, startPoint x: 63, startPoint y: 311, endPoint x: 325, endPoint y: 156, distance: 304.7
copy form "Kurā gadījumā doti apgriezti proporcionāli lielumi? Kustības ātrums un ceļā pav…"
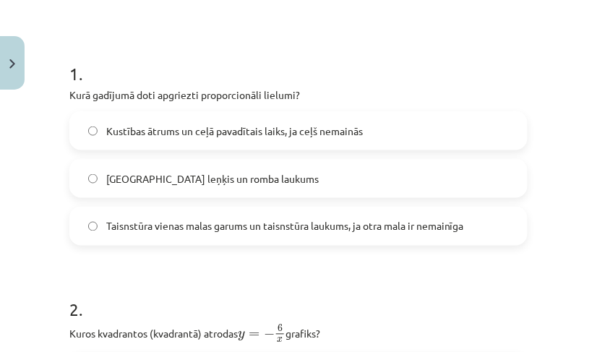
scroll to position [252, 0]
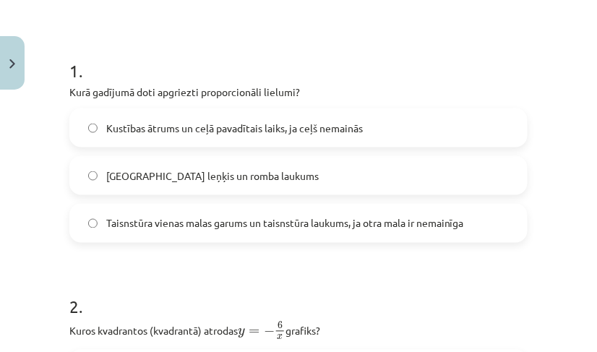
click at [248, 122] on span "Kustības ātrums un ceļā pavadītais laiks, ja ceļš nemainās" at bounding box center [234, 128] width 257 height 15
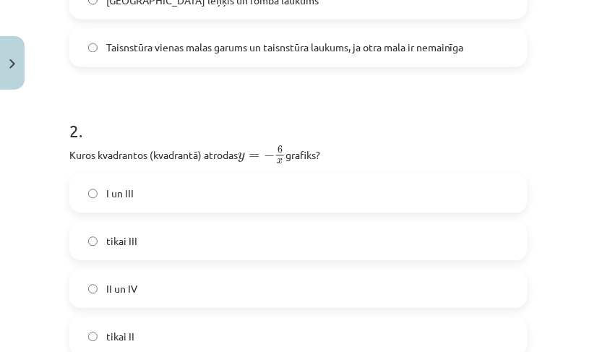
scroll to position [473, 0]
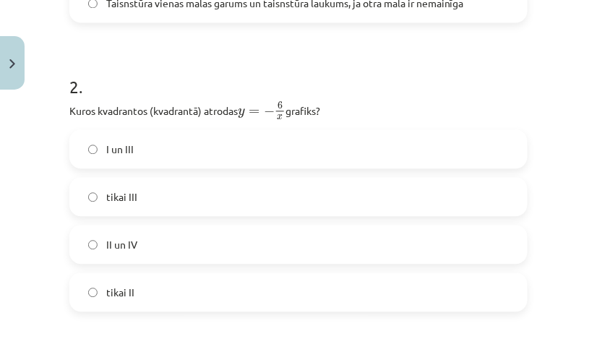
click at [168, 232] on label "II un IV" at bounding box center [299, 244] width 456 height 36
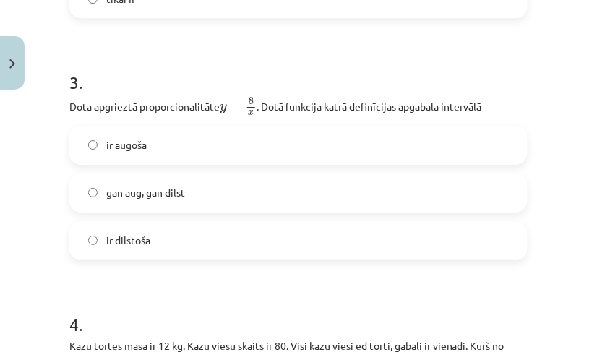
scroll to position [794, 0]
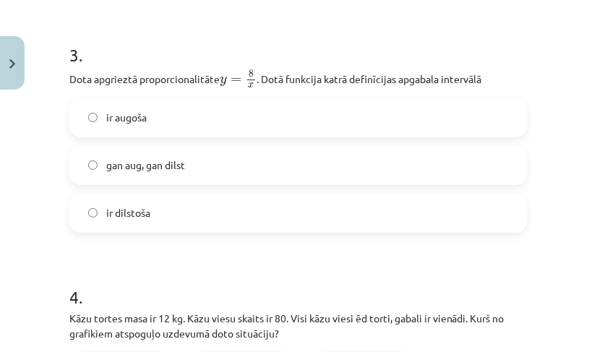
click at [145, 219] on label "ir dilstoša" at bounding box center [299, 213] width 456 height 36
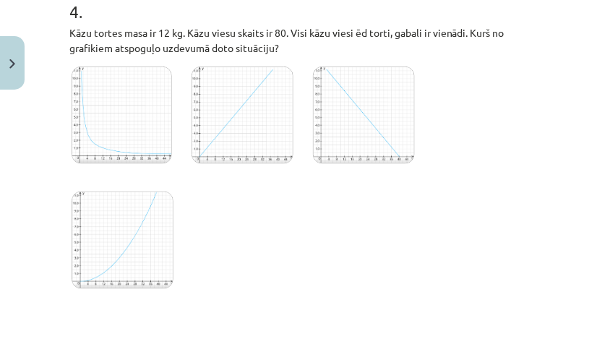
scroll to position [1060, 0]
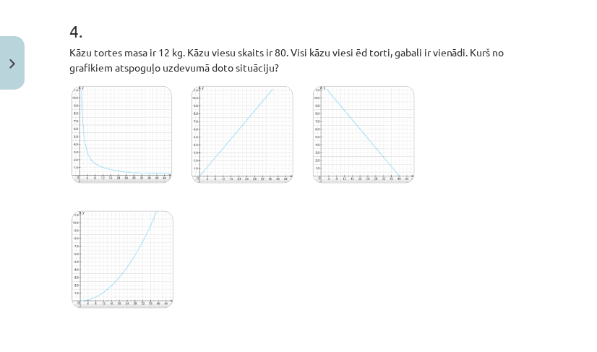
click at [223, 149] on img at bounding box center [242, 135] width 101 height 98
click at [108, 229] on img at bounding box center [123, 260] width 102 height 98
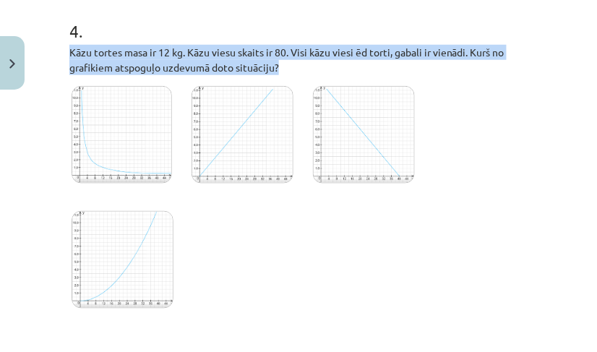
drag, startPoint x: 23, startPoint y: 215, endPoint x: 169, endPoint y: 15, distance: 247.3
click at [169, 15] on div "Mācību tēma: Matemātikas i - 11. klases 1. ieskaites mācību materiāls (a,b) #5 …" at bounding box center [298, 176] width 597 height 352
click at [324, 158] on img at bounding box center [364, 135] width 102 height 98
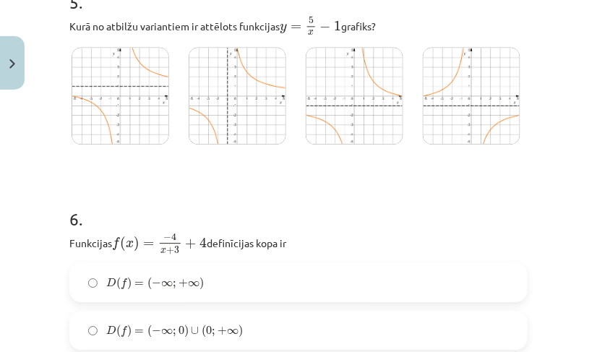
scroll to position [1440, 0]
click at [127, 101] on img at bounding box center [121, 97] width 98 height 98
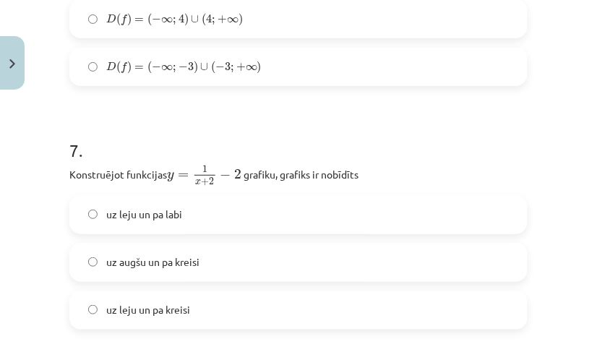
scroll to position [1747, 0]
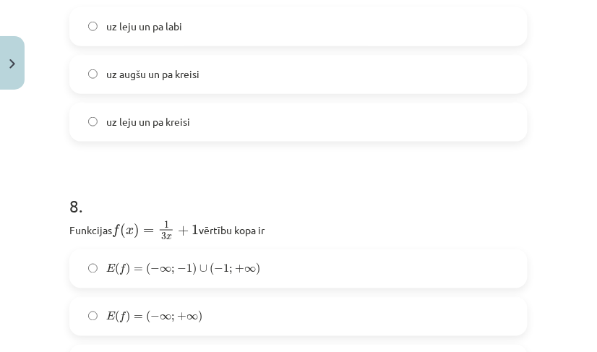
scroll to position [2051, 0]
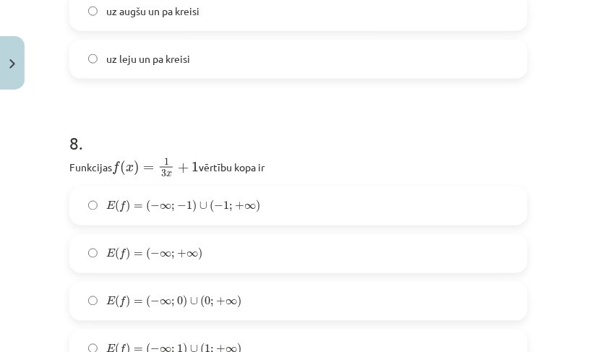
click at [176, 67] on span "uz leju un pa kreisi" at bounding box center [148, 58] width 84 height 15
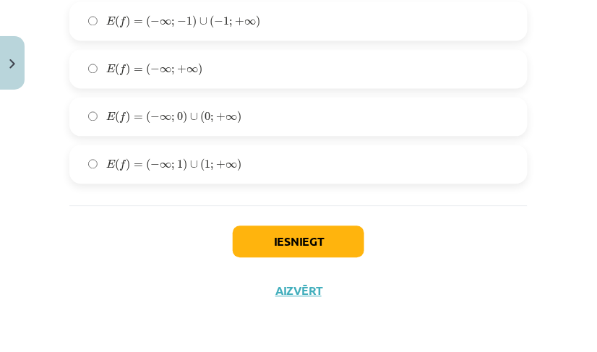
scroll to position [2299, 0]
click at [246, 135] on label "E ( f ) = ( − ∞ ; 0 ) ∪ ( 0 ; + ∞ ) E ( f ) = ( − ∞ ; 0 ) ∪ ( 0 ; + ∞ )" at bounding box center [299, 117] width 456 height 36
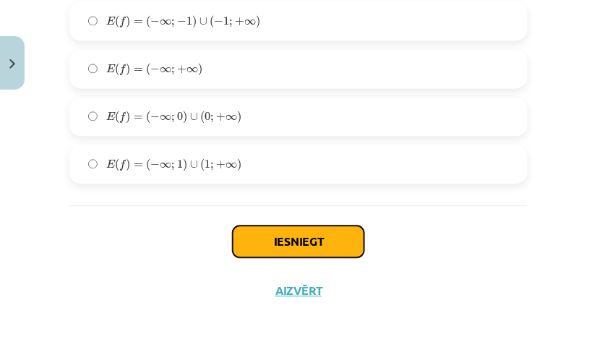
click at [283, 258] on button "Iesniegt" at bounding box center [299, 242] width 132 height 32
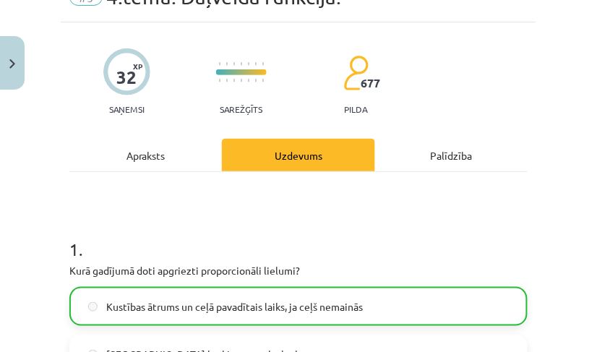
scroll to position [0, 0]
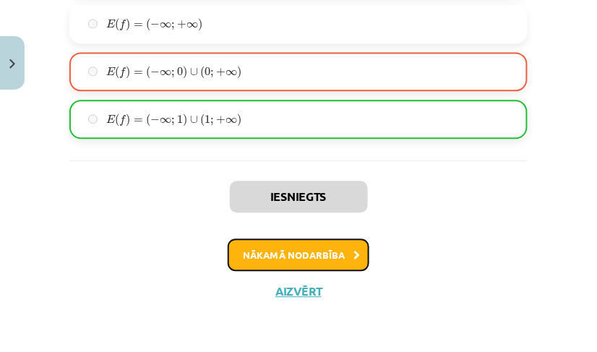
click at [327, 270] on button "Nākamā nodarbība" at bounding box center [299, 255] width 142 height 33
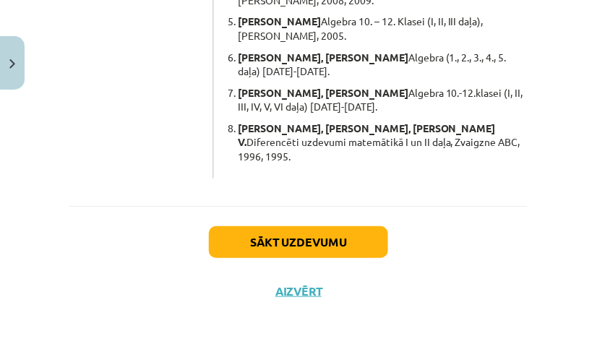
scroll to position [36, 0]
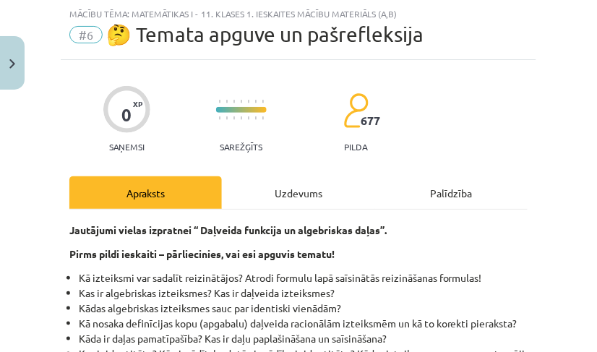
click at [299, 179] on div "Uzdevums" at bounding box center [298, 192] width 153 height 33
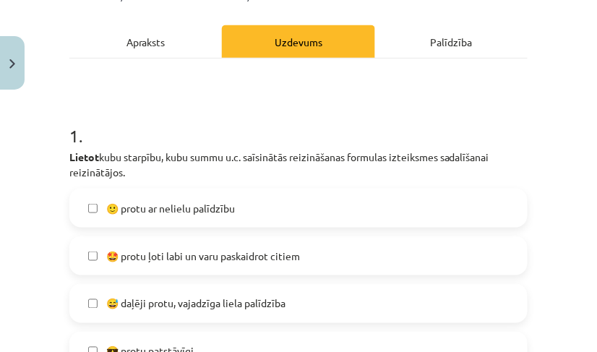
scroll to position [320, 0]
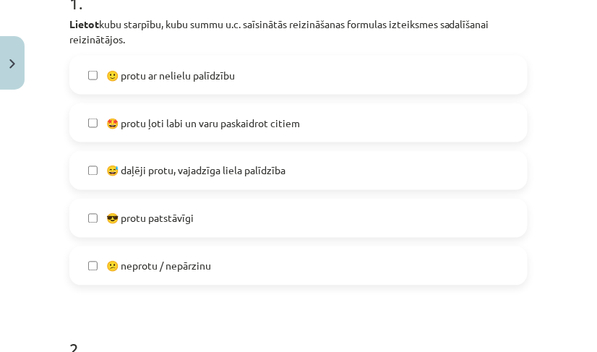
click at [226, 180] on label "😅 daļēji protu, vajadzīga liela palīdzība" at bounding box center [299, 171] width 456 height 36
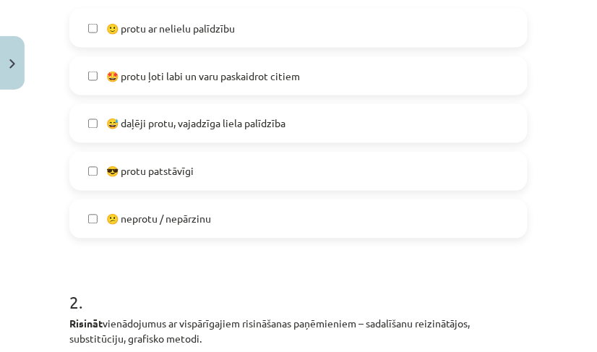
scroll to position [374, 0]
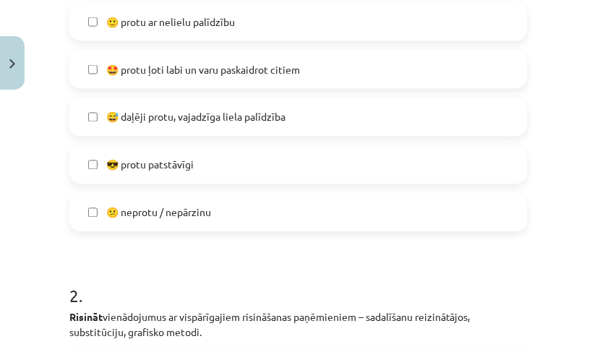
click at [221, 108] on label "😅 daļēji protu, vajadzīga liela palīdzība" at bounding box center [299, 117] width 456 height 36
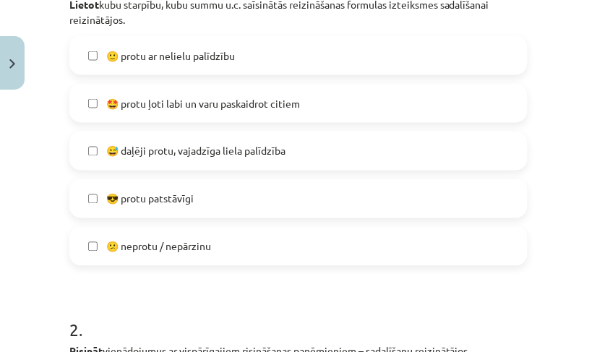
scroll to position [339, 0]
click at [143, 58] on span "🙂 protu ar nelielu palīdzību" at bounding box center [170, 56] width 129 height 15
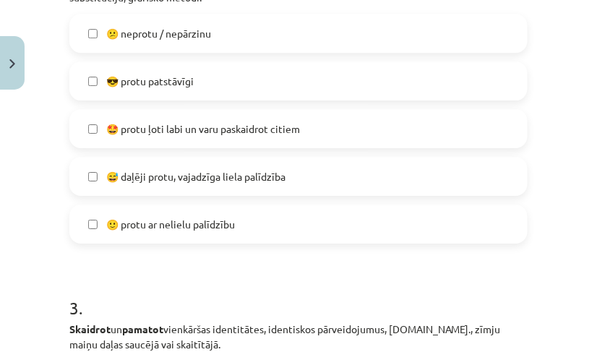
scroll to position [711, 0]
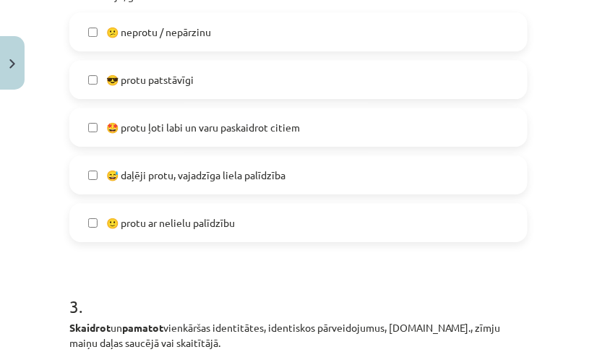
click at [190, 213] on label "🙂 protu ar nelielu palīdzību" at bounding box center [299, 223] width 456 height 36
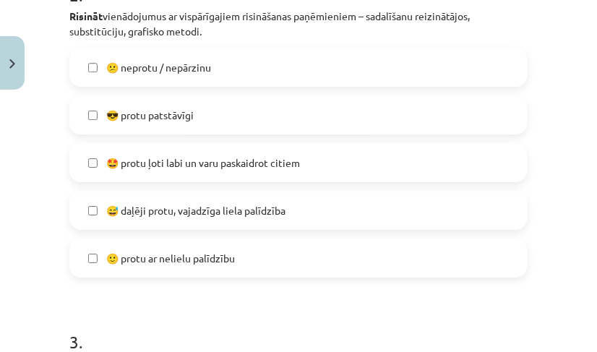
scroll to position [661, 0]
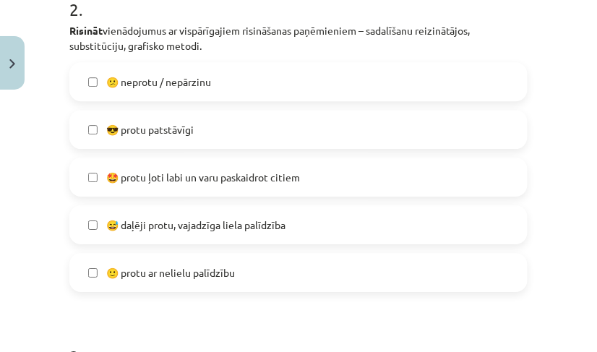
click at [172, 272] on span "🙂 protu ar nelielu palīdzību" at bounding box center [170, 272] width 129 height 15
click at [192, 221] on span "😅 daļēji protu, vajadzīga liela palīdzība" at bounding box center [195, 225] width 179 height 15
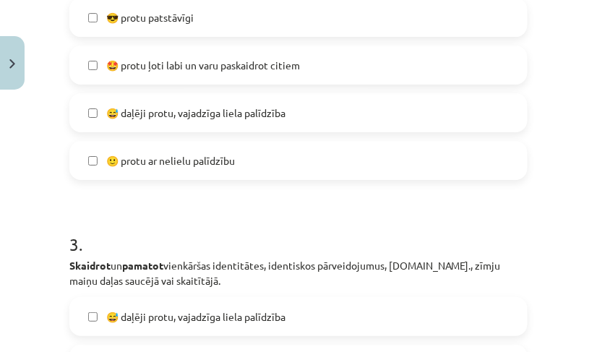
scroll to position [1004, 0]
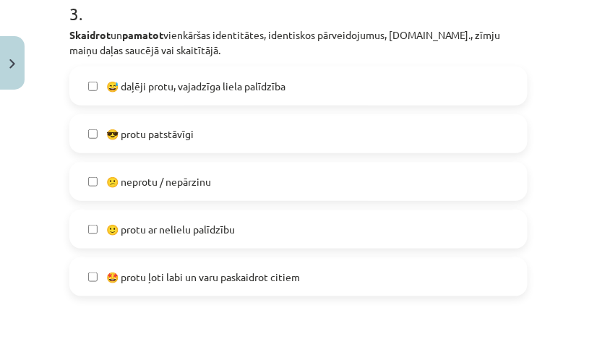
click at [166, 89] on span "😅 daļēji protu, vajadzīga liela palīdzība" at bounding box center [195, 86] width 179 height 15
click at [178, 187] on span "😕 neprotu / nepārzinu" at bounding box center [158, 181] width 105 height 15
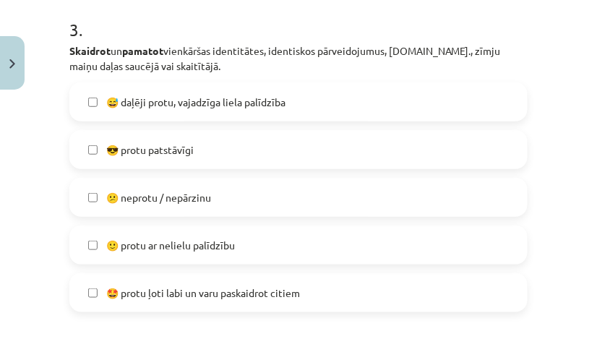
scroll to position [980, 0]
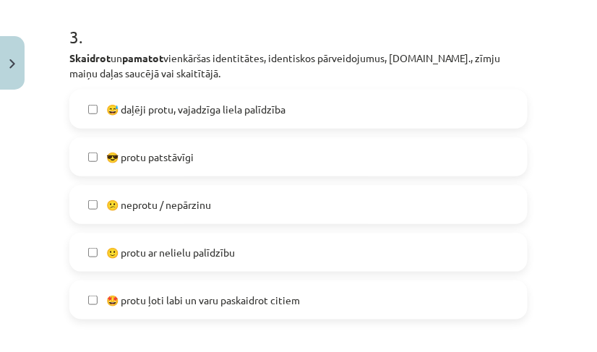
click at [179, 103] on span "😅 daļēji protu, vajadzīga liela palīdzība" at bounding box center [195, 109] width 179 height 15
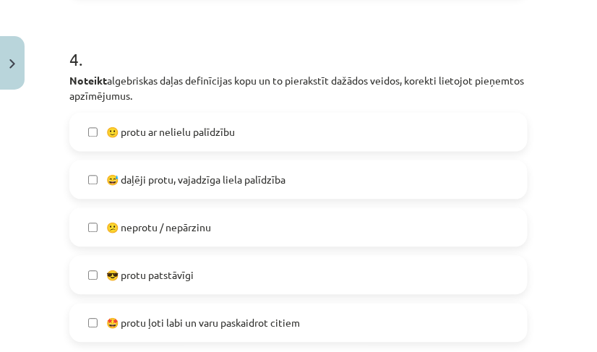
scroll to position [1374, 0]
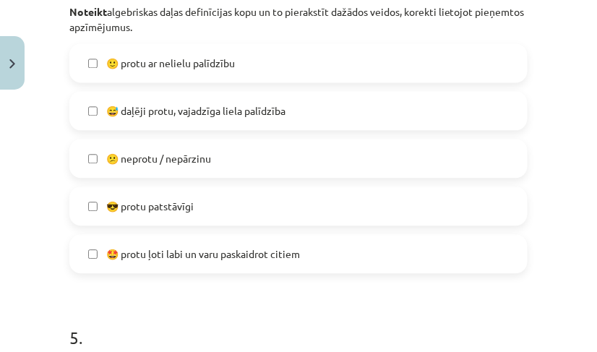
click at [193, 119] on label "😅 daļēji protu, vajadzīga liela palīdzība" at bounding box center [299, 111] width 456 height 36
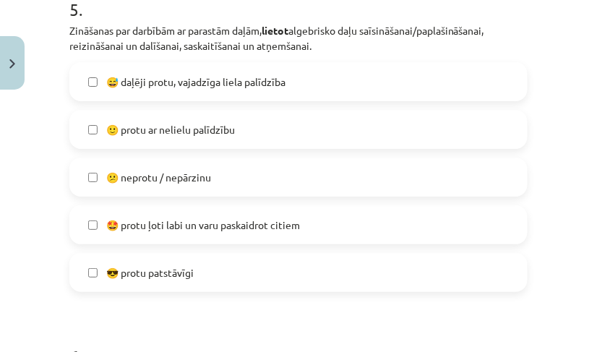
scroll to position [1703, 0]
click at [182, 129] on span "🙂 protu ar nelielu palīdzību" at bounding box center [170, 128] width 129 height 15
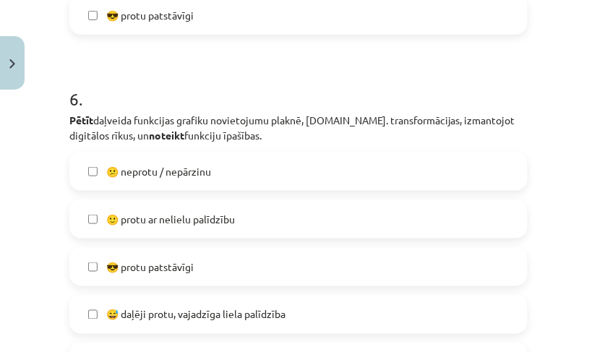
scroll to position [1967, 0]
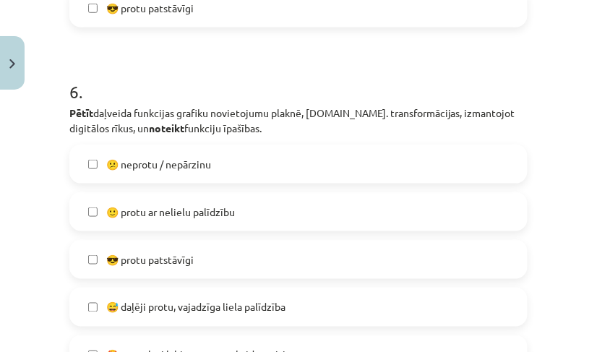
click at [187, 215] on span "🙂 protu ar nelielu palīdzību" at bounding box center [170, 212] width 129 height 15
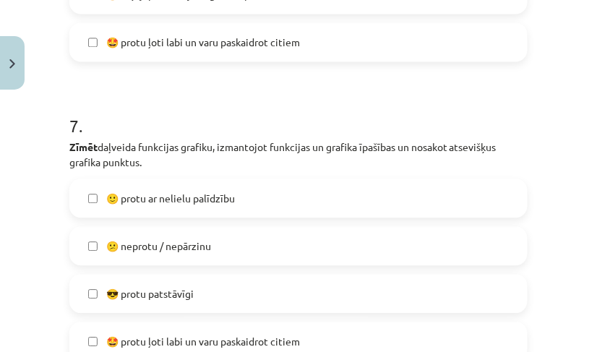
scroll to position [2364, 0]
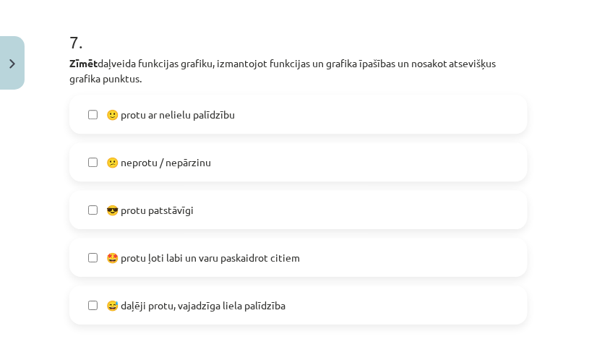
click at [177, 113] on span "🙂 protu ar nelielu palīdzību" at bounding box center [170, 114] width 129 height 15
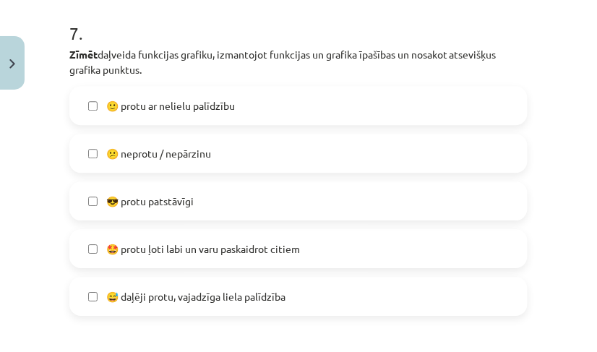
scroll to position [2370, 0]
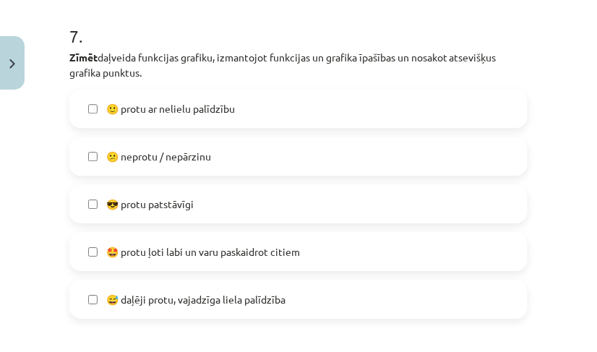
click at [153, 113] on span "🙂 protu ar nelielu palīdzību" at bounding box center [170, 108] width 129 height 15
click at [167, 205] on span "😎 protu patstāvīgi" at bounding box center [149, 204] width 87 height 15
click at [182, 294] on span "😅 daļēji protu, vajadzīga liela palīdzība" at bounding box center [195, 299] width 179 height 15
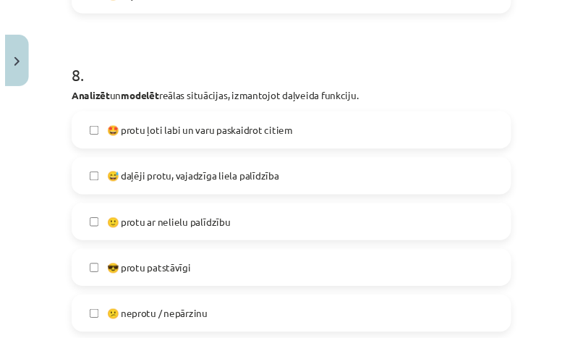
scroll to position [2743, 0]
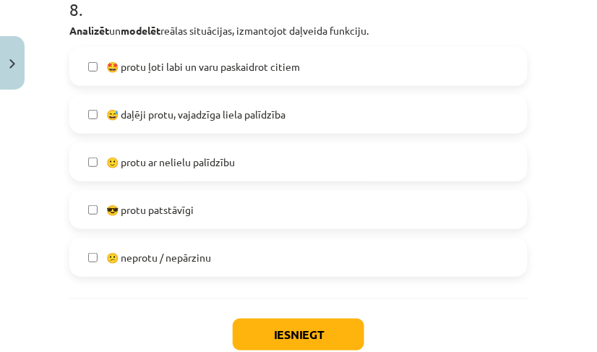
click at [169, 247] on label "😕 neprotu / nepārzinu" at bounding box center [299, 257] width 456 height 36
click at [257, 328] on button "Iesniegt" at bounding box center [299, 335] width 132 height 32
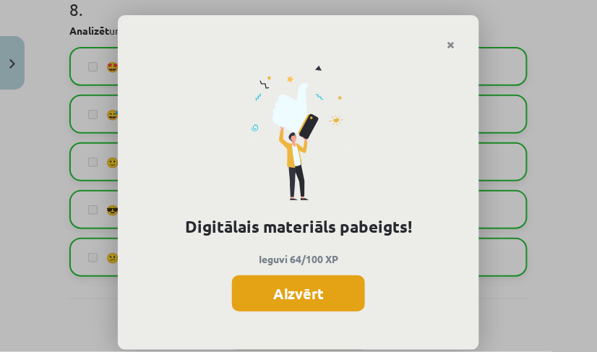
click at [252, 293] on button "Aizvērt" at bounding box center [298, 293] width 133 height 36
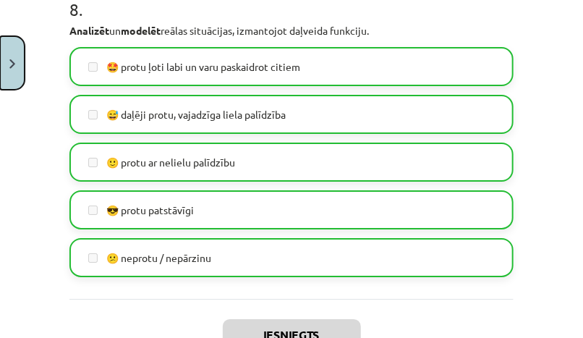
click at [1, 50] on button "Close" at bounding box center [12, 63] width 25 height 54
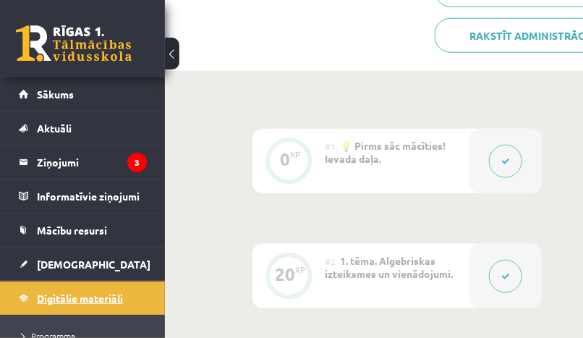
click at [83, 304] on link "Digitālie materiāli" at bounding box center [83, 297] width 128 height 33
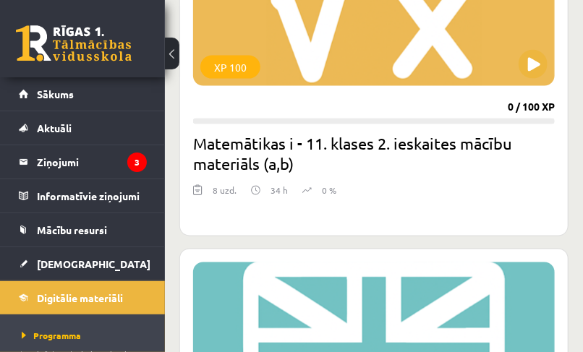
scroll to position [513, 0]
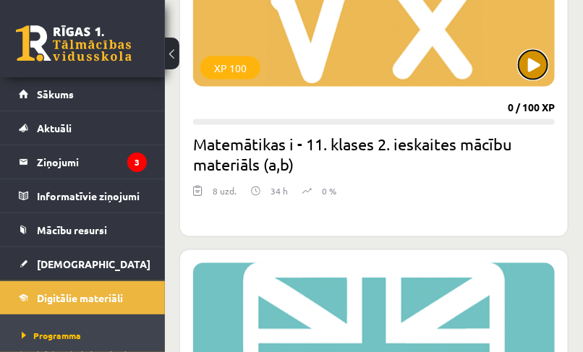
click at [535, 78] on button at bounding box center [532, 65] width 29 height 29
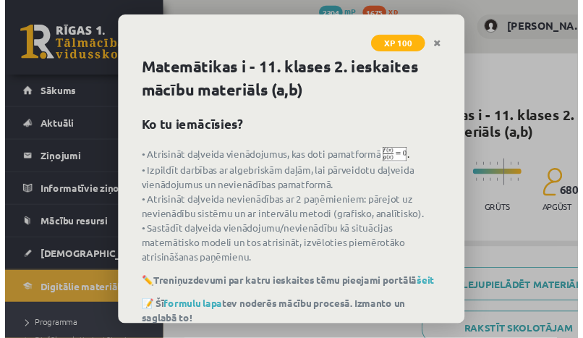
scroll to position [117, 0]
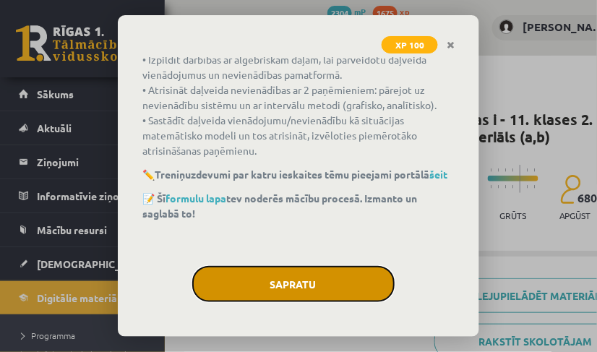
click at [313, 277] on button "Sapratu" at bounding box center [293, 284] width 202 height 36
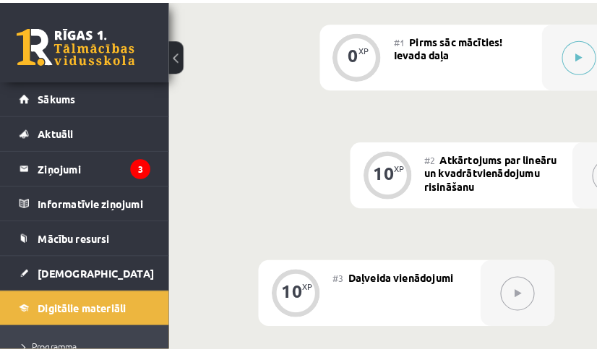
scroll to position [461, 0]
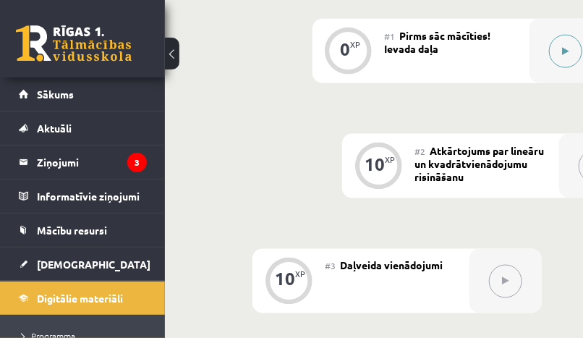
click at [552, 68] on div at bounding box center [565, 51] width 72 height 64
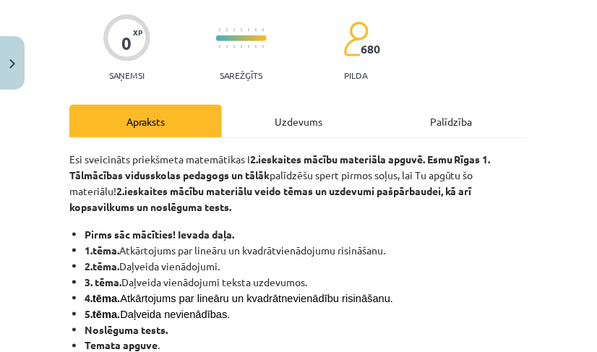
scroll to position [107, 0]
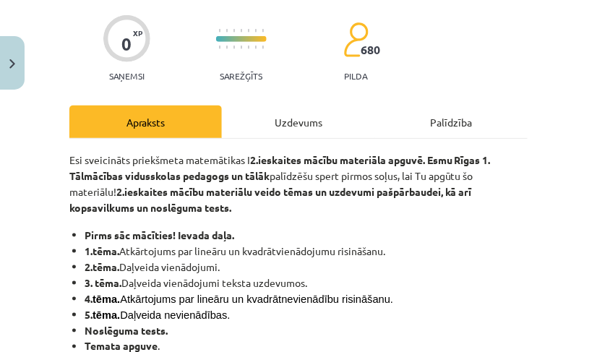
click at [261, 132] on div "Uzdevums" at bounding box center [298, 122] width 153 height 33
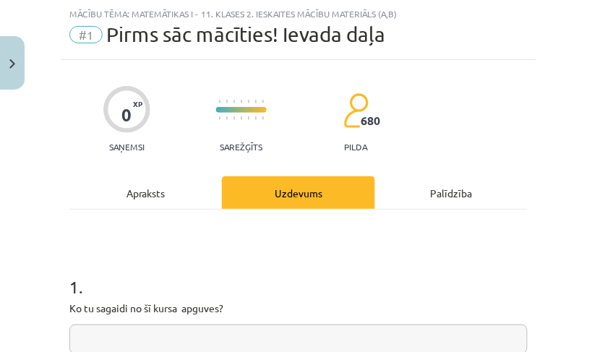
click at [153, 336] on input "text" at bounding box center [298, 340] width 458 height 30
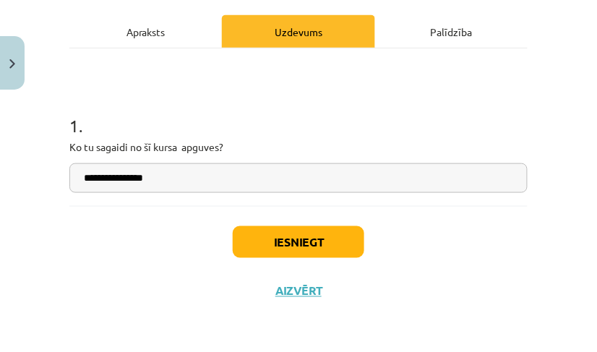
type input "**********"
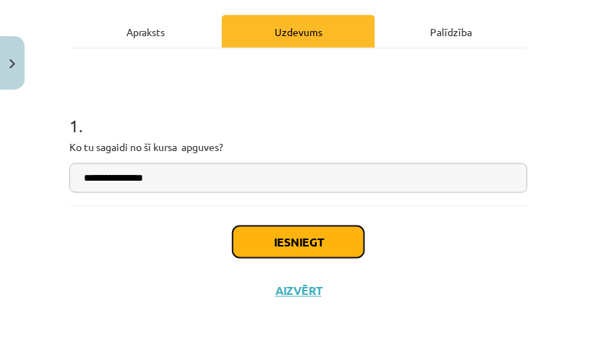
click at [250, 251] on button "Iesniegt" at bounding box center [299, 242] width 132 height 32
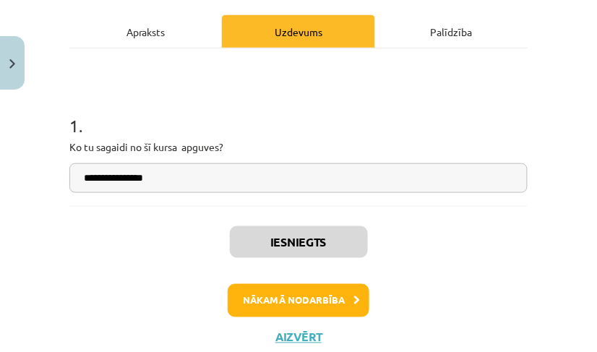
scroll to position [509, 0]
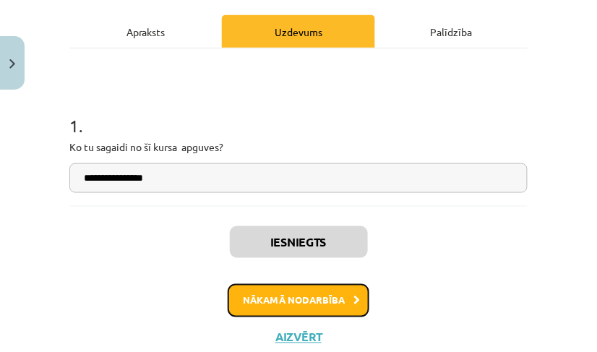
click at [269, 286] on button "Nākamā nodarbība" at bounding box center [299, 300] width 142 height 33
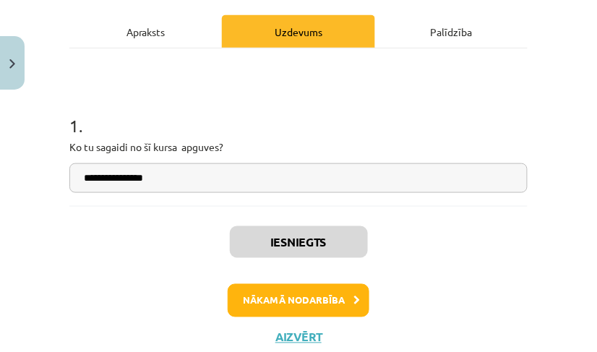
scroll to position [36, 0]
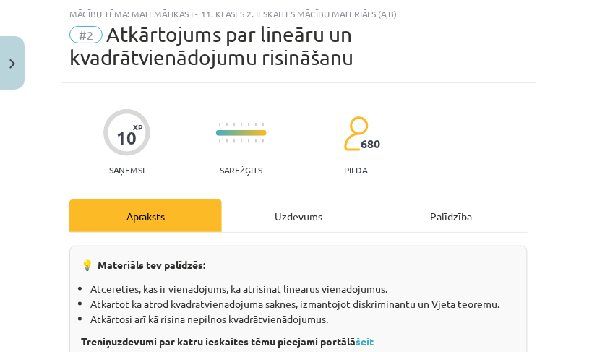
click at [281, 205] on div "Uzdevums" at bounding box center [298, 216] width 153 height 33
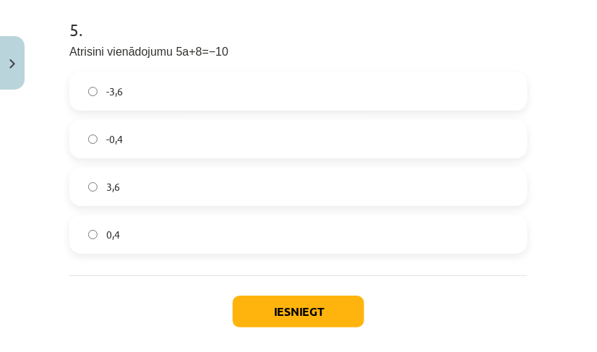
scroll to position [1638, 0]
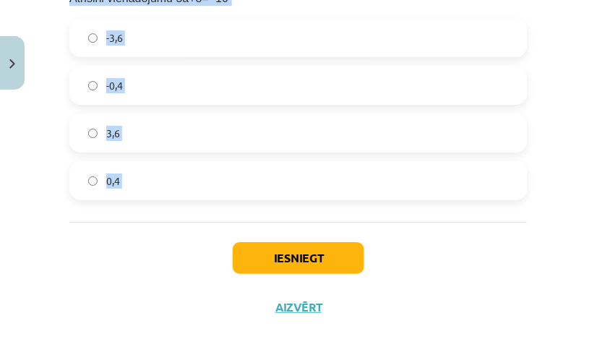
drag, startPoint x: 61, startPoint y: 162, endPoint x: 242, endPoint y: 228, distance: 191.7
copy form "Atrisini nepilno vienādojumu 6x 2 +24x=0! 4 -4 0 un -4 0 un 4 2 . Atrisini vien…"
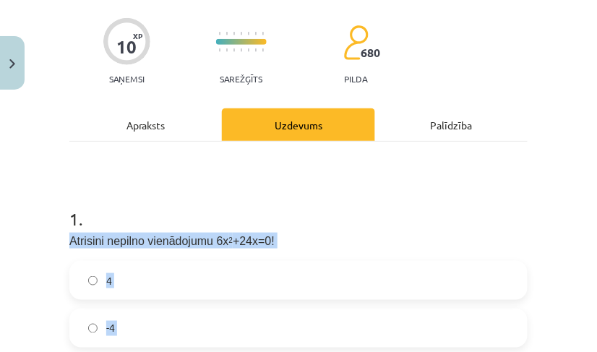
scroll to position [0, 0]
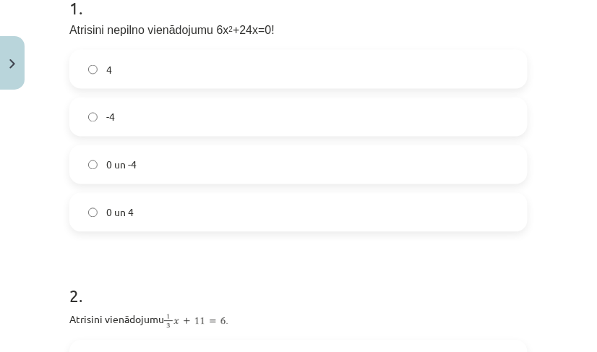
scroll to position [339, 0]
click at [170, 166] on label "0 un -4" at bounding box center [299, 164] width 456 height 36
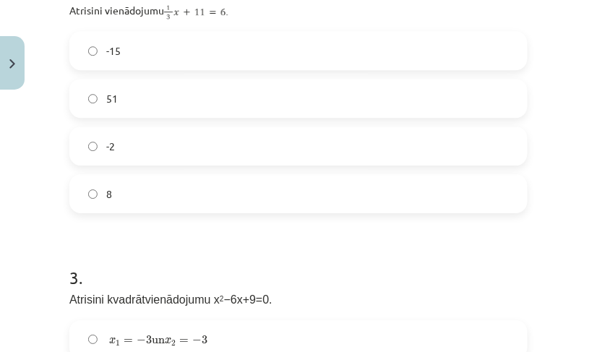
scroll to position [637, 0]
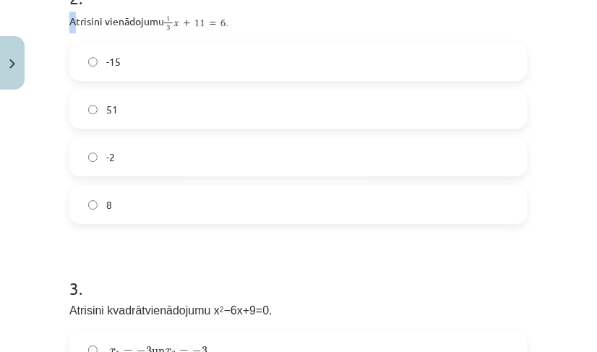
drag, startPoint x: 64, startPoint y: 23, endPoint x: 76, endPoint y: 27, distance: 13.0
click at [197, 20] on img at bounding box center [198, 23] width 68 height 22
click at [40, 140] on div "Mācību tēma: Matemātikas i - 11. klases 2. ieskaites mācību materiāls (a,b) #2 …" at bounding box center [298, 176] width 597 height 352
click at [121, 58] on label "-15" at bounding box center [299, 61] width 456 height 36
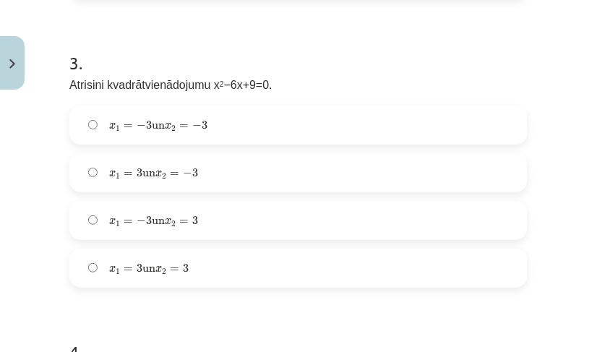
scroll to position [864, 0]
click at [231, 263] on label "x 1 = 3 un x 2 = 3 x 1 = 3 un x 2 = 3" at bounding box center [299, 267] width 456 height 36
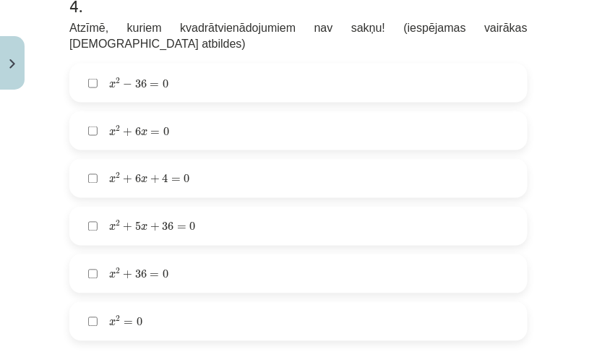
scroll to position [1210, 0]
click at [143, 75] on span "x 2 − 36 = 0 x 2 − 36 = 0" at bounding box center [137, 82] width 62 height 15
click at [126, 80] on span "−" at bounding box center [127, 84] width 9 height 9
click at [157, 273] on span "=" at bounding box center [154, 275] width 9 height 4
click at [187, 218] on span "x 2 + 5 x + 36 = 0 x 2 + 5 x + 36 = 0" at bounding box center [150, 225] width 89 height 15
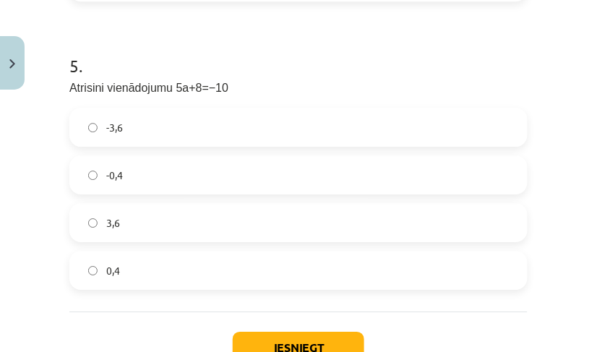
scroll to position [1552, 0]
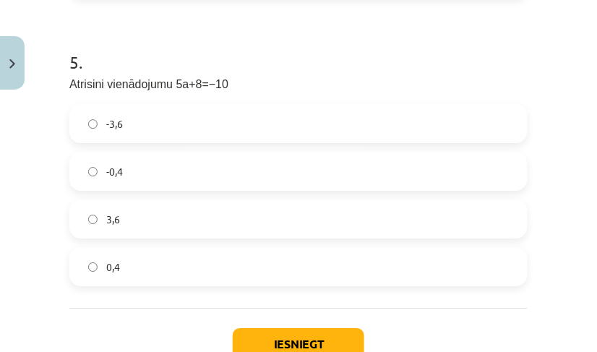
click at [171, 106] on label "-3,6" at bounding box center [299, 124] width 456 height 36
click at [322, 328] on button "Iesniegt" at bounding box center [299, 344] width 132 height 32
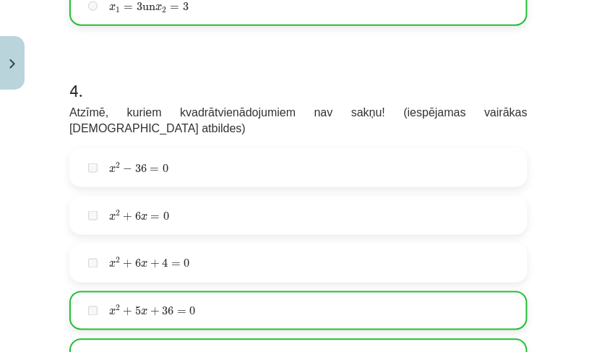
scroll to position [1684, 0]
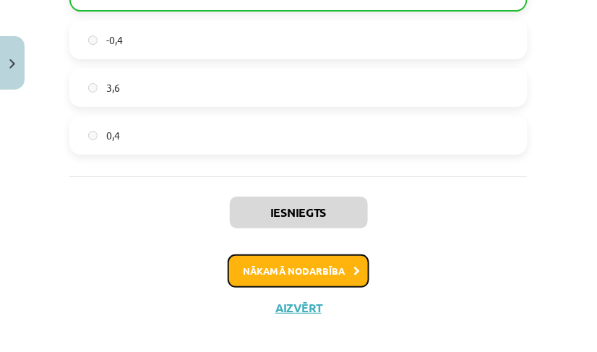
click at [330, 255] on button "Nākamā nodarbība" at bounding box center [299, 271] width 142 height 33
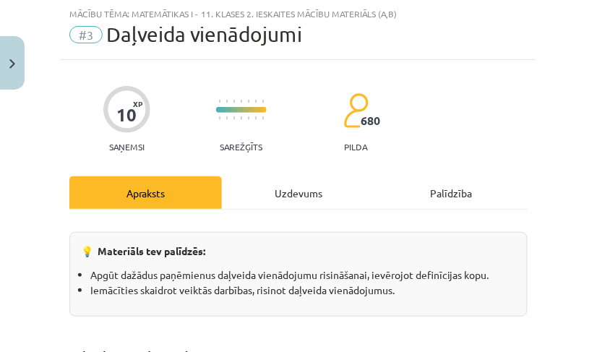
click at [283, 191] on div "Uzdevums" at bounding box center [298, 192] width 153 height 33
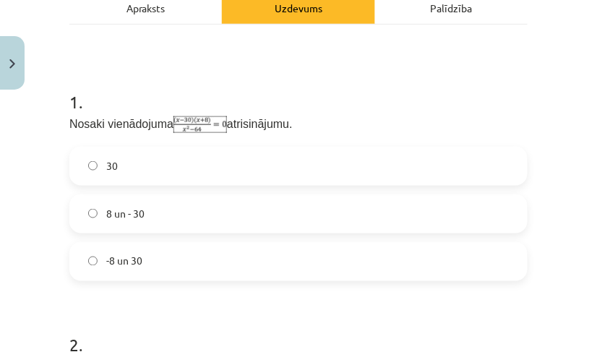
scroll to position [228, 0]
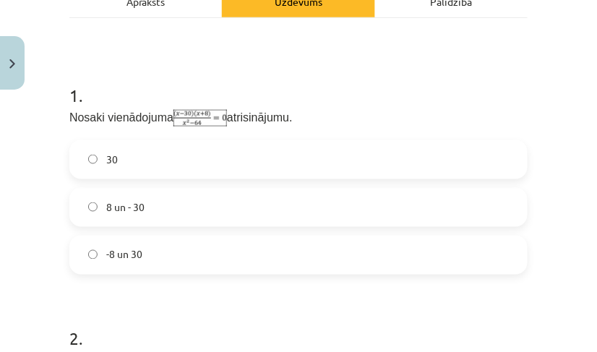
drag, startPoint x: 65, startPoint y: 117, endPoint x: 271, endPoint y: 104, distance: 206.5
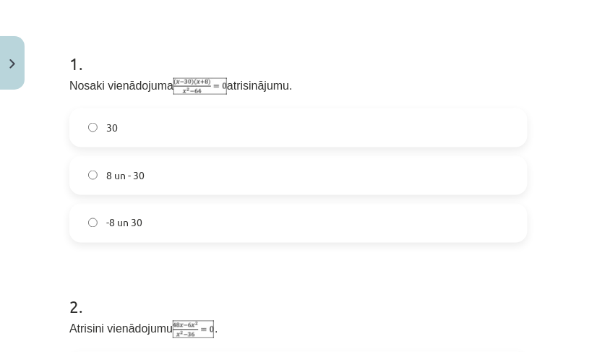
scroll to position [244, 0]
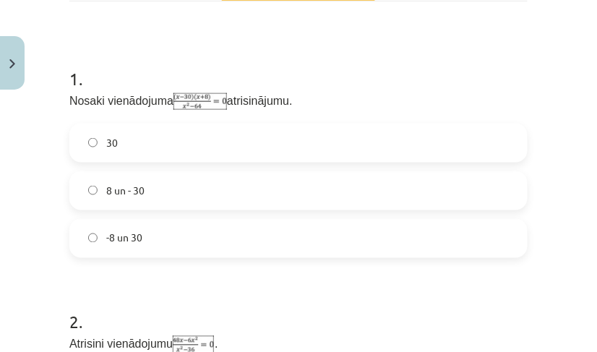
click at [209, 98] on img at bounding box center [201, 102] width 54 height 18
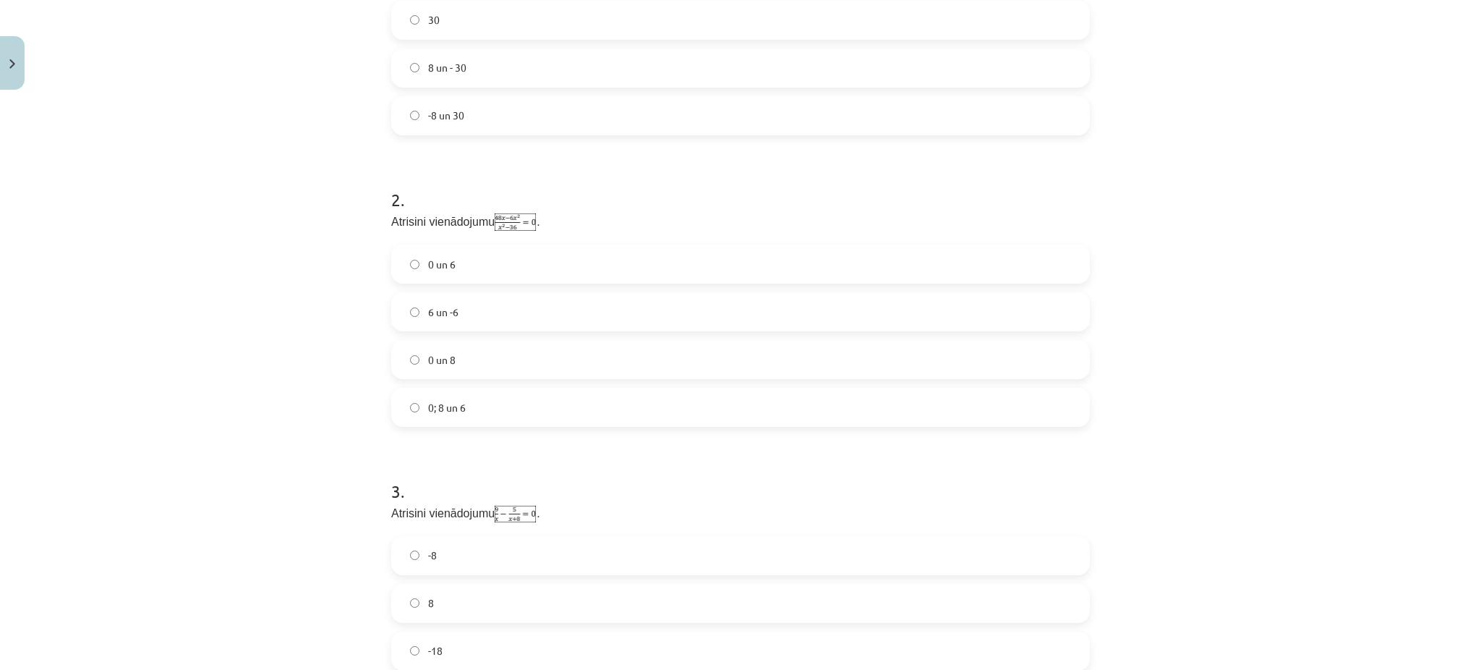
scroll to position [362, 0]
click at [464, 351] on label "0 un 8" at bounding box center [741, 365] width 696 height 36
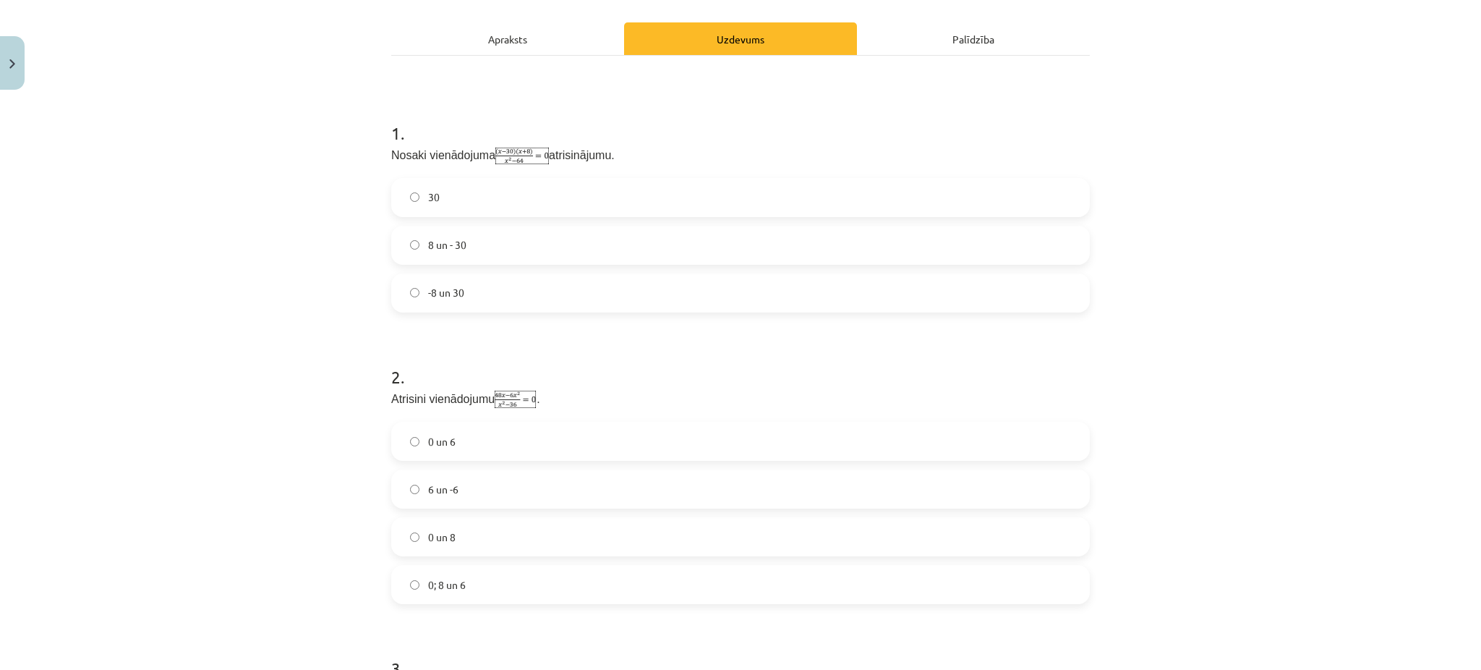
scroll to position [191, 0]
click at [571, 195] on label "30" at bounding box center [741, 197] width 696 height 36
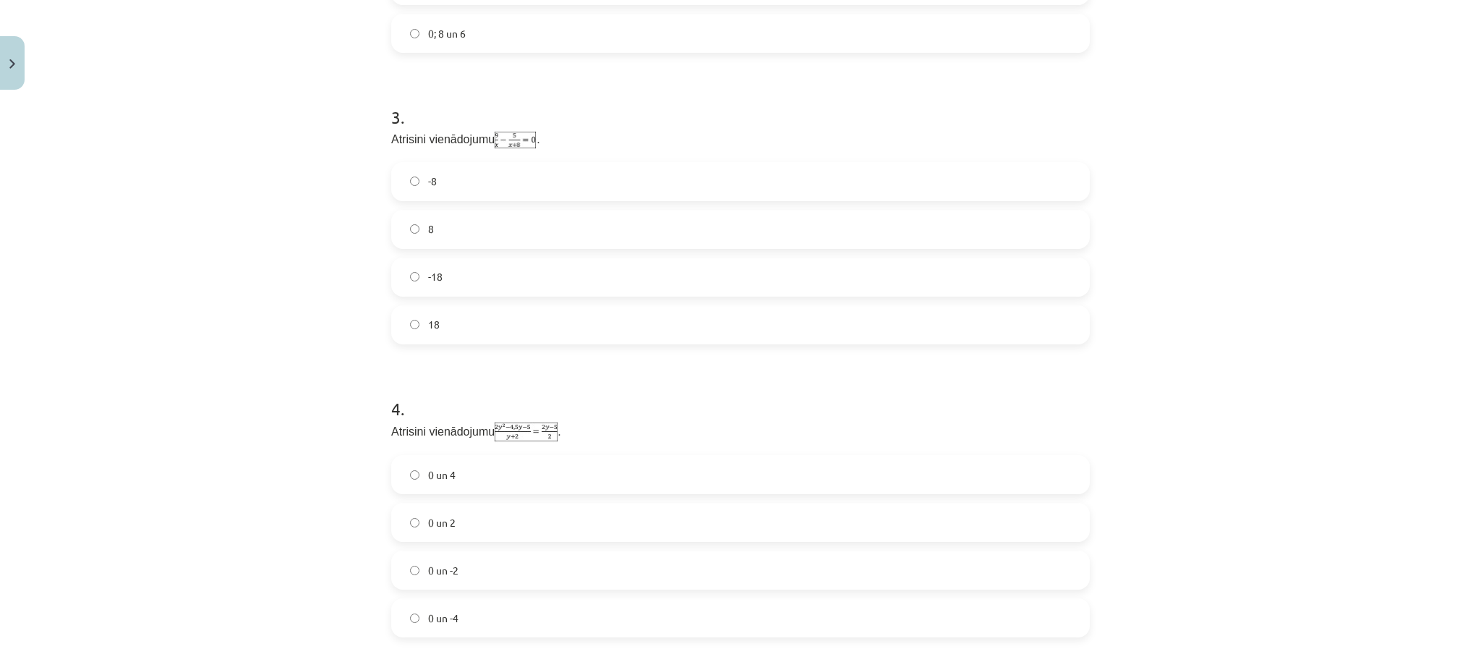
scroll to position [741, 0]
click at [549, 177] on label "-8" at bounding box center [741, 181] width 696 height 36
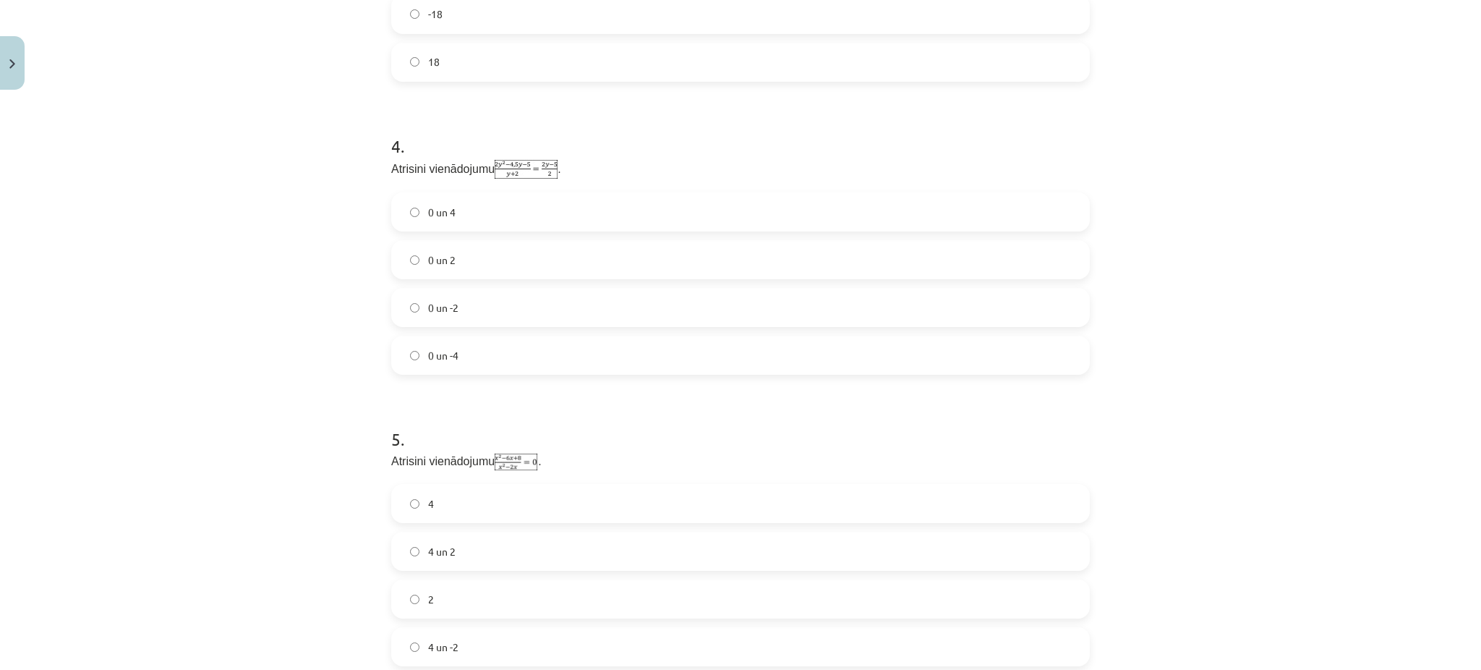
scroll to position [1018, 0]
click at [597, 134] on h1 "4 ." at bounding box center [740, 118] width 698 height 45
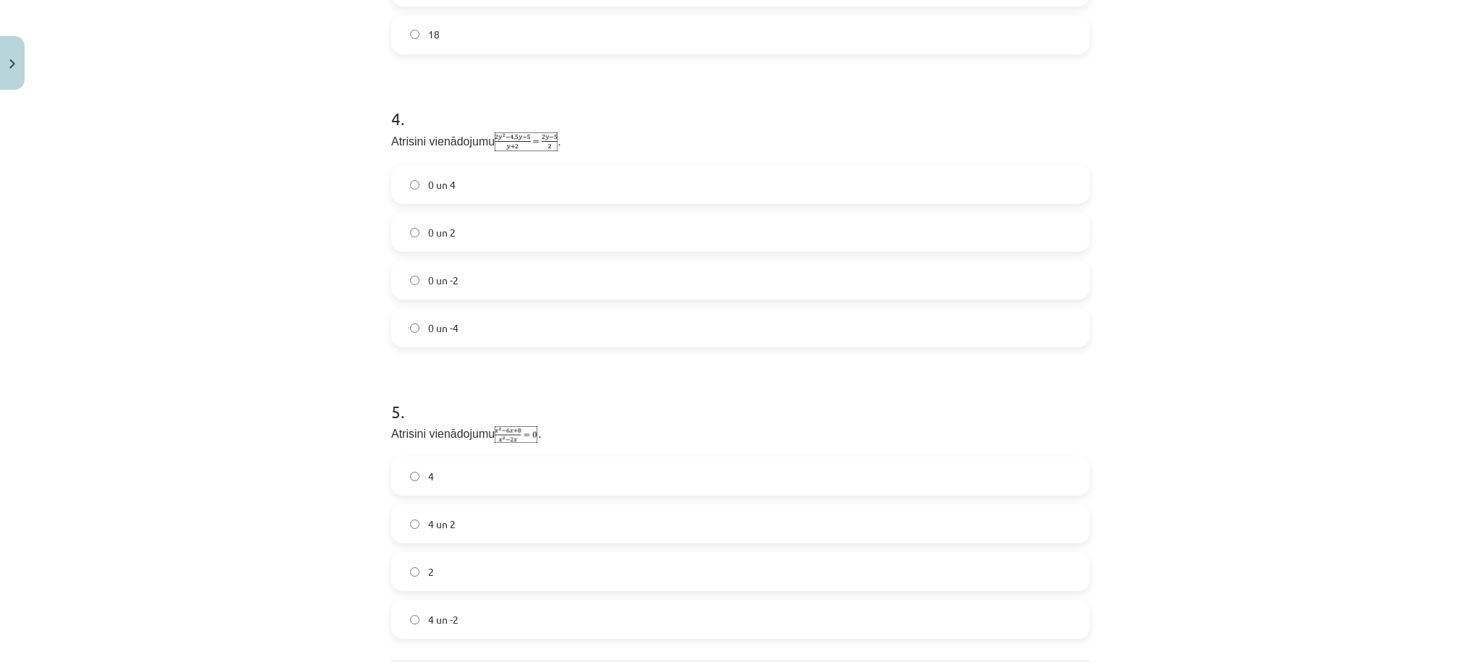
scroll to position [1032, 0]
click at [491, 276] on label "0 un -2" at bounding box center [741, 279] width 696 height 36
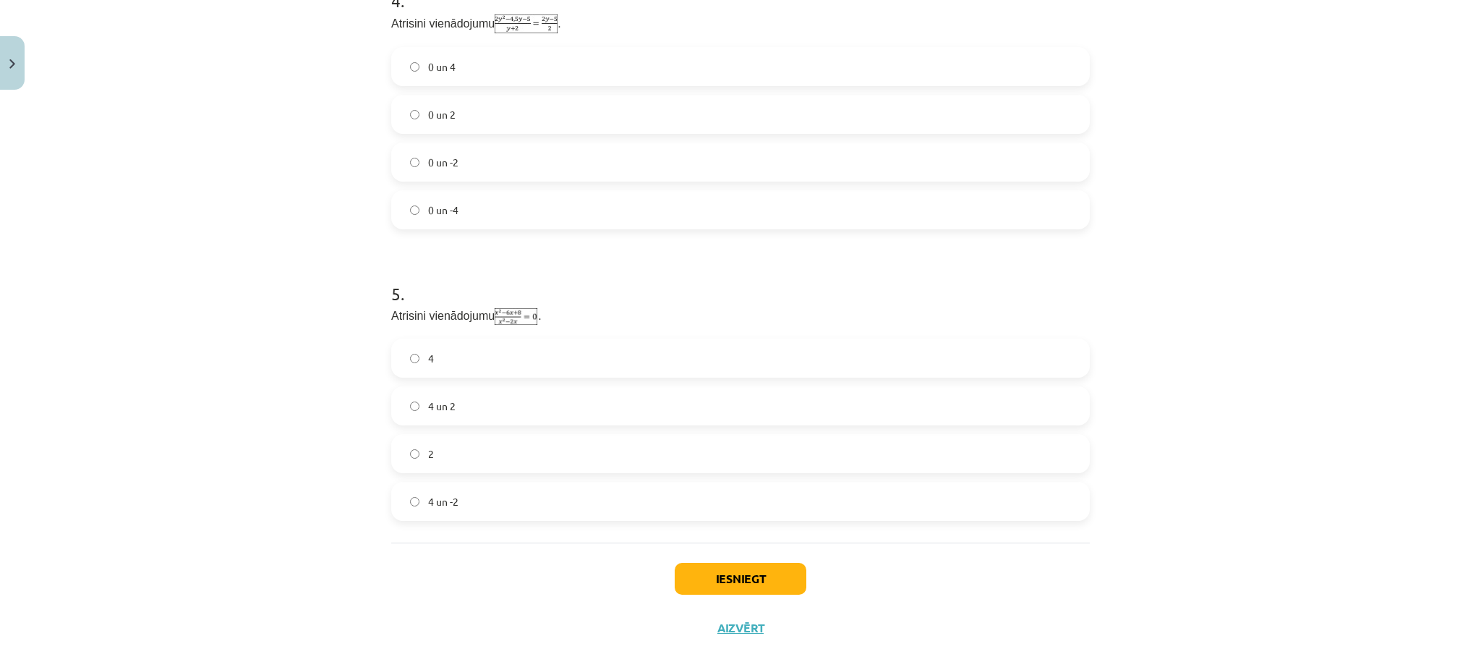
scroll to position [1166, 0]
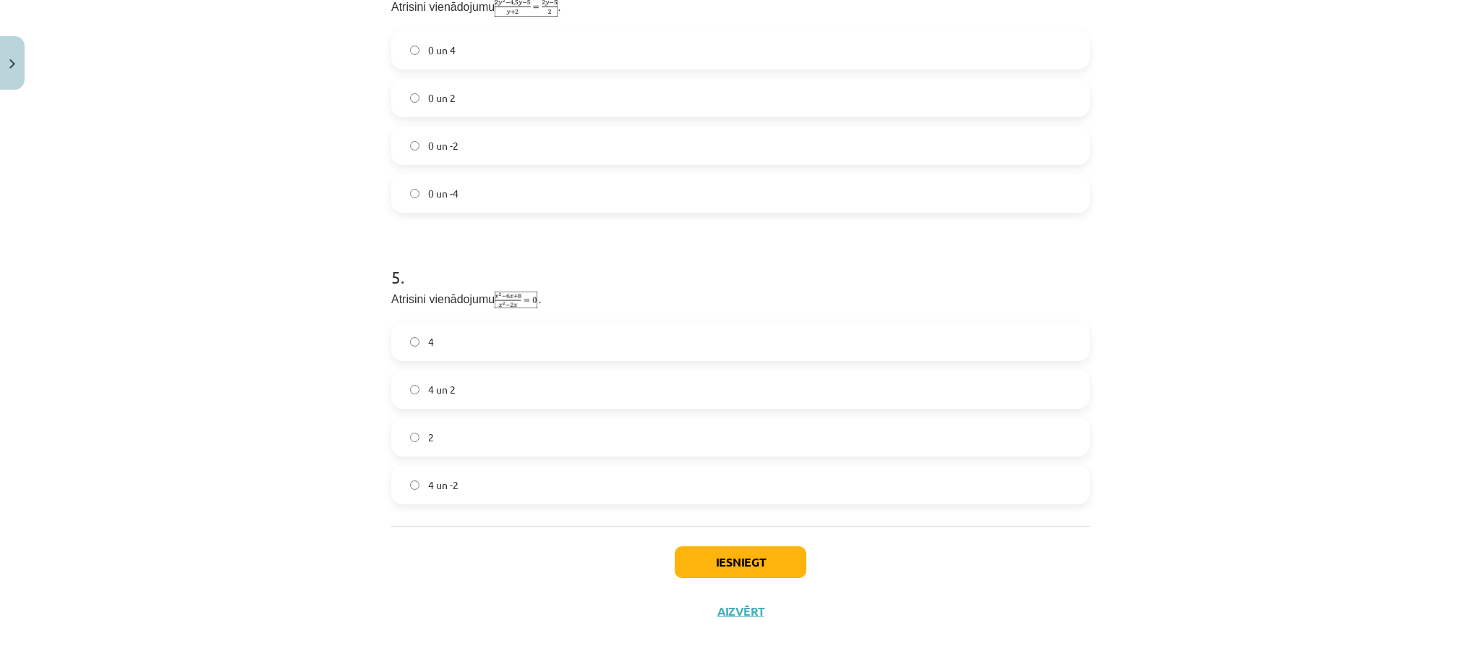
click at [479, 351] on label "2" at bounding box center [741, 437] width 696 height 36
click at [597, 351] on button "Iesniegt" at bounding box center [741, 562] width 132 height 32
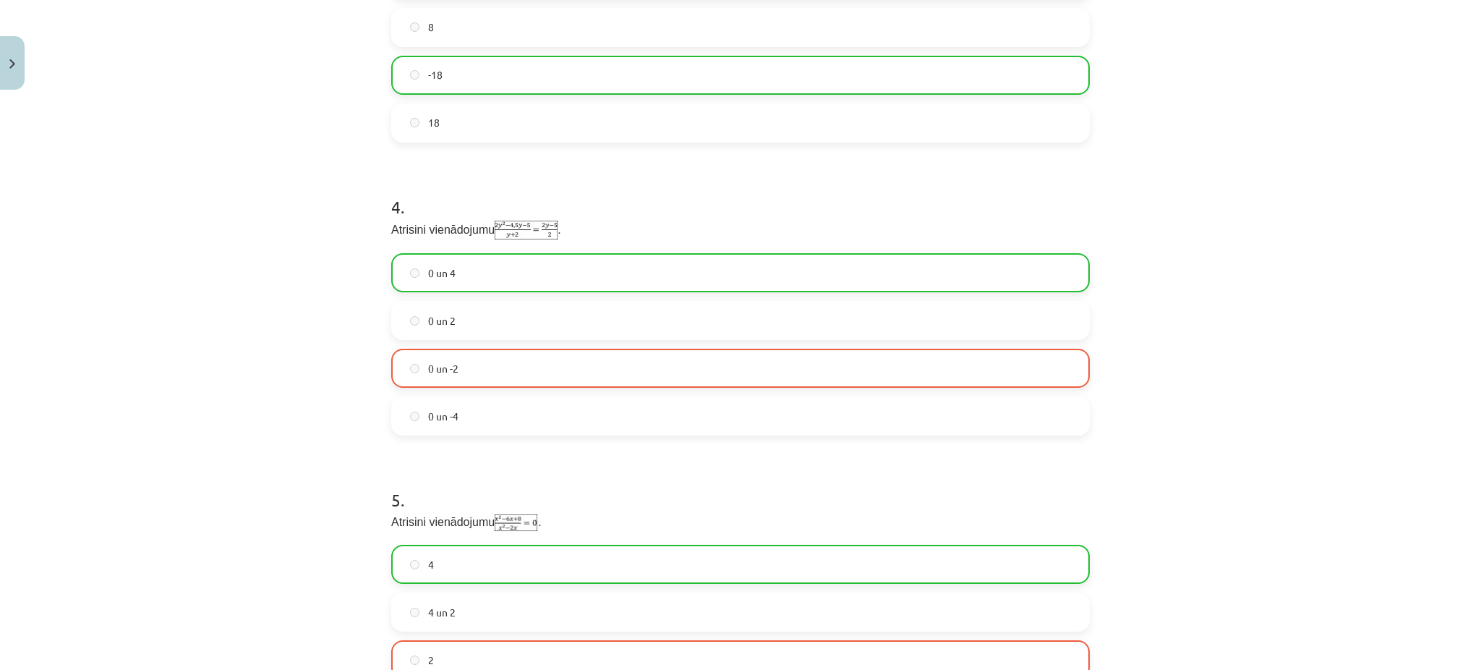
scroll to position [1211, 0]
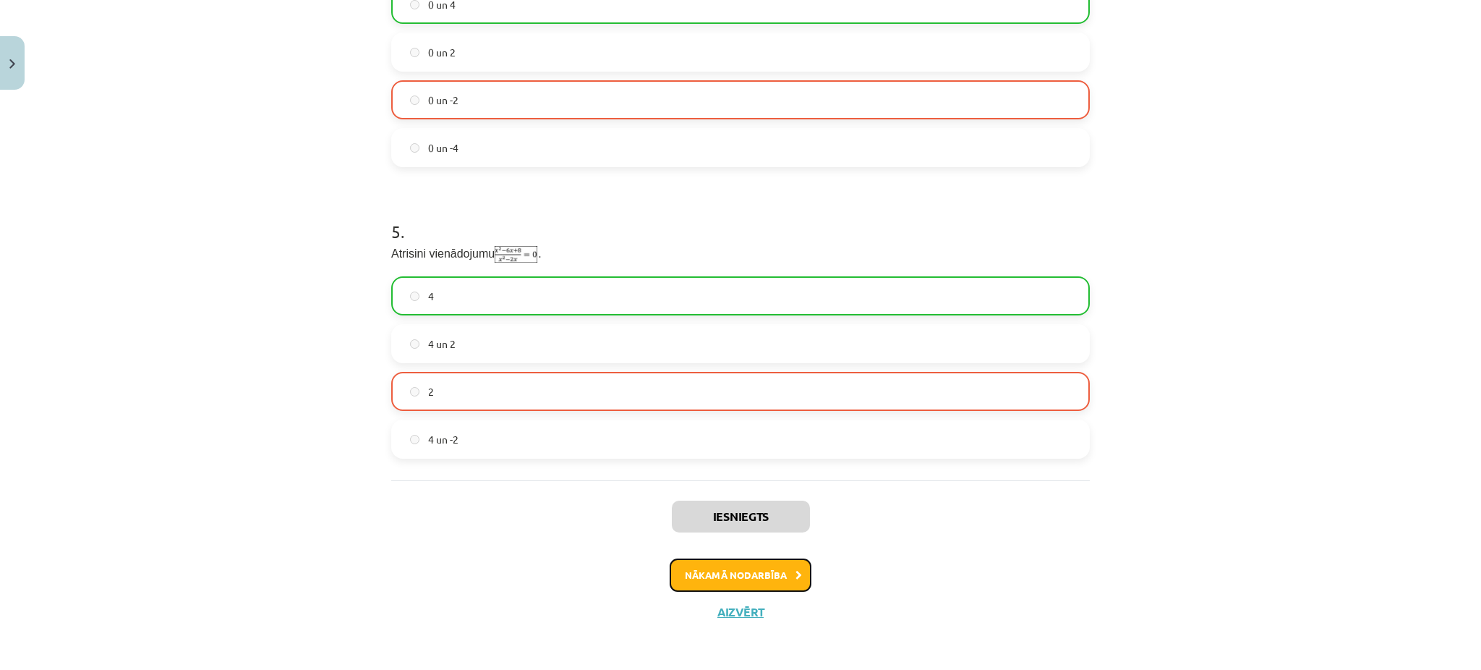
click at [597, 351] on button "Nākamā nodarbība" at bounding box center [741, 574] width 142 height 33
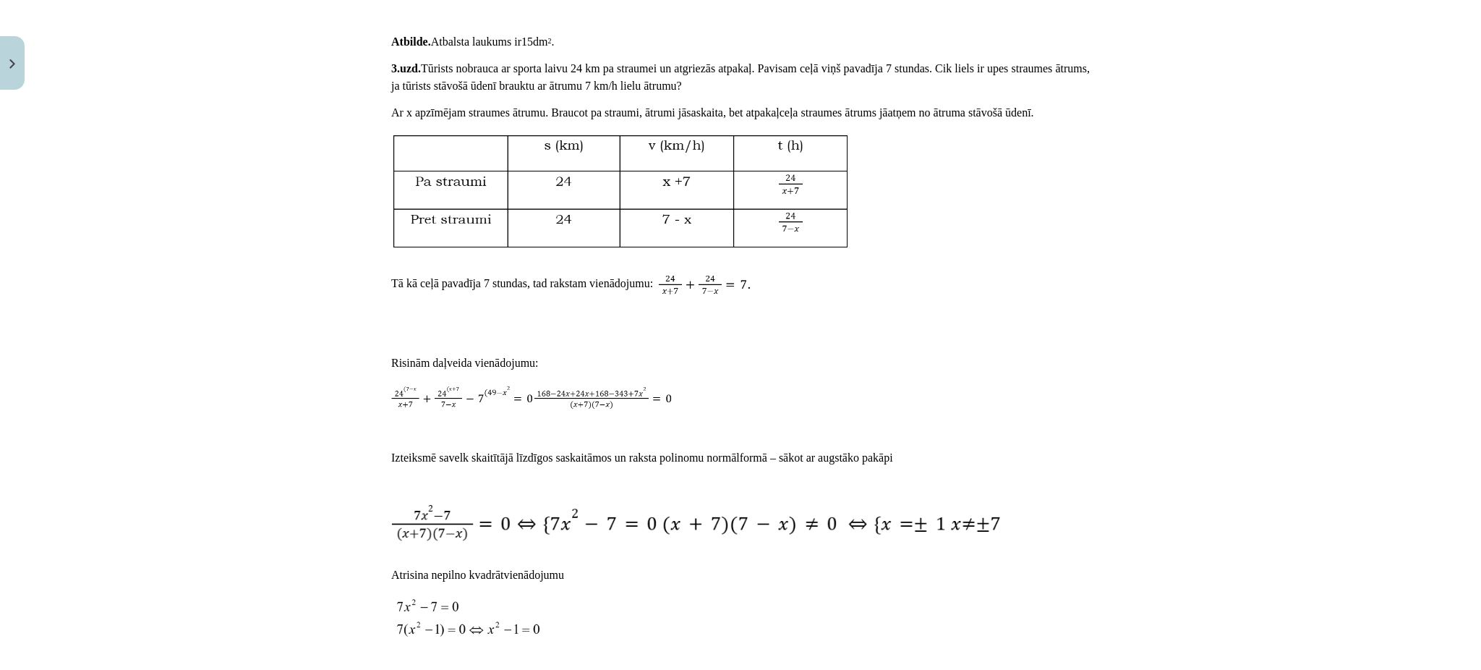
scroll to position [36, 0]
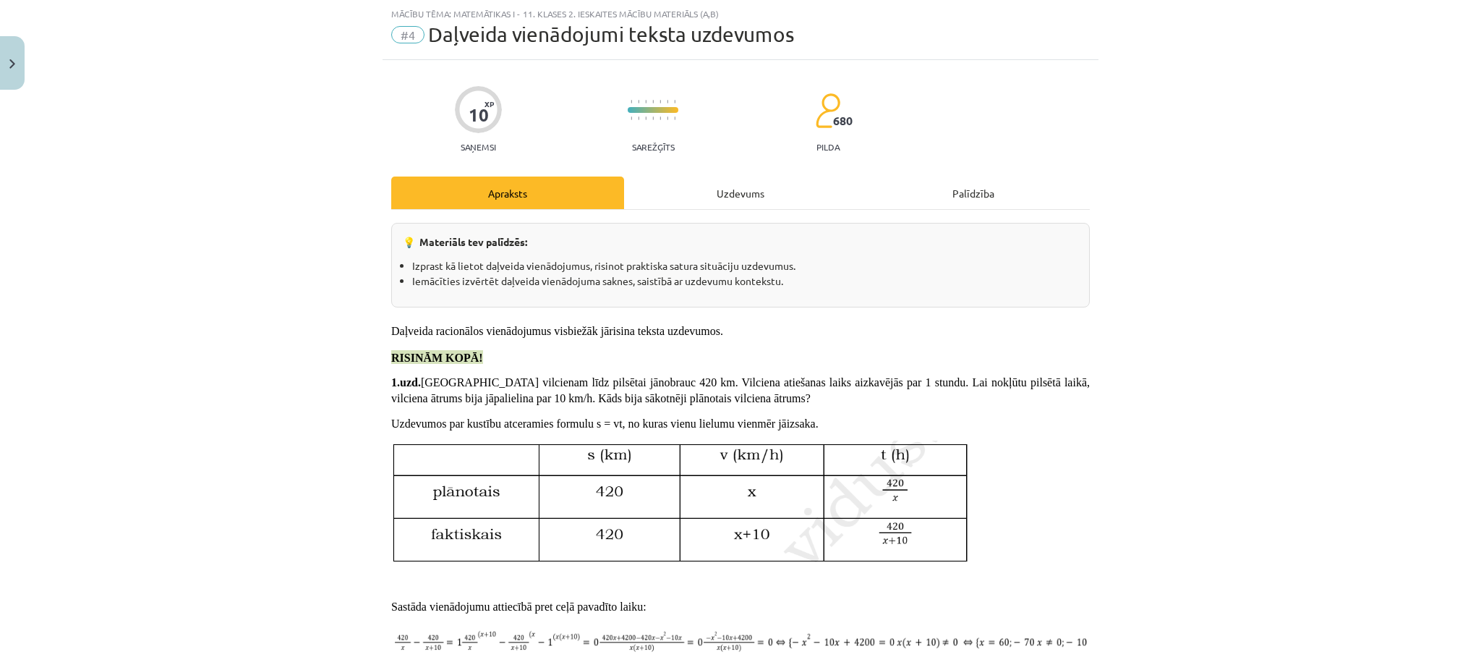
click at [597, 194] on div "Uzdevums" at bounding box center [740, 192] width 233 height 33
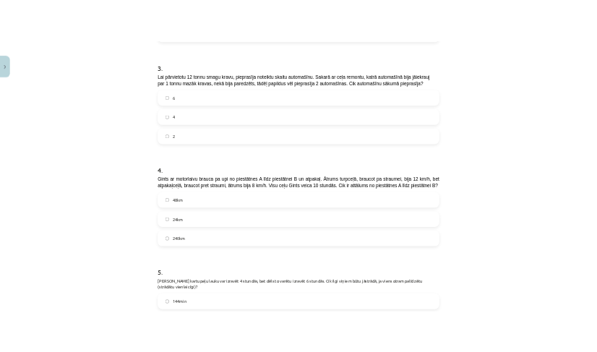
scroll to position [923, 0]
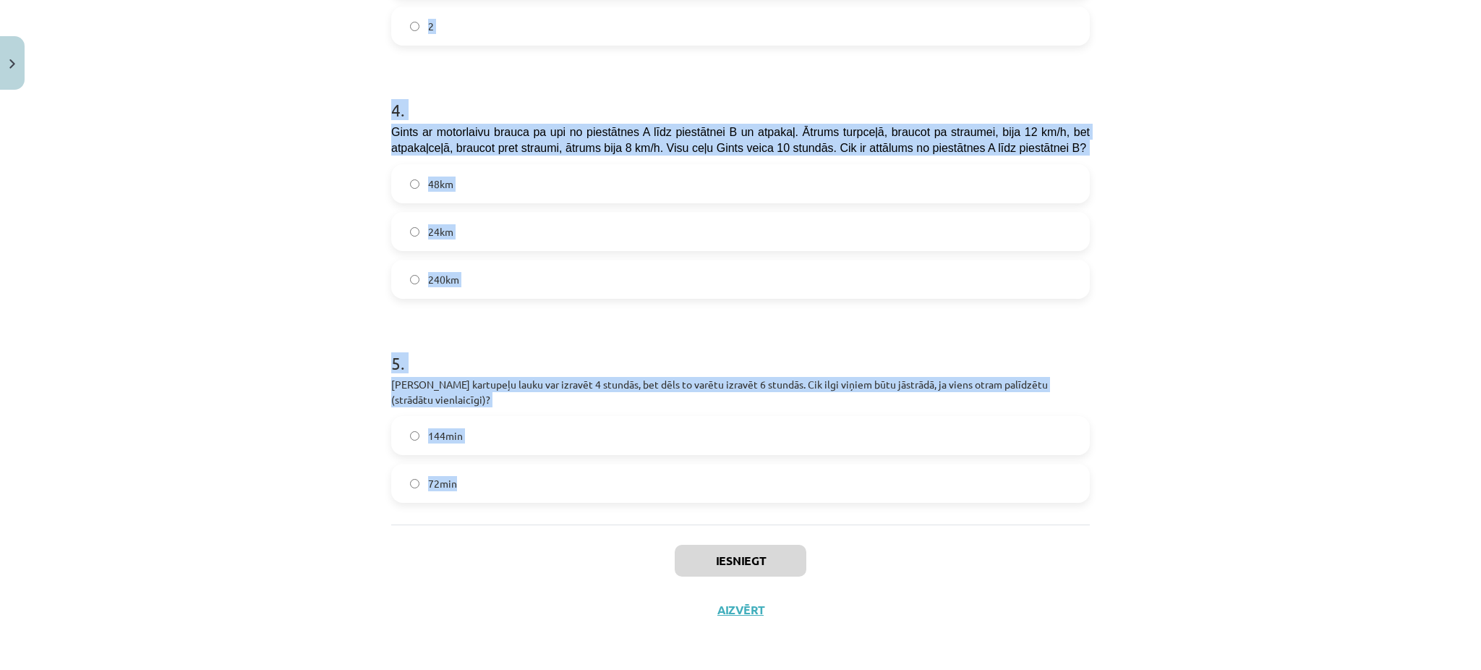
drag, startPoint x: 366, startPoint y: 307, endPoint x: 549, endPoint y: 508, distance: 271.8
click at [549, 351] on div "Mācību tēma: Matemātikas i - 11. klases 2. ieskaites mācību materiāls (a,b) #4 …" at bounding box center [740, 335] width 1481 height 670
copy form "Krustmāte Agate ada garu šalli. Viņa to varētu noadīt 6 dienās, taču runcis Her…"
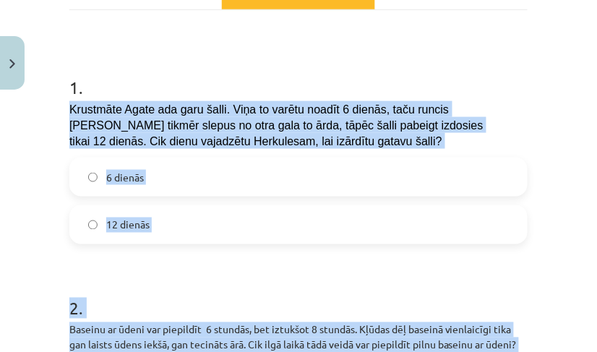
scroll to position [280, 0]
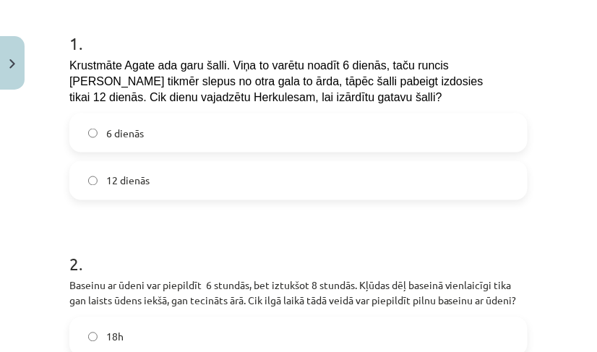
click at [121, 169] on label "12 dienās" at bounding box center [299, 181] width 456 height 36
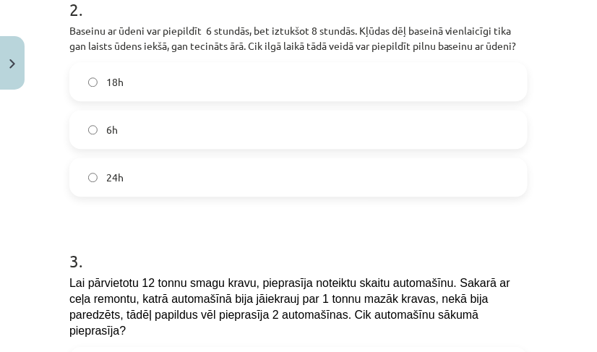
scroll to position [537, 0]
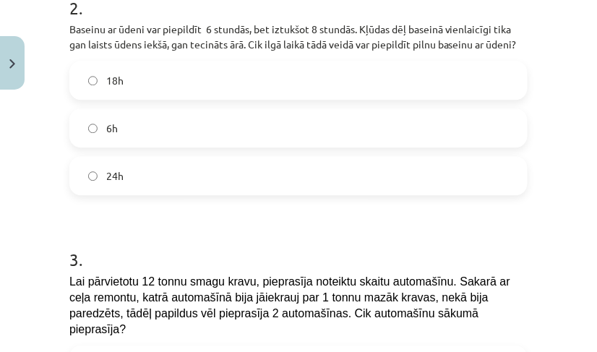
click at [143, 190] on label "24h" at bounding box center [299, 176] width 456 height 36
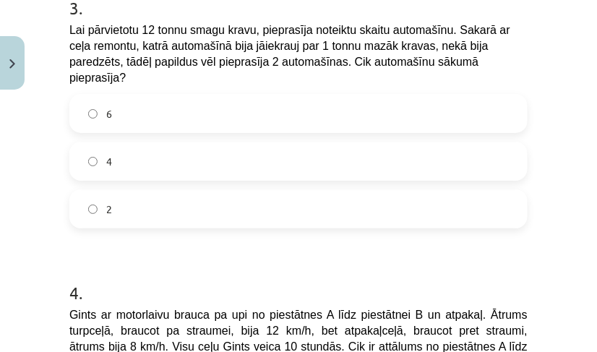
scroll to position [788, 0]
click at [203, 153] on label "4" at bounding box center [299, 161] width 456 height 36
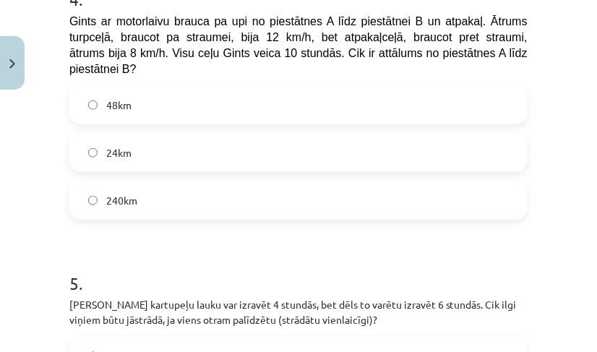
scroll to position [1092, 0]
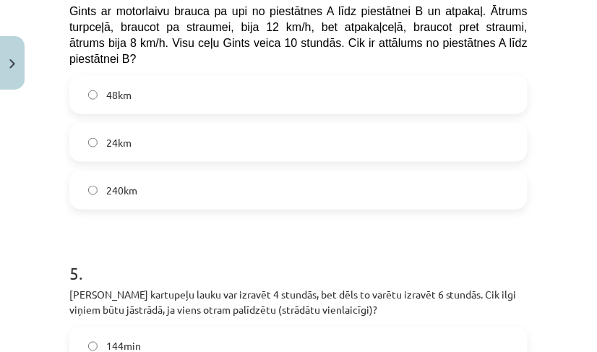
click at [106, 87] on span "48km" at bounding box center [118, 94] width 25 height 15
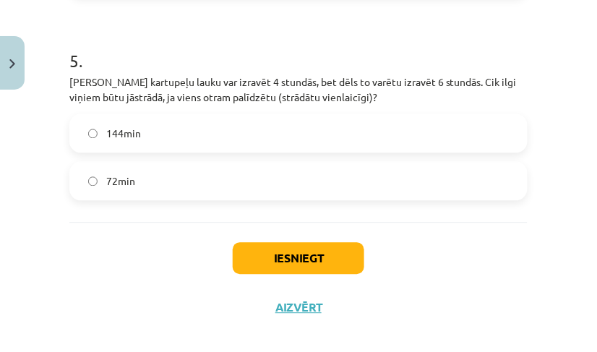
click at [145, 121] on label "144min" at bounding box center [299, 134] width 456 height 36
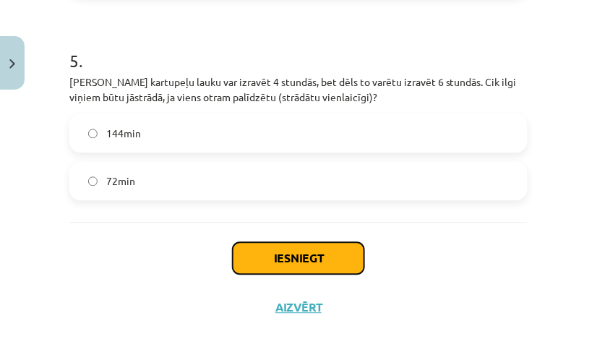
click at [304, 244] on button "Iesniegt" at bounding box center [299, 259] width 132 height 32
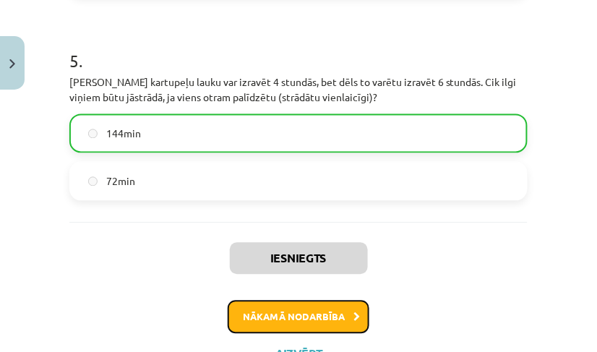
click at [287, 307] on button "Nākamā nodarbība" at bounding box center [299, 317] width 142 height 33
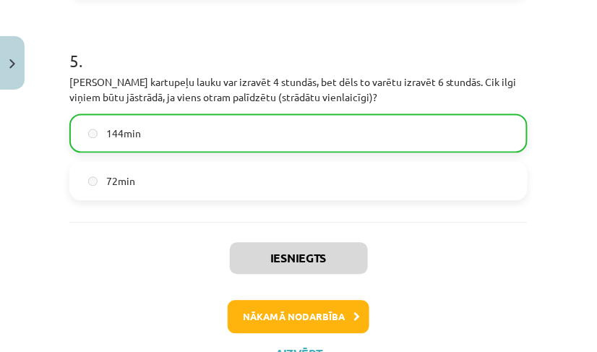
scroll to position [36, 0]
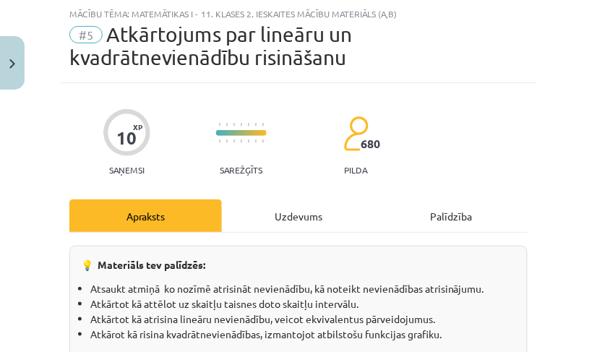
click at [303, 213] on div "Uzdevums" at bounding box center [298, 216] width 153 height 33
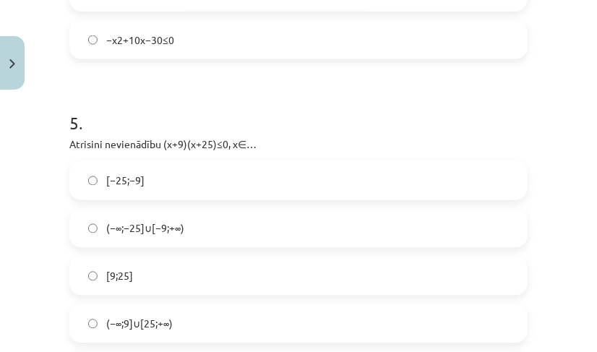
scroll to position [2311, 0]
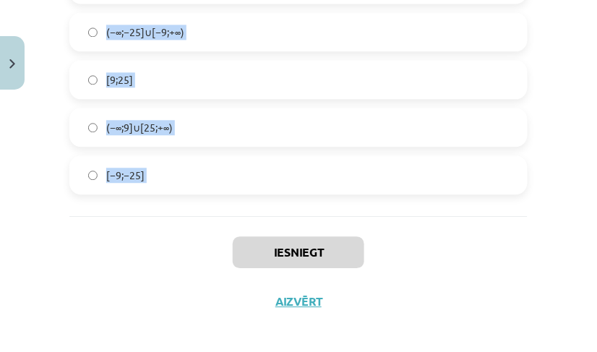
click at [241, 227] on div "Mācību tēma: Matemātikas i - 11. klases 2. ieskaites mācību materiāls (a,b) #5 …" at bounding box center [298, 176] width 597 height 352
copy form "Atrodi nevienādības x∈(−∞;−3] attēlojumu uz ass, ja zīmējumos a=−3. b c d a 2 .…"
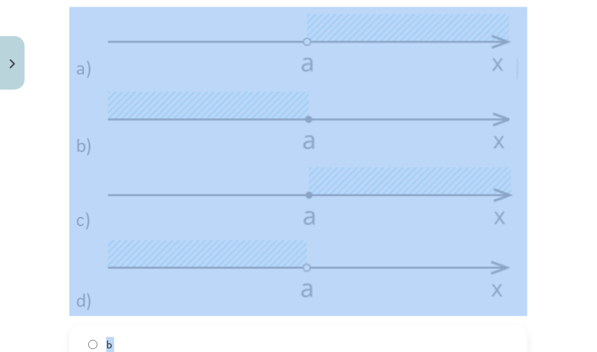
scroll to position [0, 0]
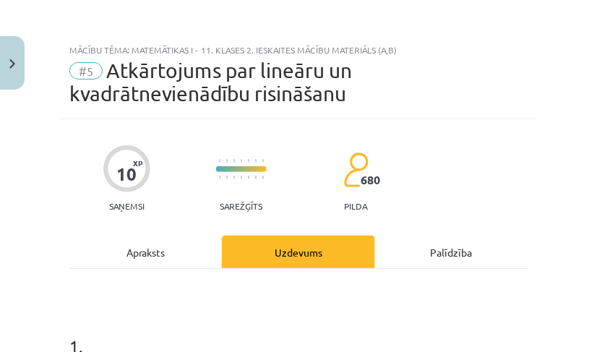
click at [28, 294] on div "Mācību tēma: Matemātikas i - 11. klases 2. ieskaites mācību materiāls (a,b) #5 …" at bounding box center [298, 176] width 597 height 352
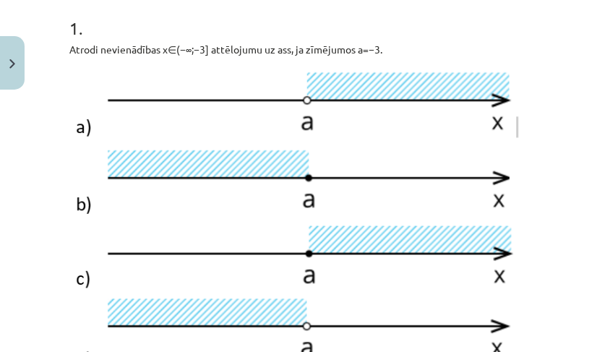
click at [140, 108] on img at bounding box center [298, 220] width 458 height 309
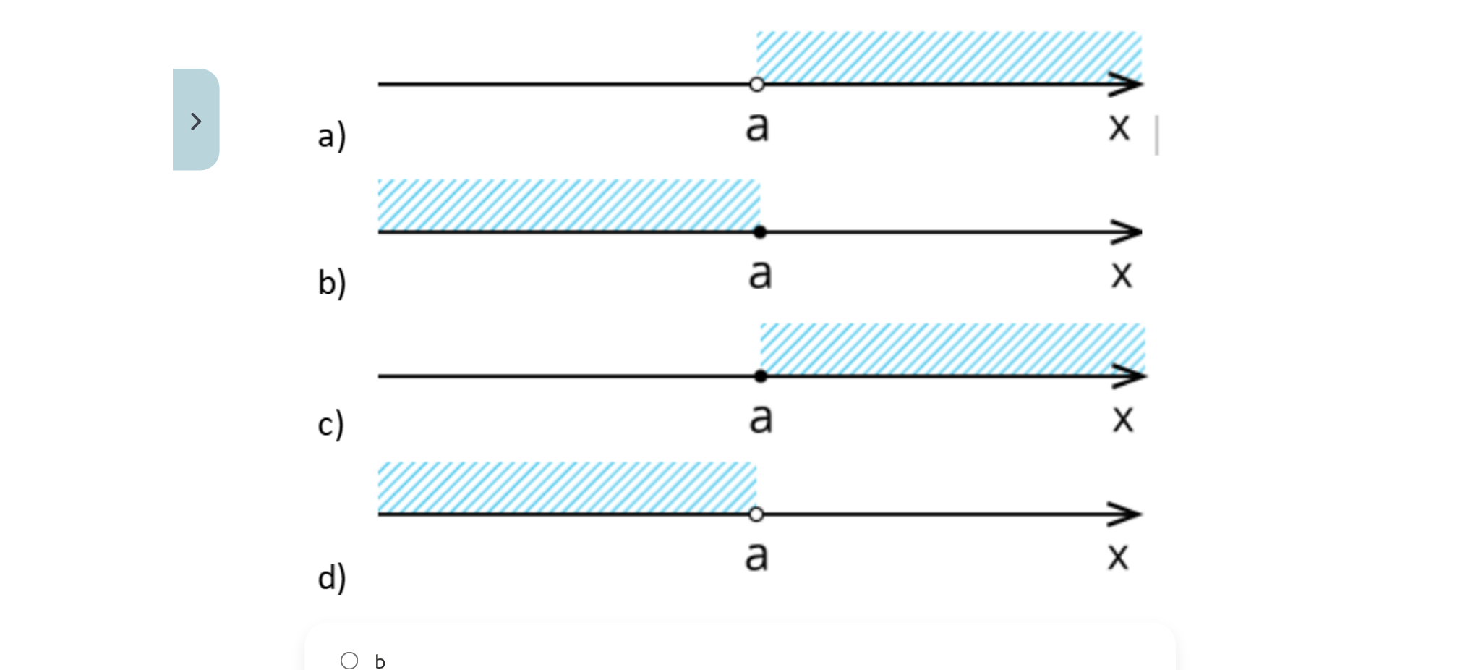
scroll to position [374, 0]
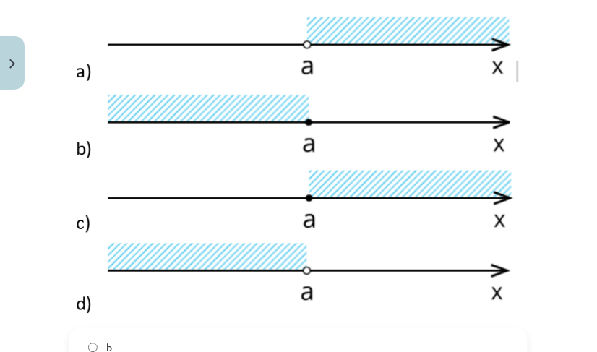
click at [166, 41] on img at bounding box center [298, 164] width 458 height 309
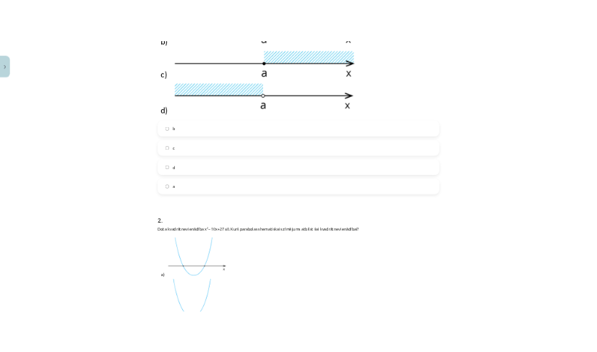
scroll to position [524, 0]
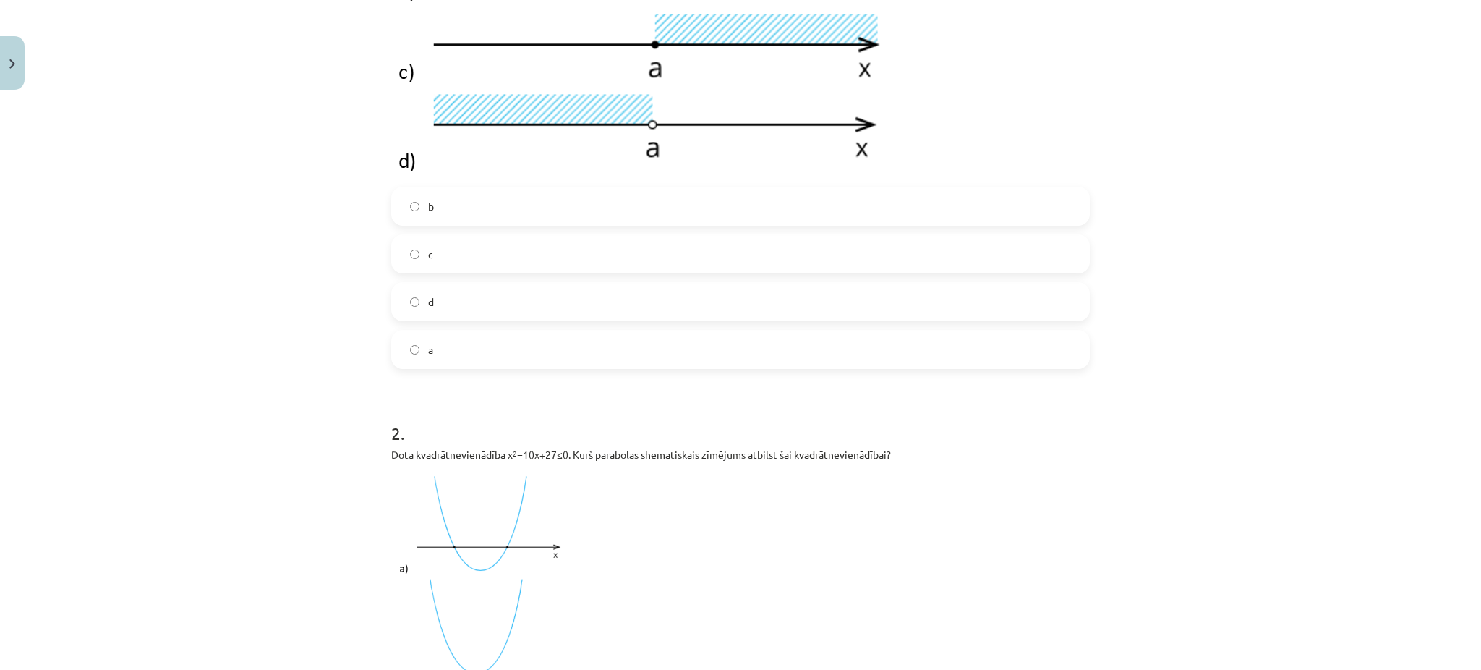
click at [568, 351] on label "a" at bounding box center [741, 349] width 696 height 36
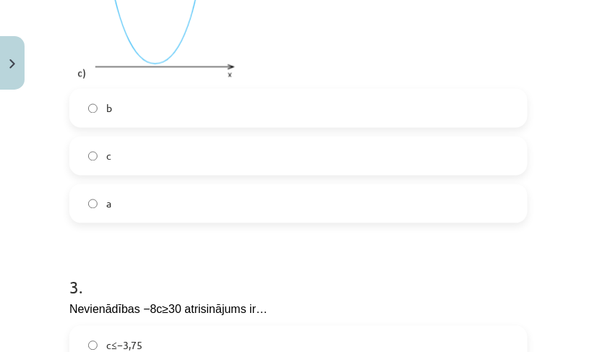
scroll to position [1250, 0]
click at [112, 97] on label "b" at bounding box center [299, 108] width 456 height 36
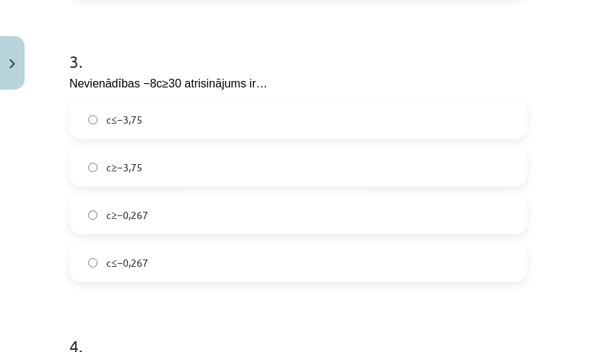
scroll to position [1499, 0]
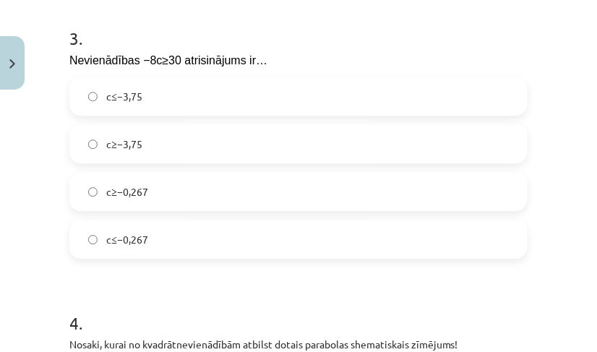
click at [231, 87] on label "c≤−3,75" at bounding box center [299, 96] width 456 height 36
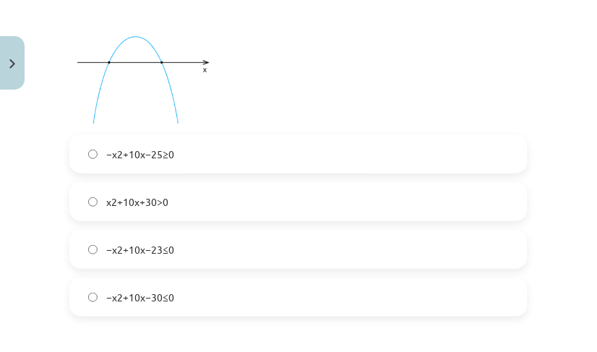
scroll to position [1855, 0]
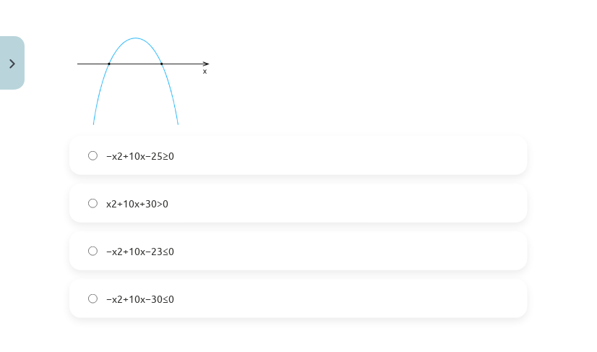
click at [195, 146] on label "−x2+10x−25≥0" at bounding box center [299, 155] width 456 height 36
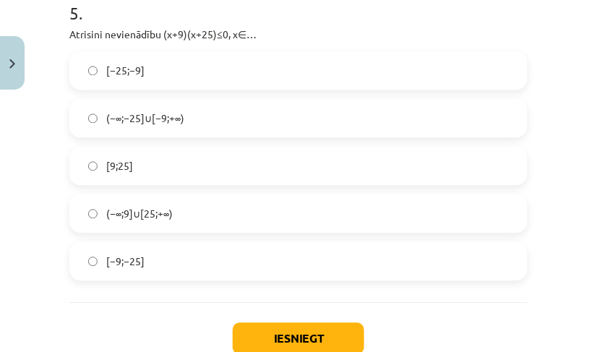
scroll to position [2226, 0]
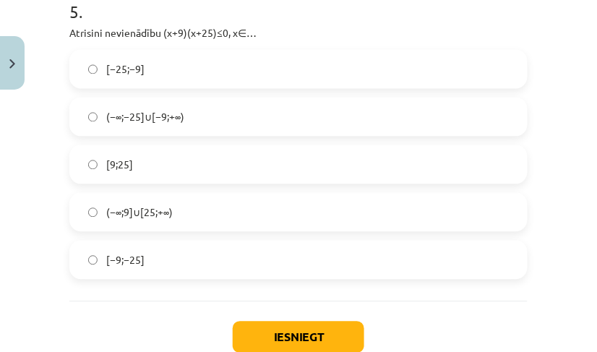
click at [181, 61] on label "[−25;−9]" at bounding box center [299, 69] width 456 height 36
click at [270, 322] on button "Iesniegt" at bounding box center [299, 338] width 132 height 32
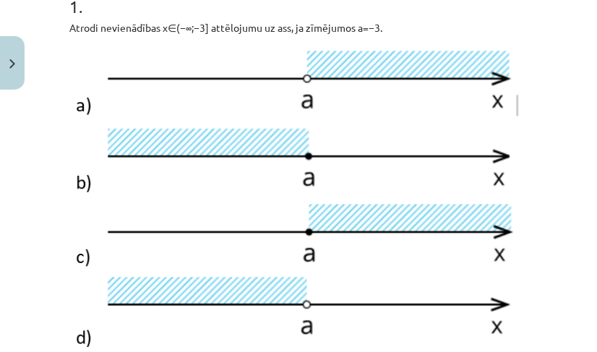
scroll to position [0, 0]
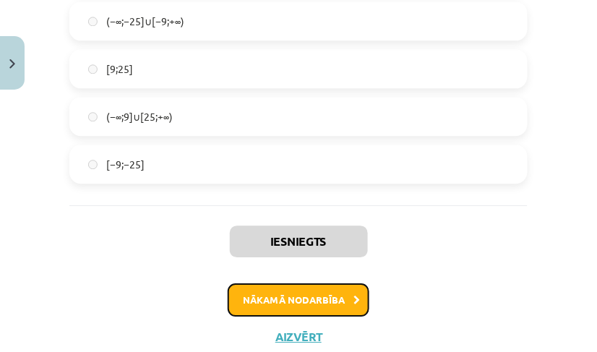
click at [305, 284] on button "Nākamā nodarbība" at bounding box center [299, 299] width 142 height 33
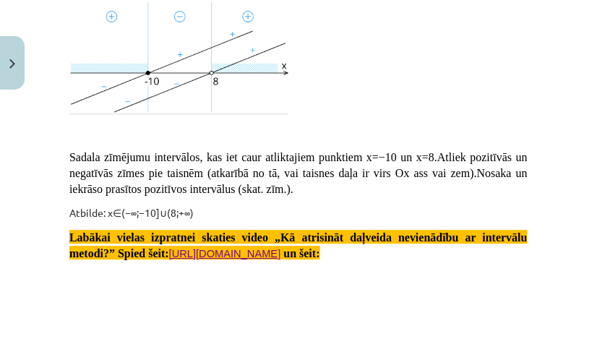
scroll to position [36, 0]
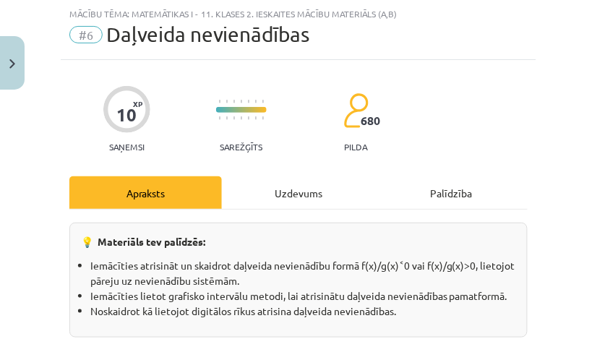
click at [278, 225] on div "💡 Materiāls tev palīdzēs: Iemācīties atrisināt un skaidrot daļveida nevienādību…" at bounding box center [298, 280] width 458 height 115
click at [270, 195] on div "Uzdevums" at bounding box center [298, 192] width 153 height 33
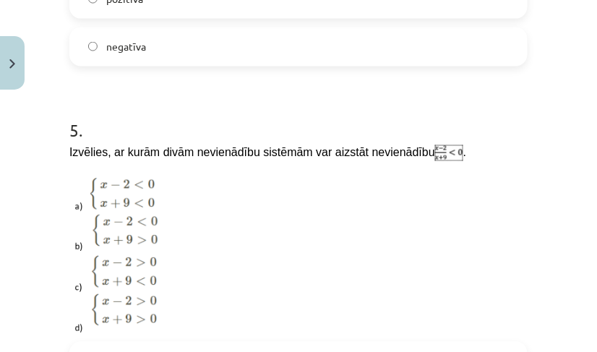
scroll to position [1581, 0]
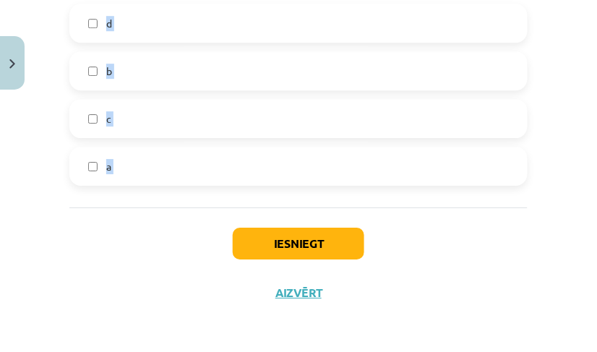
drag, startPoint x: 61, startPoint y: 61, endPoint x: 192, endPoint y: 213, distance: 201.0
copy form "Nosaki nevienādības atrisinājumu! x>37 x<37 2 . Kurš no dotajiem skaitļiem pied…"
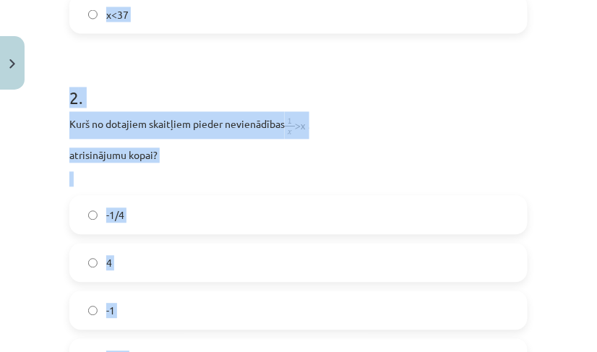
scroll to position [54, 0]
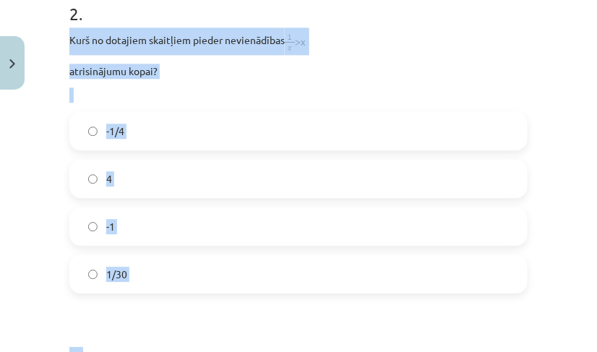
scroll to position [570, 0]
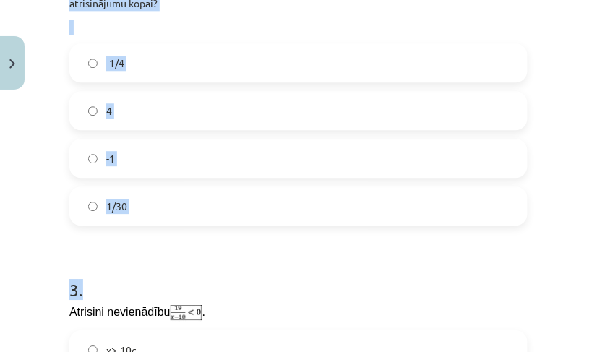
drag, startPoint x: 64, startPoint y: 74, endPoint x: 183, endPoint y: 236, distance: 201.2
copy form "Kurš no dotajiem skaitļiem pieder nevienādības atrisinājumu kopai? -1/4 4 -1 1/…"
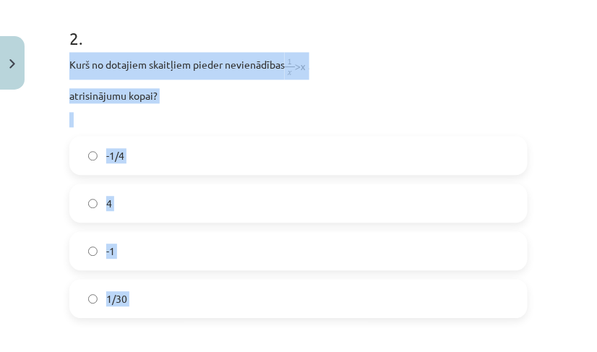
click at [338, 85] on div "Kurš no dotajiem skaitļiem pieder nevienādības atrisinājumu kopai?" at bounding box center [298, 89] width 458 height 75
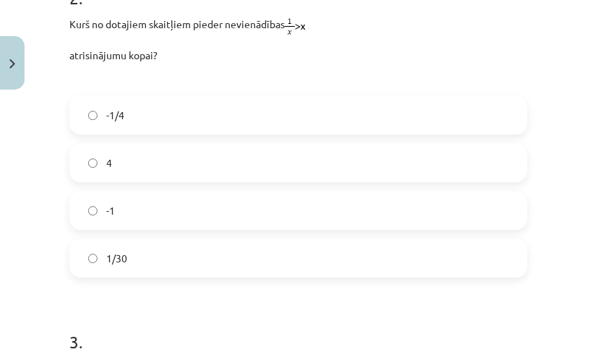
scroll to position [519, 0]
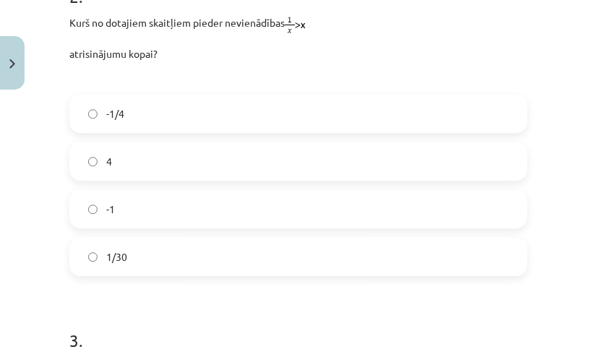
click at [155, 241] on label "1/30" at bounding box center [299, 257] width 456 height 36
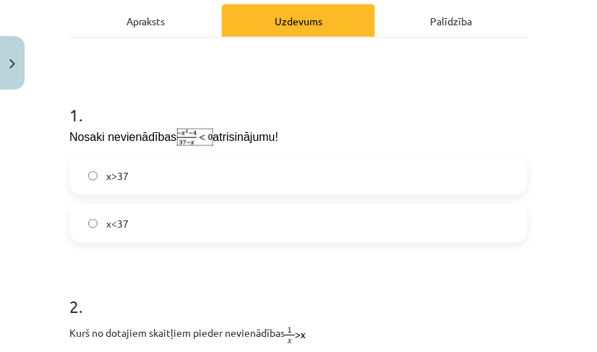
scroll to position [205, 0]
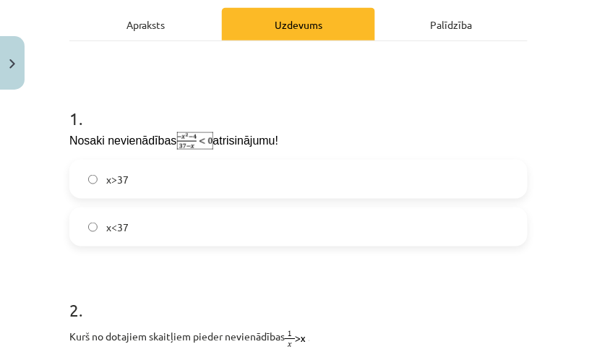
click at [150, 217] on label "x<37" at bounding box center [299, 227] width 456 height 36
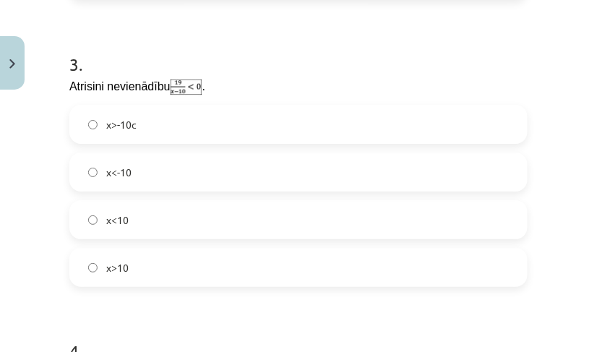
scroll to position [806, 0]
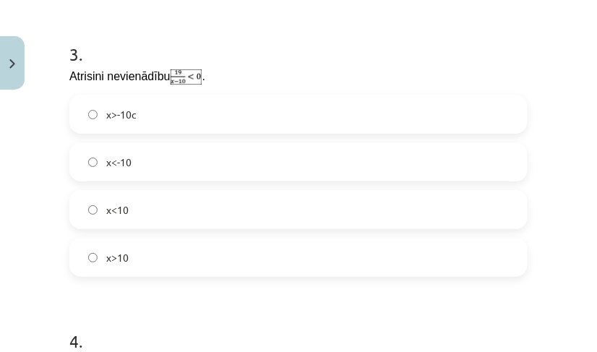
click at [148, 206] on label "x<10" at bounding box center [299, 210] width 456 height 36
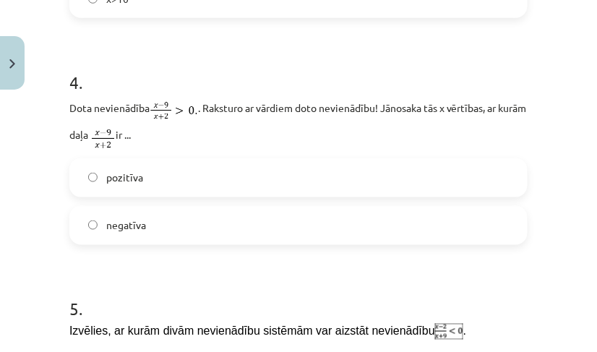
scroll to position [1065, 0]
click at [187, 173] on label "pozitīva" at bounding box center [299, 177] width 456 height 36
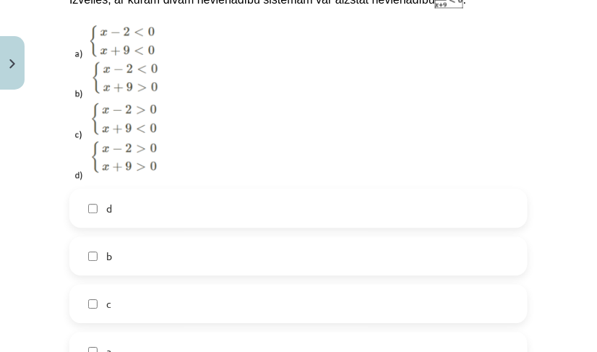
scroll to position [1420, 0]
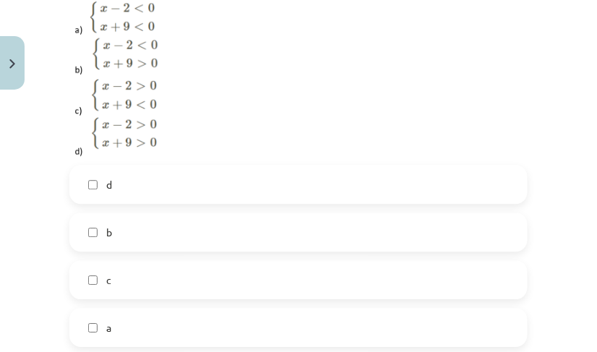
click at [129, 329] on label "a" at bounding box center [299, 327] width 456 height 36
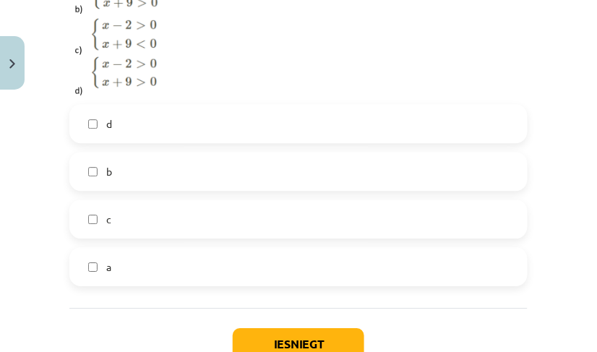
scroll to position [1479, 0]
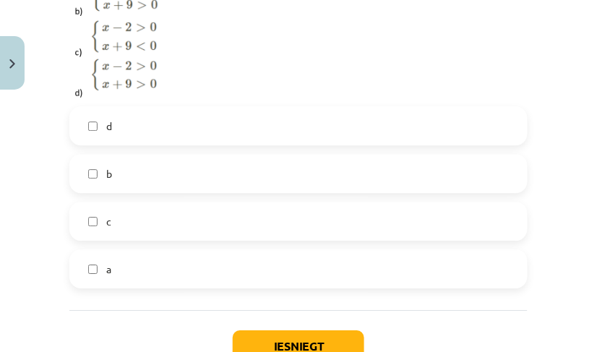
click at [167, 168] on label "b" at bounding box center [299, 173] width 456 height 36
click at [253, 341] on button "Iesniegt" at bounding box center [299, 346] width 132 height 32
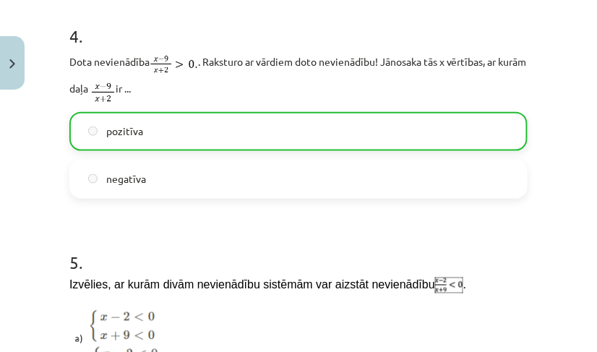
scroll to position [1627, 0]
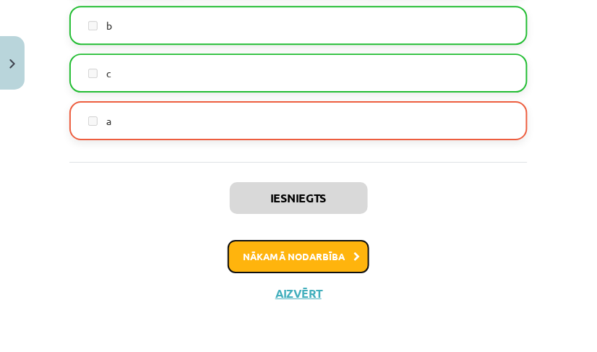
click at [244, 257] on button "Nākamā nodarbība" at bounding box center [299, 256] width 142 height 33
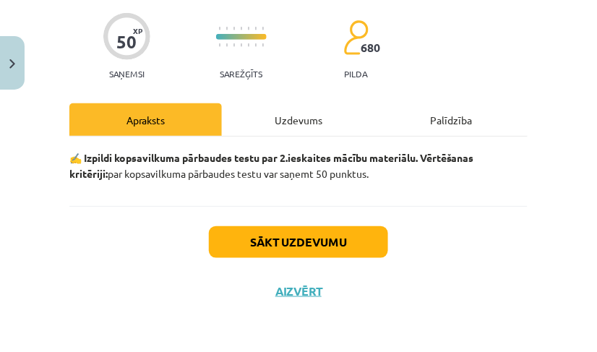
scroll to position [36, 0]
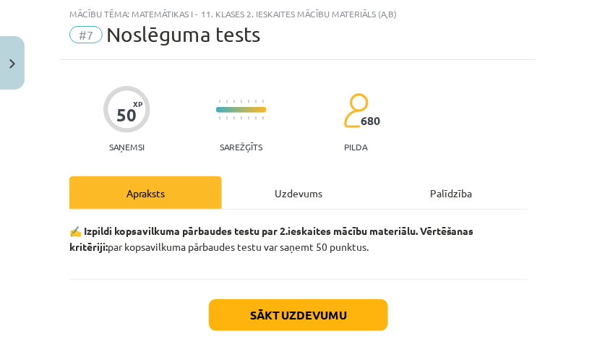
click at [253, 181] on div "Uzdevums" at bounding box center [298, 192] width 153 height 33
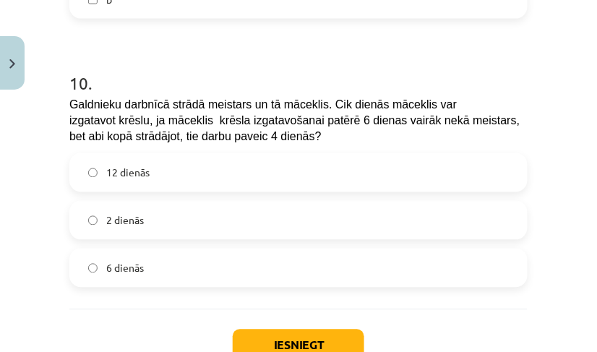
scroll to position [3132, 0]
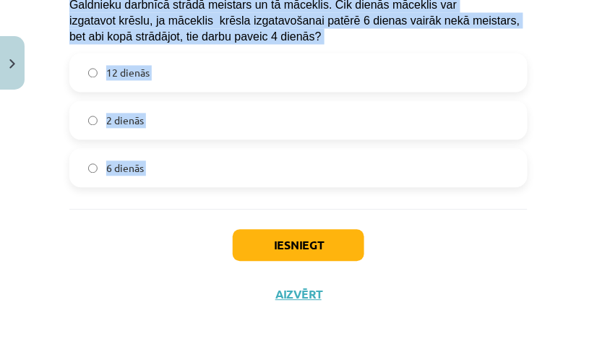
drag, startPoint x: 66, startPoint y: 20, endPoint x: 143, endPoint y: 231, distance: 224.9
click at [143, 231] on div "Iesniegt Aizvērt" at bounding box center [298, 260] width 458 height 101
drag, startPoint x: 64, startPoint y: 145, endPoint x: 166, endPoint y: 249, distance: 144.7
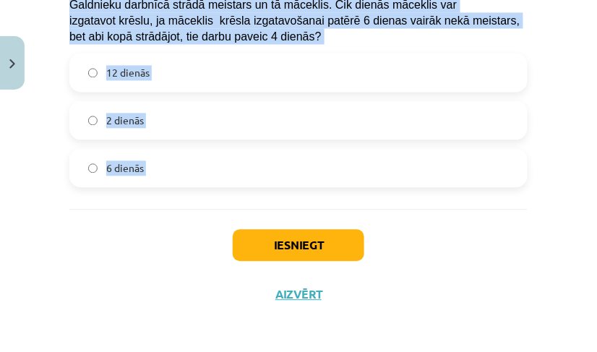
copy form "Motorlaiva 20 stundās nobrauca 91 kilometrus pa straumi un atgriezās atpakaļ. N…"
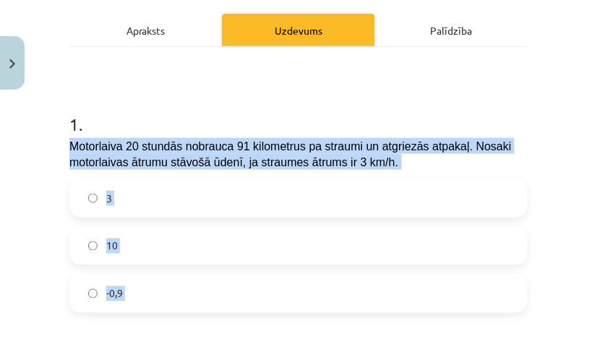
scroll to position [347, 0]
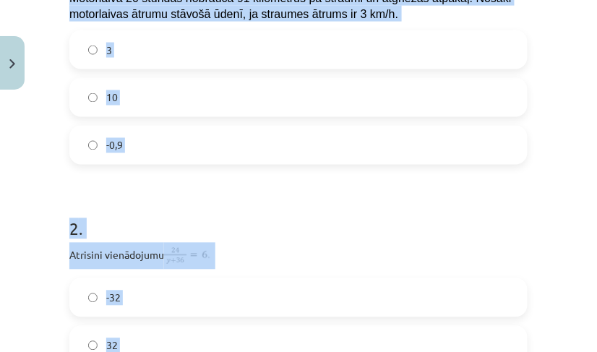
click at [45, 109] on div "Mācību tēma: Matemātikas i - 11. klases 2. ieskaites mācību materiāls (a,b) #7 …" at bounding box center [298, 176] width 597 height 352
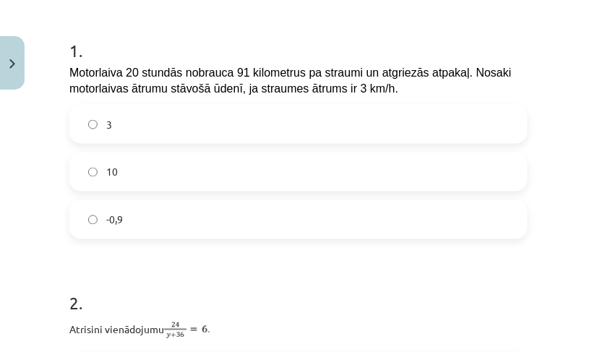
scroll to position [273, 0]
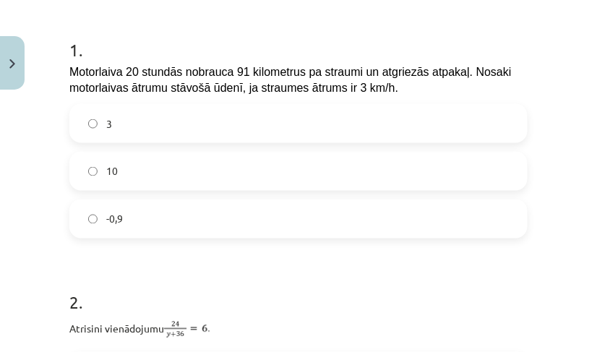
click at [124, 160] on label "10" at bounding box center [299, 171] width 456 height 36
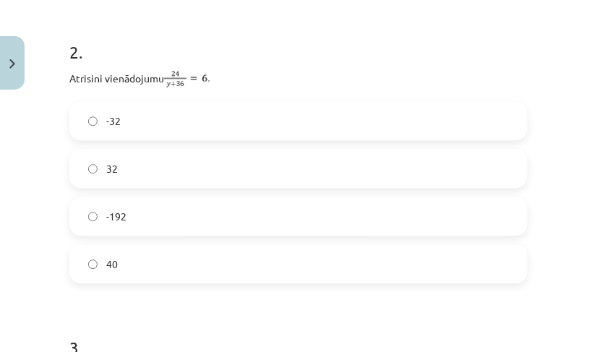
scroll to position [526, 0]
click at [163, 119] on label "-32" at bounding box center [299, 119] width 456 height 36
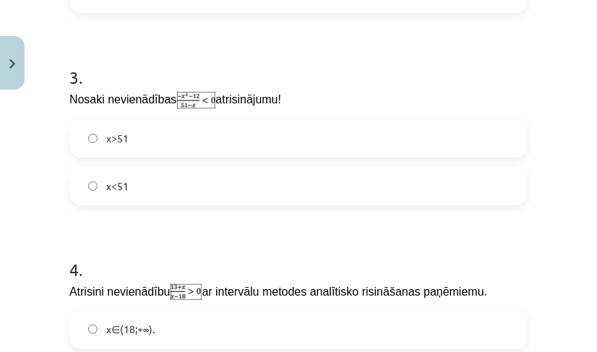
scroll to position [795, 0]
click at [140, 181] on label "x<51" at bounding box center [299, 186] width 456 height 36
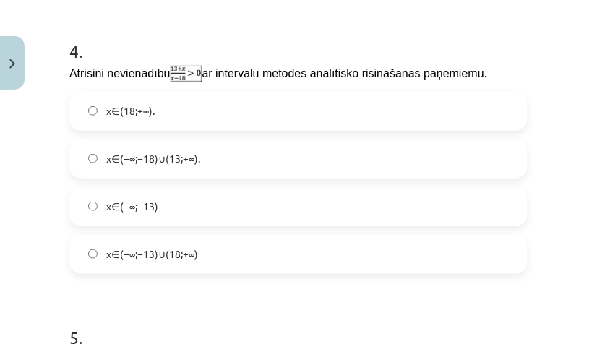
scroll to position [1012, 0]
click at [239, 257] on label "x∈(−∞;−13)∪(18;+∞)" at bounding box center [299, 255] width 456 height 36
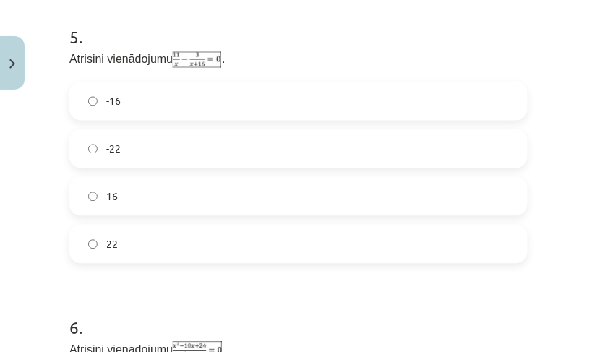
scroll to position [1315, 0]
click at [137, 108] on label "-16" at bounding box center [299, 100] width 456 height 36
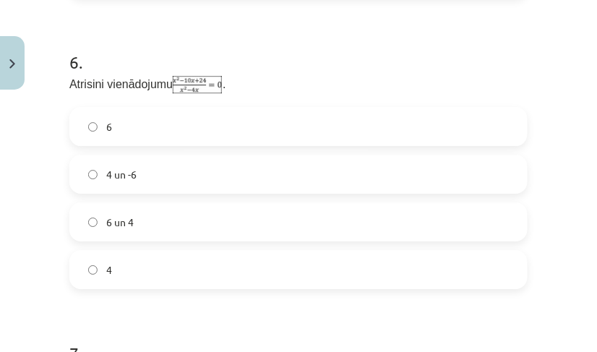
scroll to position [1571, 0]
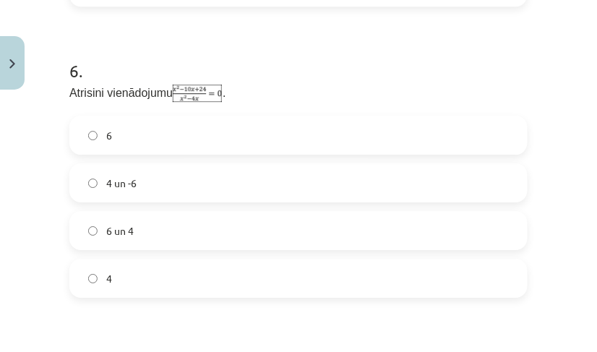
click at [153, 226] on label "6 un 4" at bounding box center [299, 231] width 456 height 36
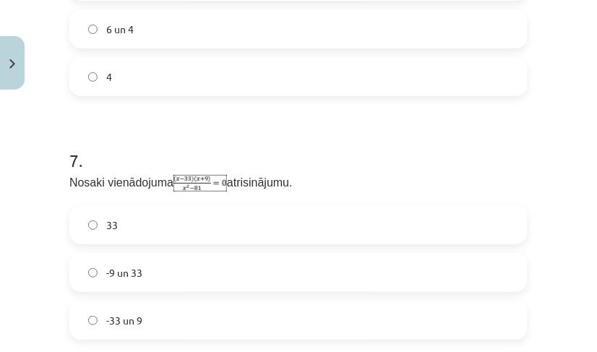
scroll to position [1881, 0]
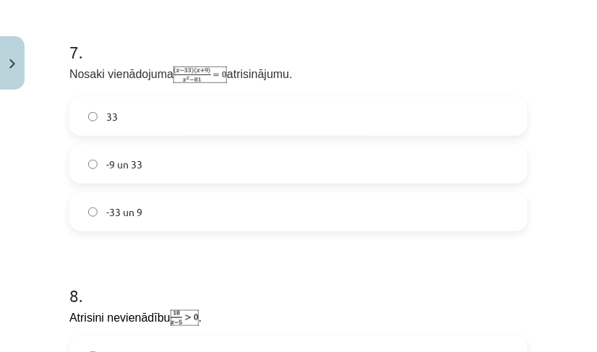
click at [168, 104] on label "33" at bounding box center [299, 116] width 456 height 36
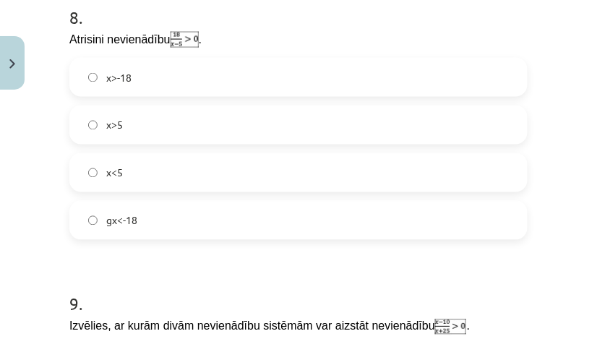
scroll to position [2160, 0]
click at [154, 74] on label "x>-18" at bounding box center [299, 77] width 456 height 36
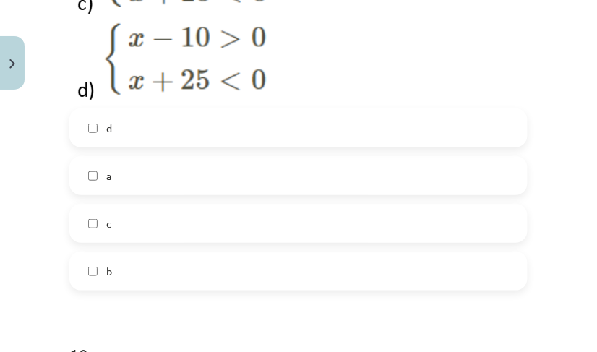
scroll to position [2761, 0]
click at [124, 167] on label "a" at bounding box center [299, 175] width 456 height 36
click at [120, 208] on label "c" at bounding box center [299, 223] width 456 height 36
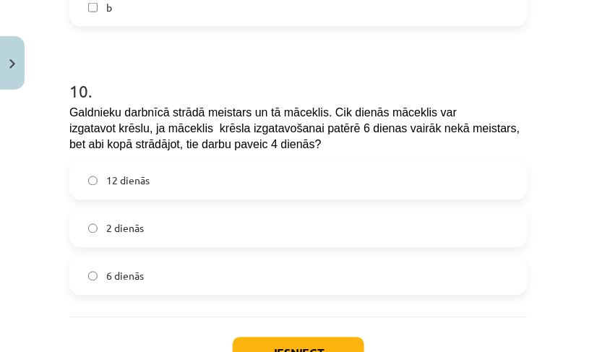
scroll to position [3058, 0]
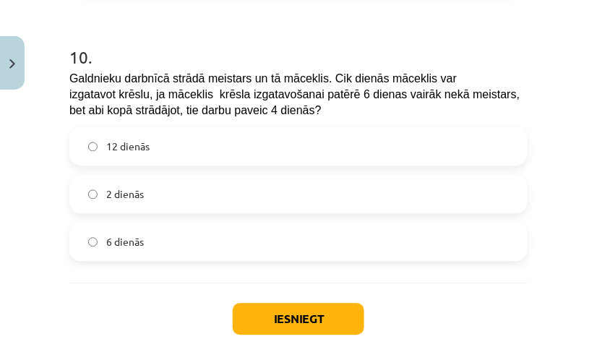
click at [140, 140] on span "12 dienās" at bounding box center [127, 147] width 43 height 15
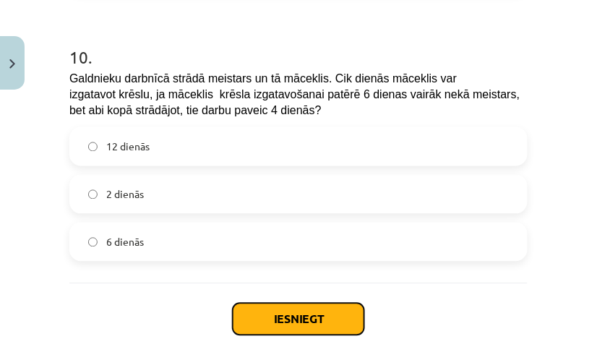
click at [314, 313] on button "Iesniegt" at bounding box center [299, 320] width 132 height 32
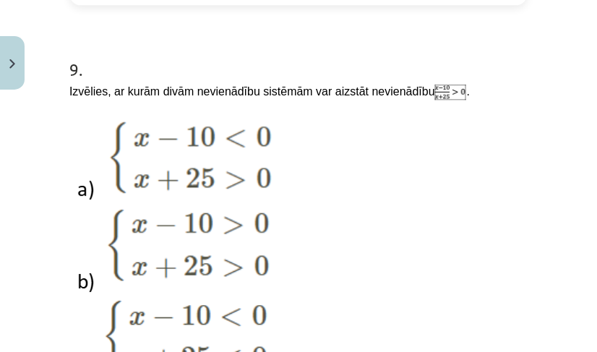
scroll to position [3177, 0]
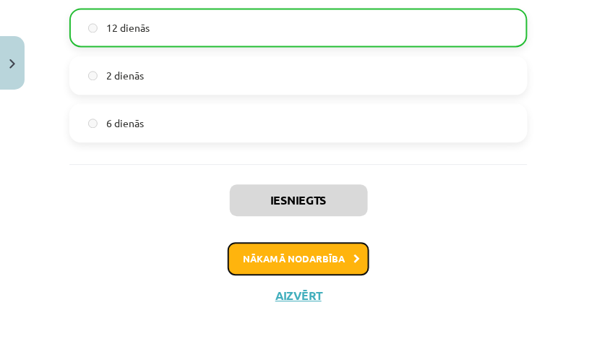
click at [294, 259] on button "Nākamā nodarbība" at bounding box center [299, 258] width 142 height 33
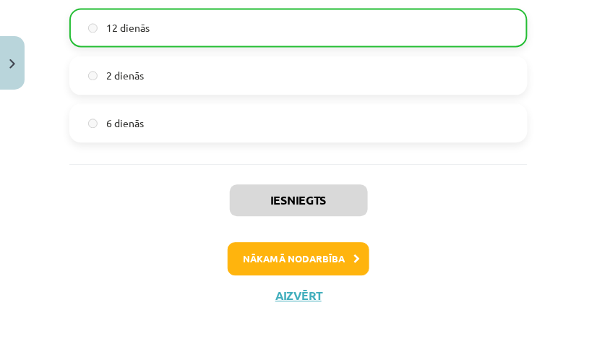
scroll to position [36, 0]
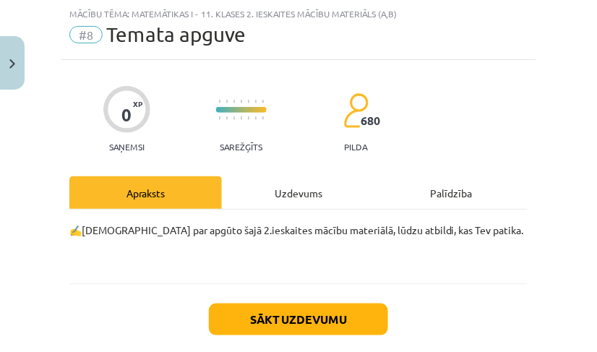
click at [296, 179] on div "Uzdevums" at bounding box center [298, 192] width 153 height 33
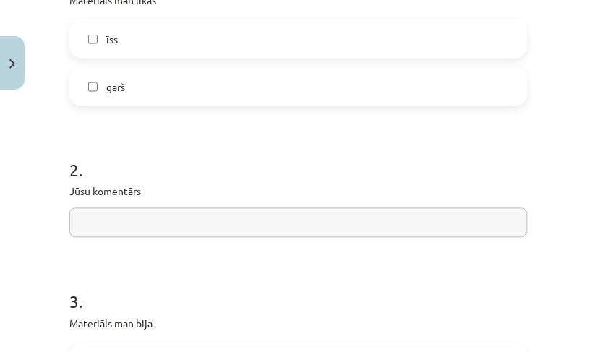
scroll to position [344, 0]
click at [188, 79] on label "garš" at bounding box center [299, 87] width 456 height 36
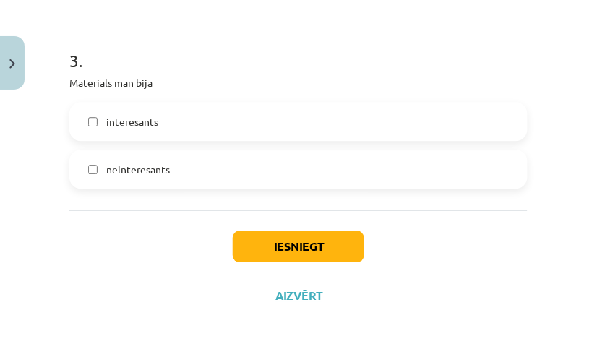
scroll to position [586, 0]
click at [153, 131] on label "interesants" at bounding box center [299, 121] width 456 height 36
click at [261, 238] on button "Iesniegt" at bounding box center [299, 247] width 132 height 32
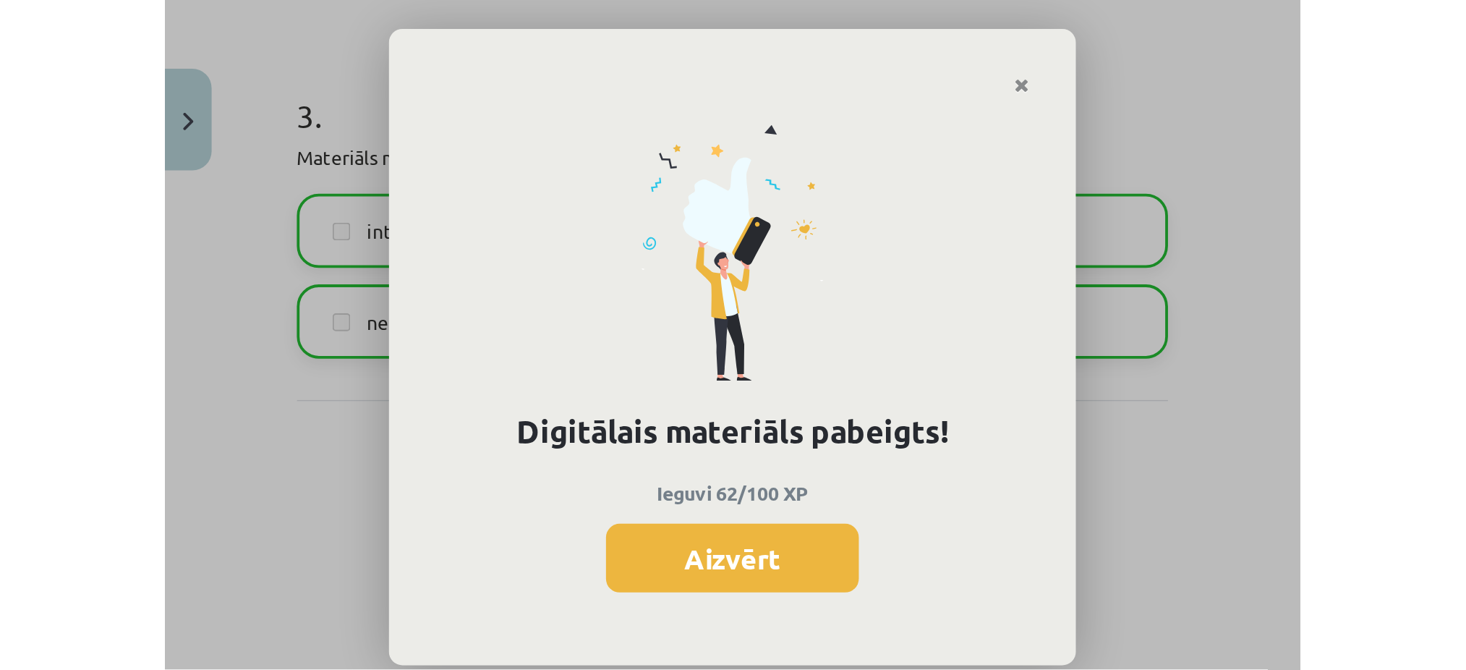
scroll to position [461, 0]
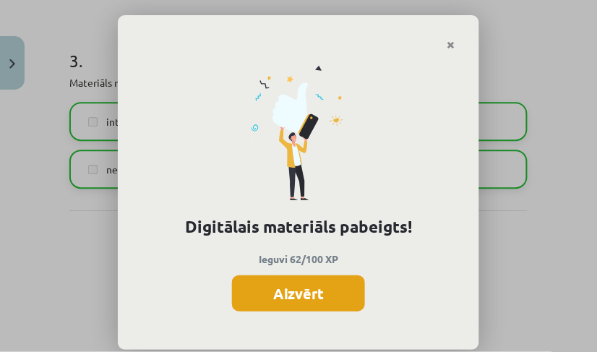
click at [307, 281] on button "Aizvērt" at bounding box center [298, 293] width 133 height 36
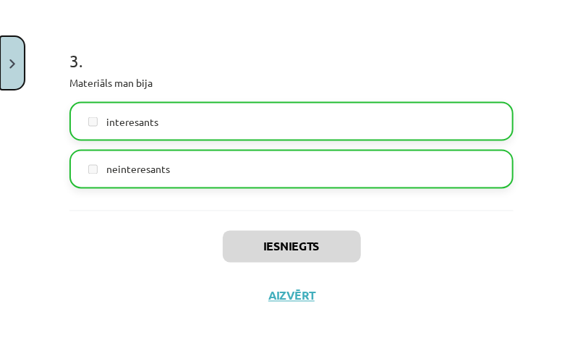
click at [7, 51] on button "Close" at bounding box center [12, 63] width 25 height 54
